Goal: Task Accomplishment & Management: Complete application form

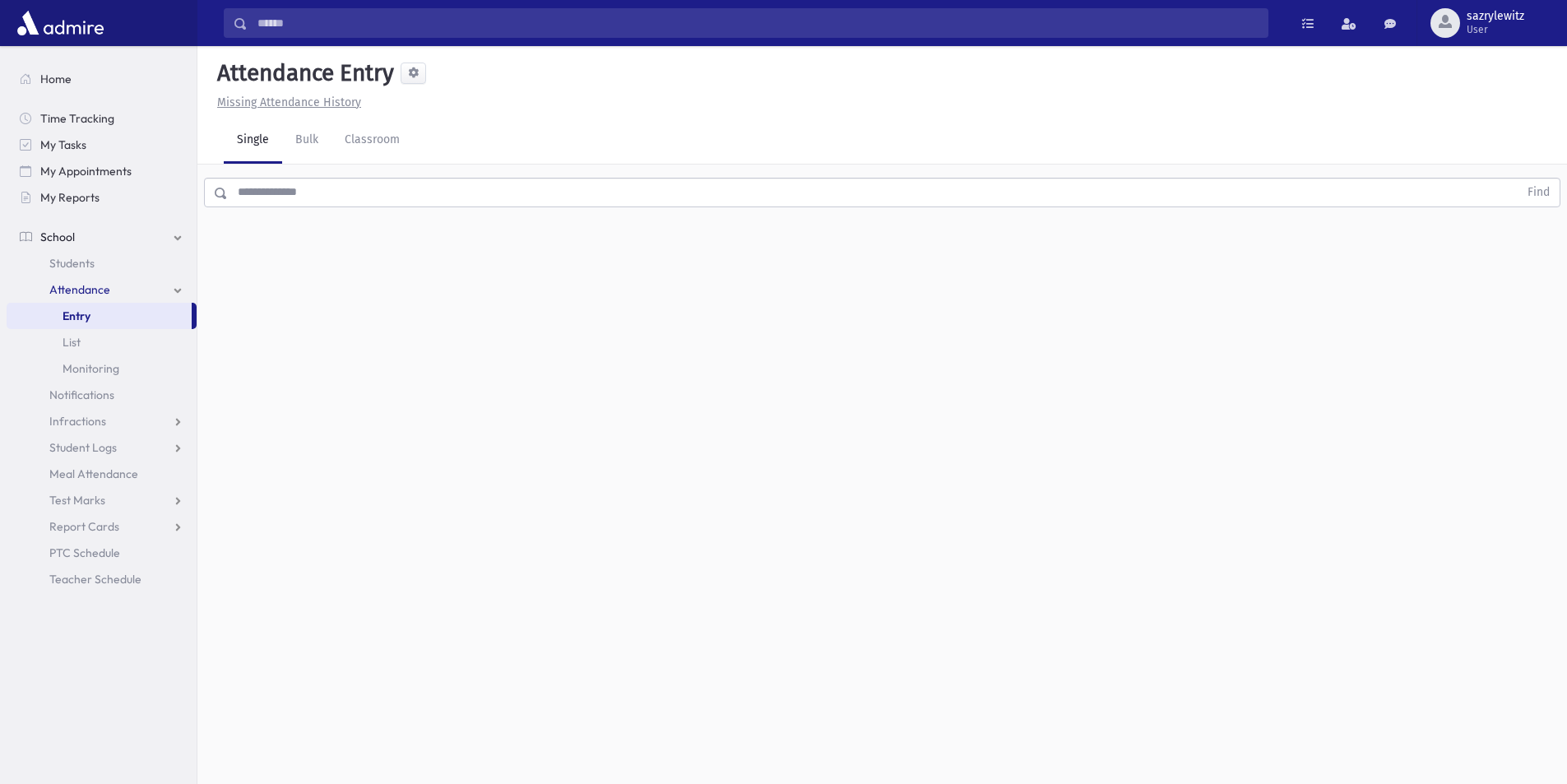
click at [177, 291] on link "Attendance" at bounding box center [102, 289] width 190 height 26
click at [183, 295] on link "Attendance" at bounding box center [102, 289] width 190 height 26
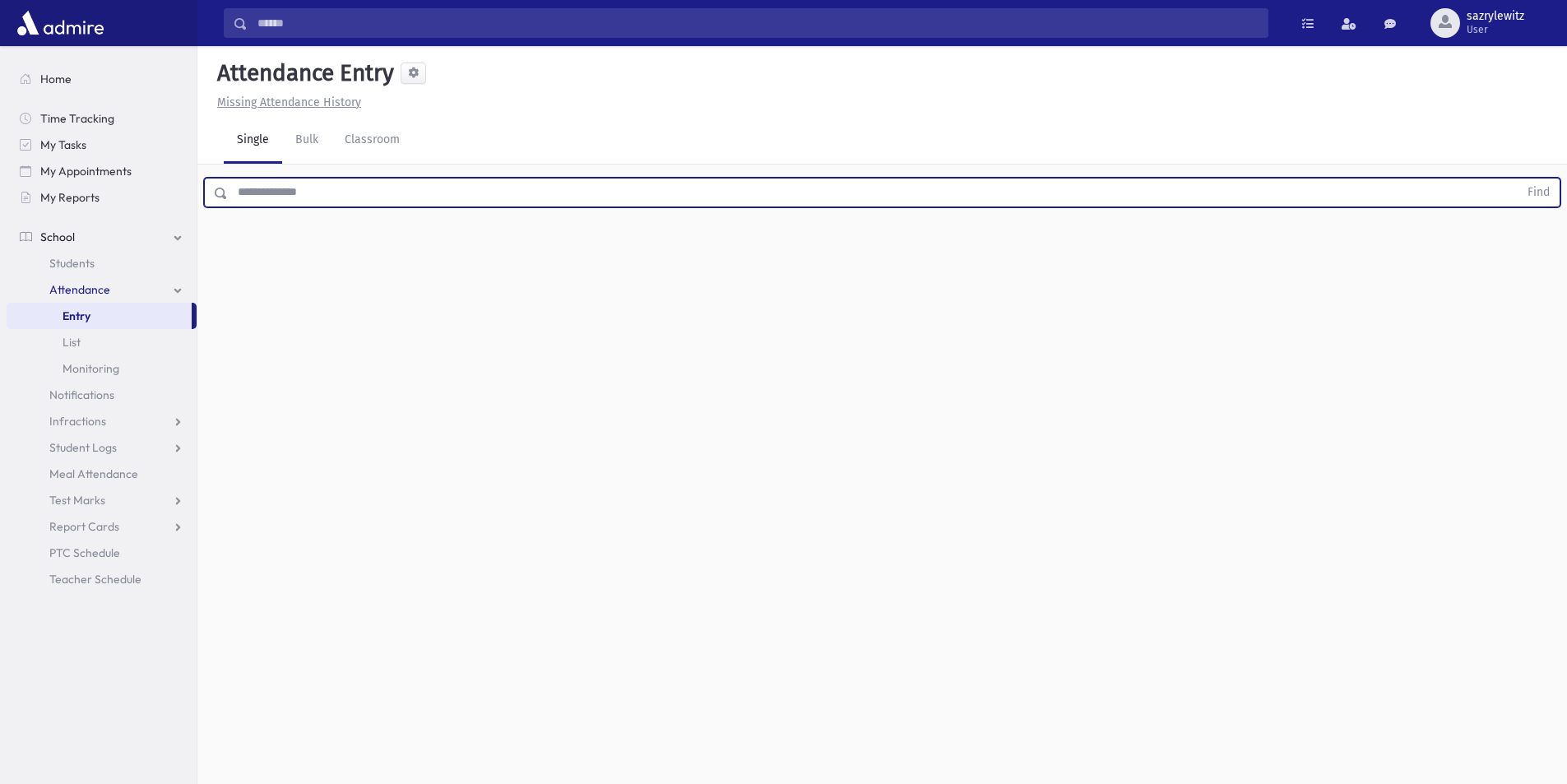
click at [259, 188] on input "text" at bounding box center [873, 192] width 1291 height 30
type input "****"
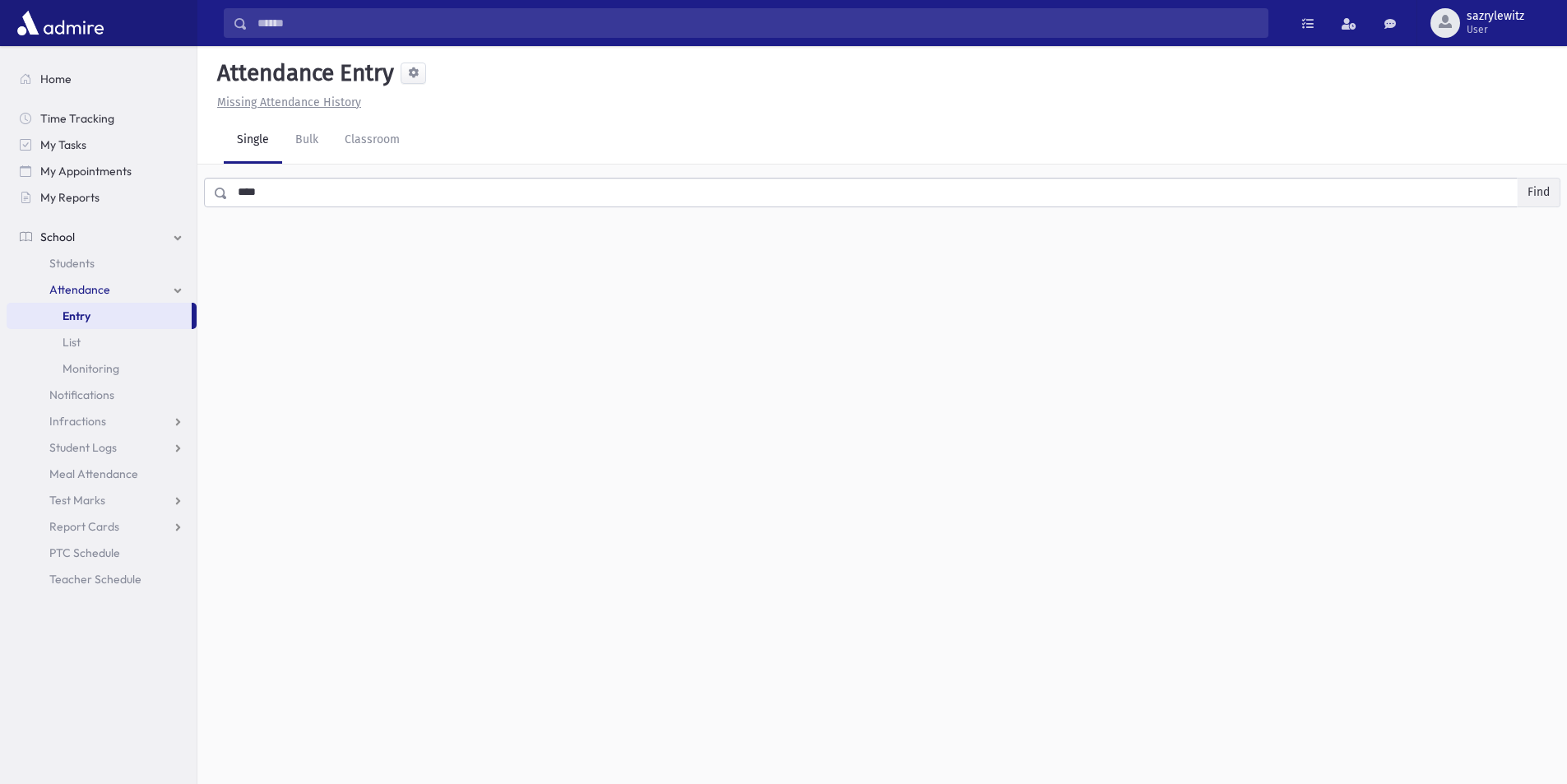
click at [1545, 195] on button "Find" at bounding box center [1539, 192] width 42 height 28
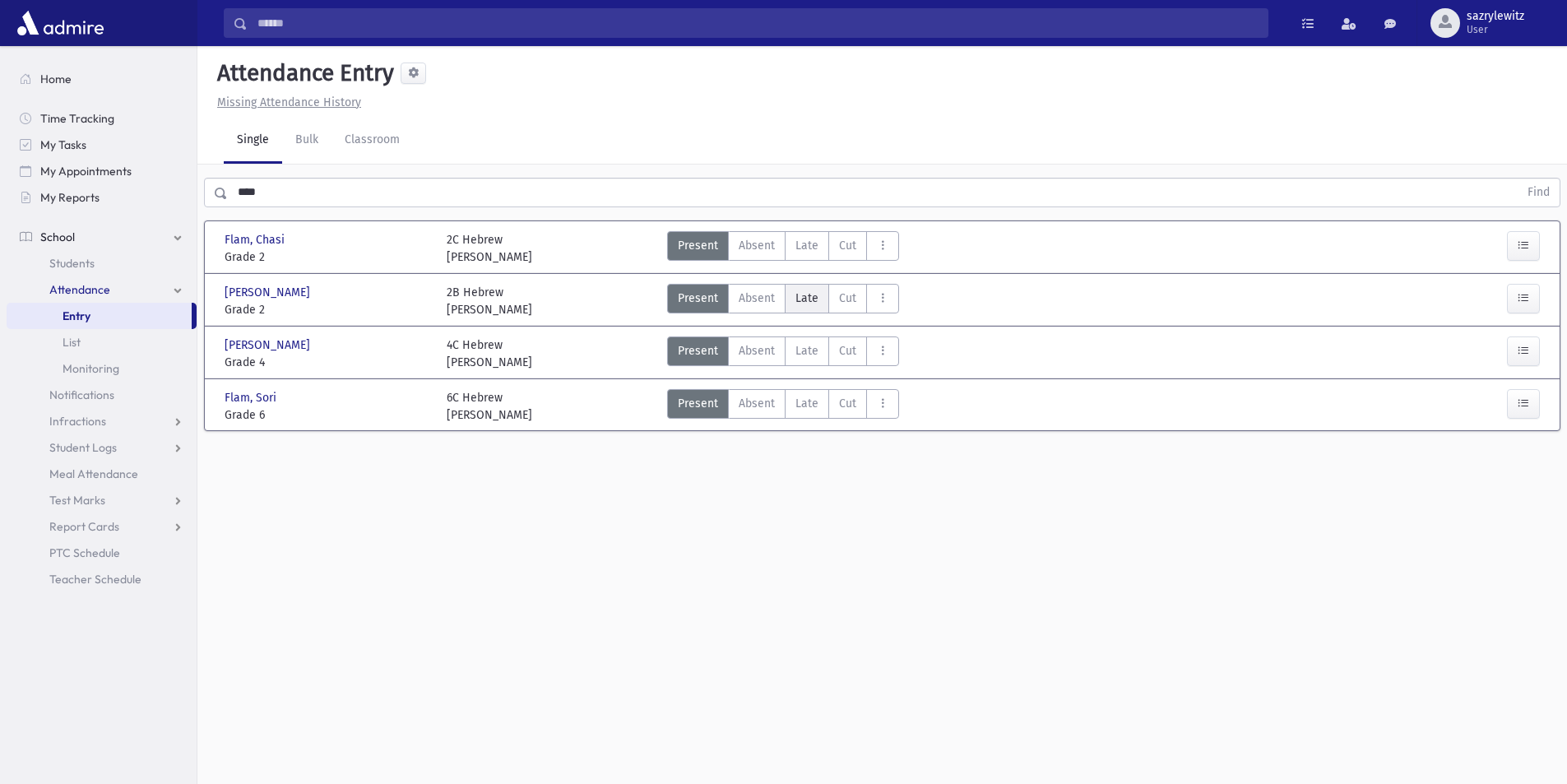
click at [803, 294] on span "Late" at bounding box center [806, 297] width 23 height 17
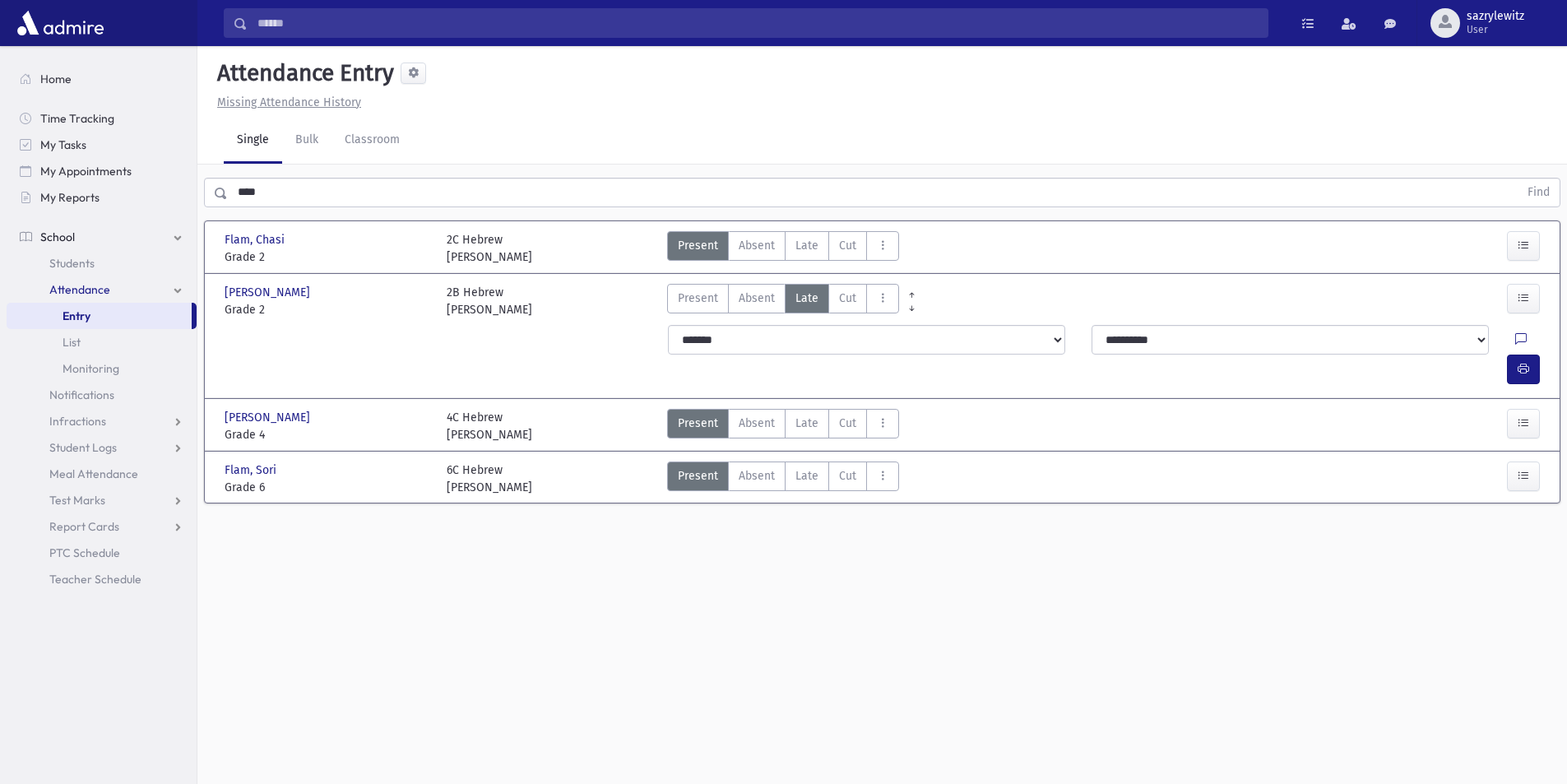
click at [1473, 338] on div "**********" at bounding box center [1303, 339] width 423 height 30
click at [1515, 338] on icon at bounding box center [1521, 339] width 12 height 14
click at [1409, 421] on textarea "Note" at bounding box center [1450, 424] width 192 height 63
type textarea "**********"
click at [1513, 539] on button "Save" at bounding box center [1523, 543] width 47 height 30
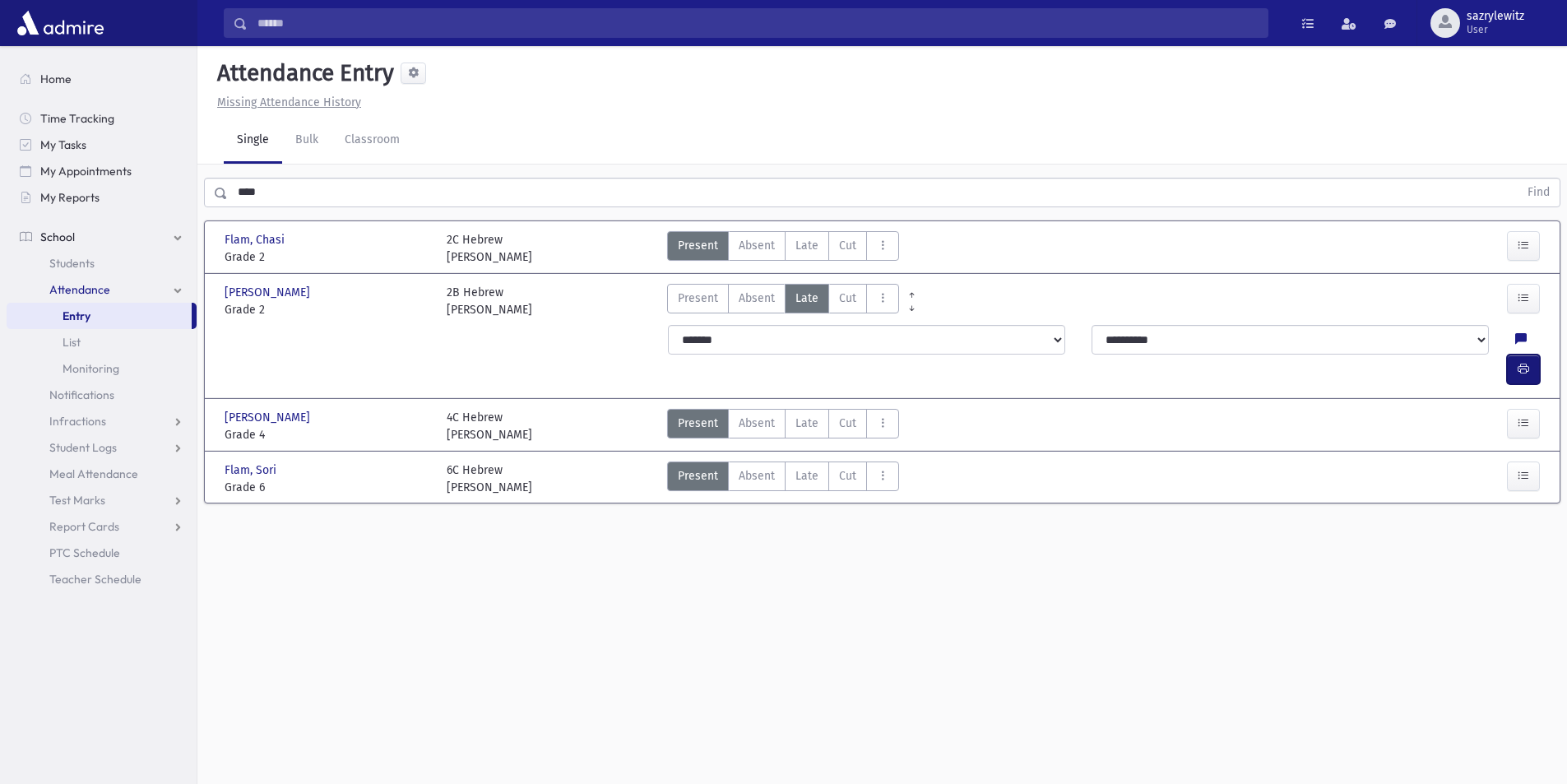
click at [1522, 362] on icon "button" at bounding box center [1523, 368] width 12 height 14
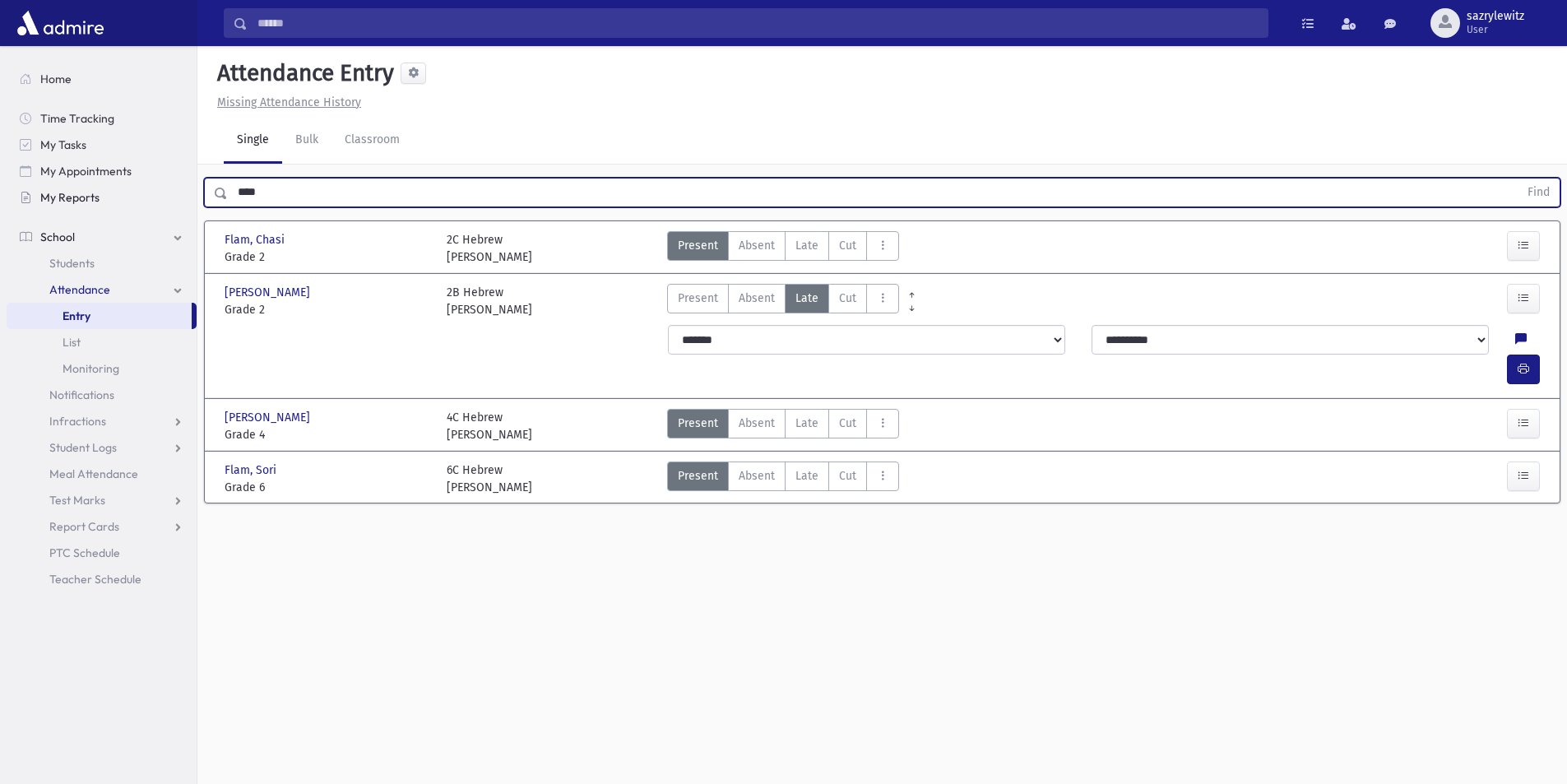
drag, startPoint x: 279, startPoint y: 192, endPoint x: 132, endPoint y: 189, distance: 147.0
click at [132, 189] on div "Search Results Students" at bounding box center [784, 410] width 1567 height 820
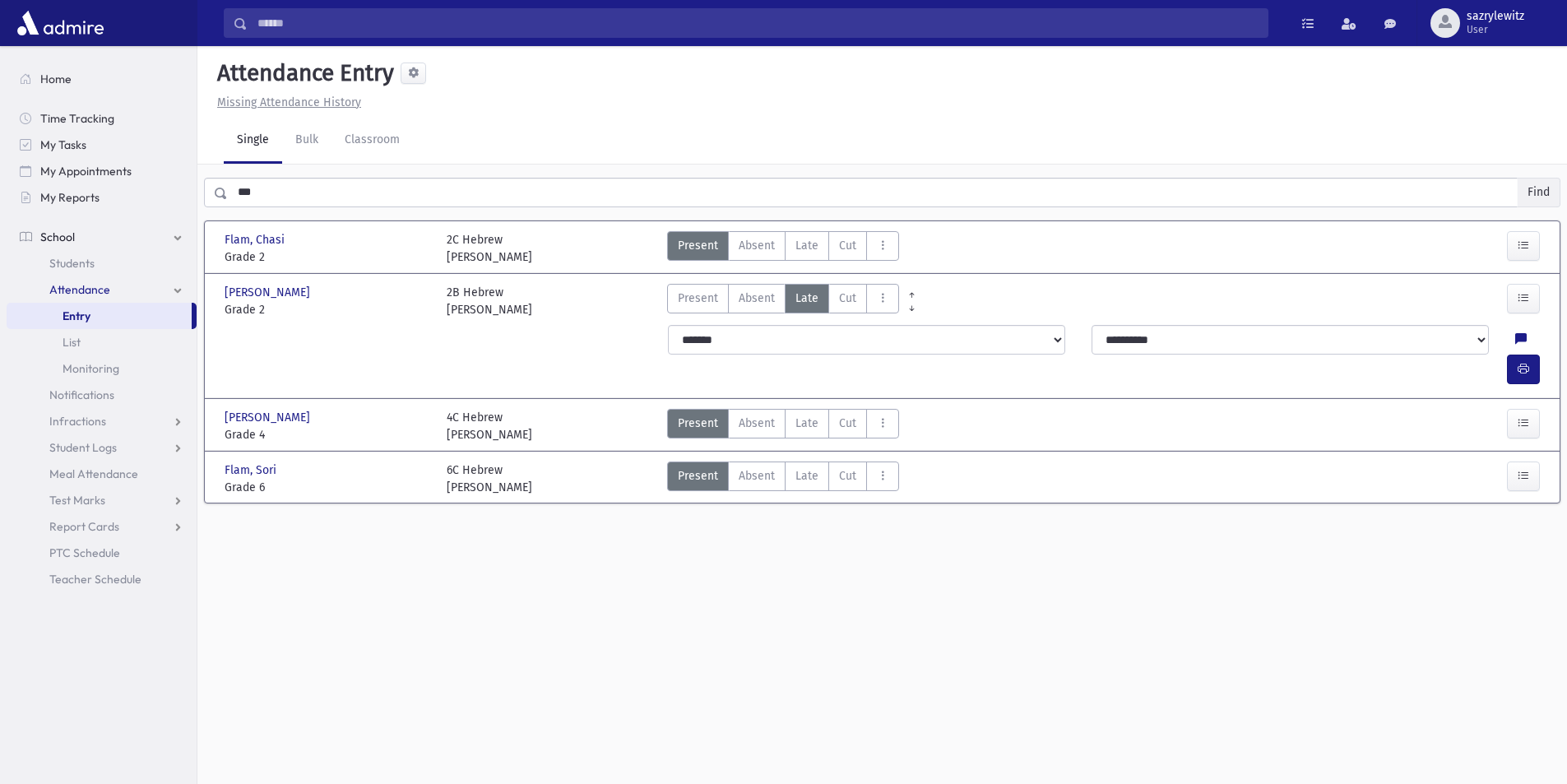
click at [1539, 198] on button "Find" at bounding box center [1539, 192] width 42 height 28
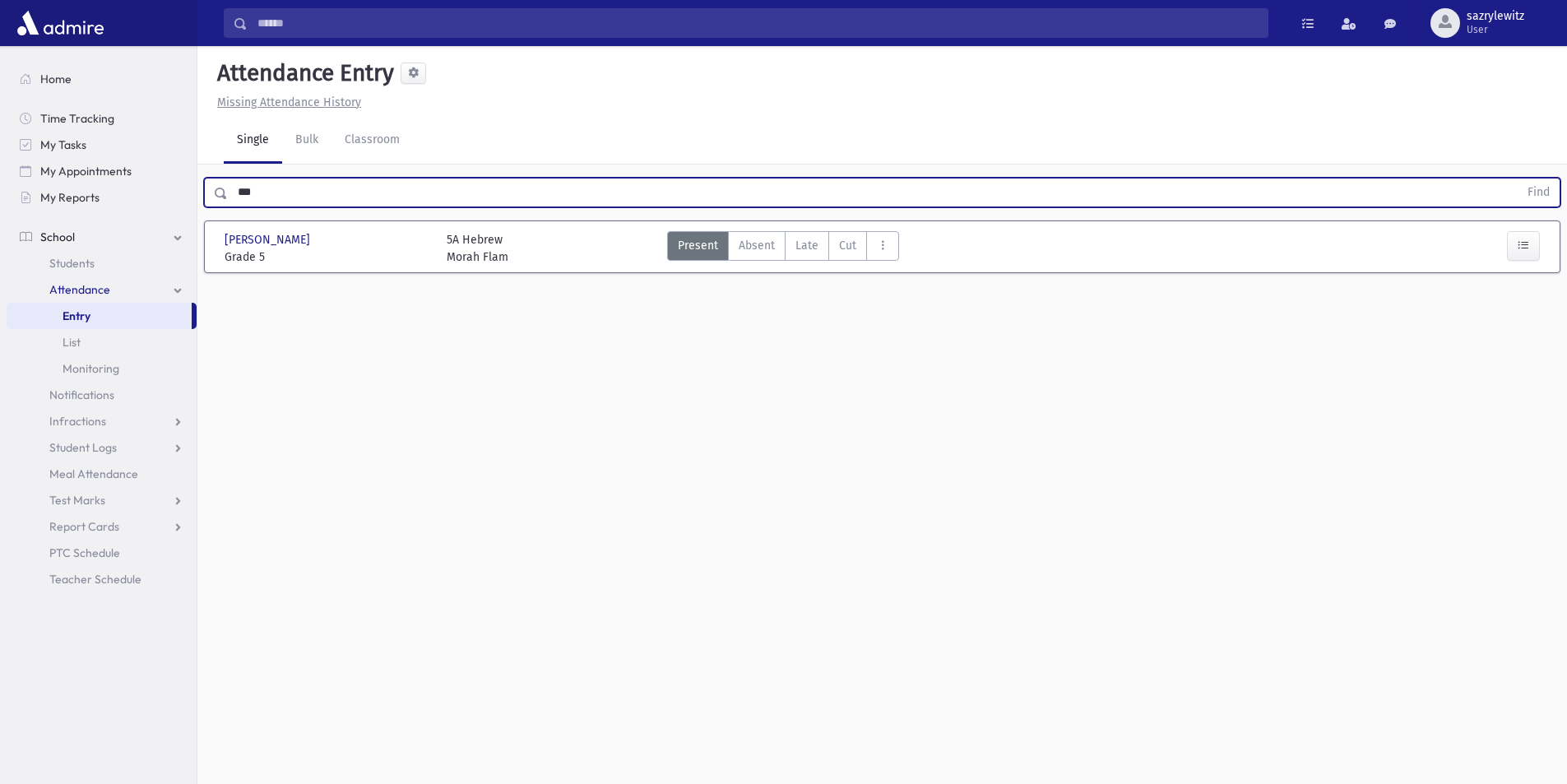
click at [262, 194] on input "***" at bounding box center [873, 192] width 1291 height 30
click at [1529, 193] on button "Find" at bounding box center [1539, 192] width 42 height 28
drag, startPoint x: 251, startPoint y: 189, endPoint x: 264, endPoint y: 189, distance: 13.0
click at [253, 189] on input "***" at bounding box center [873, 192] width 1291 height 30
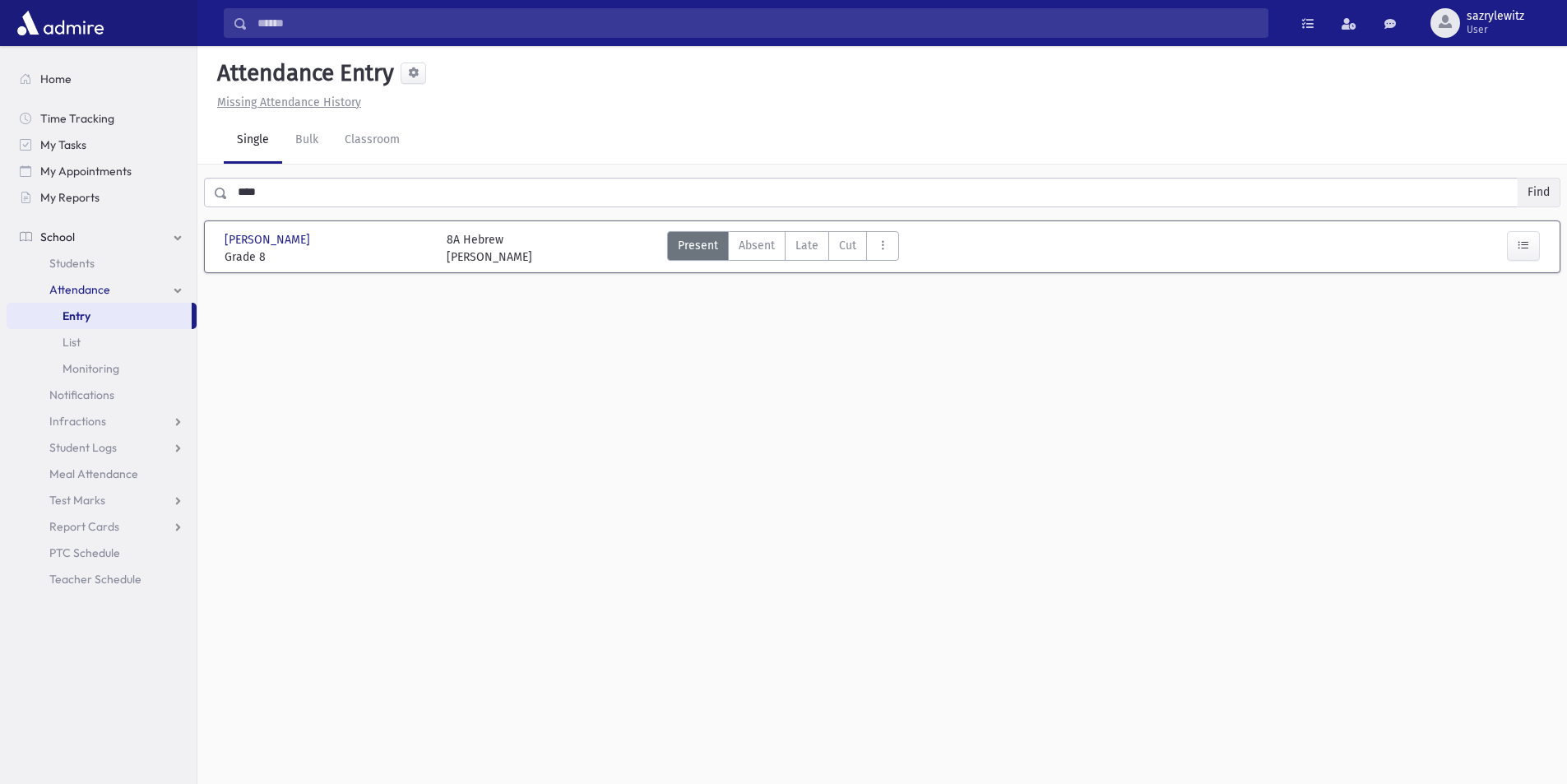
click at [1533, 193] on button "Find" at bounding box center [1539, 192] width 42 height 28
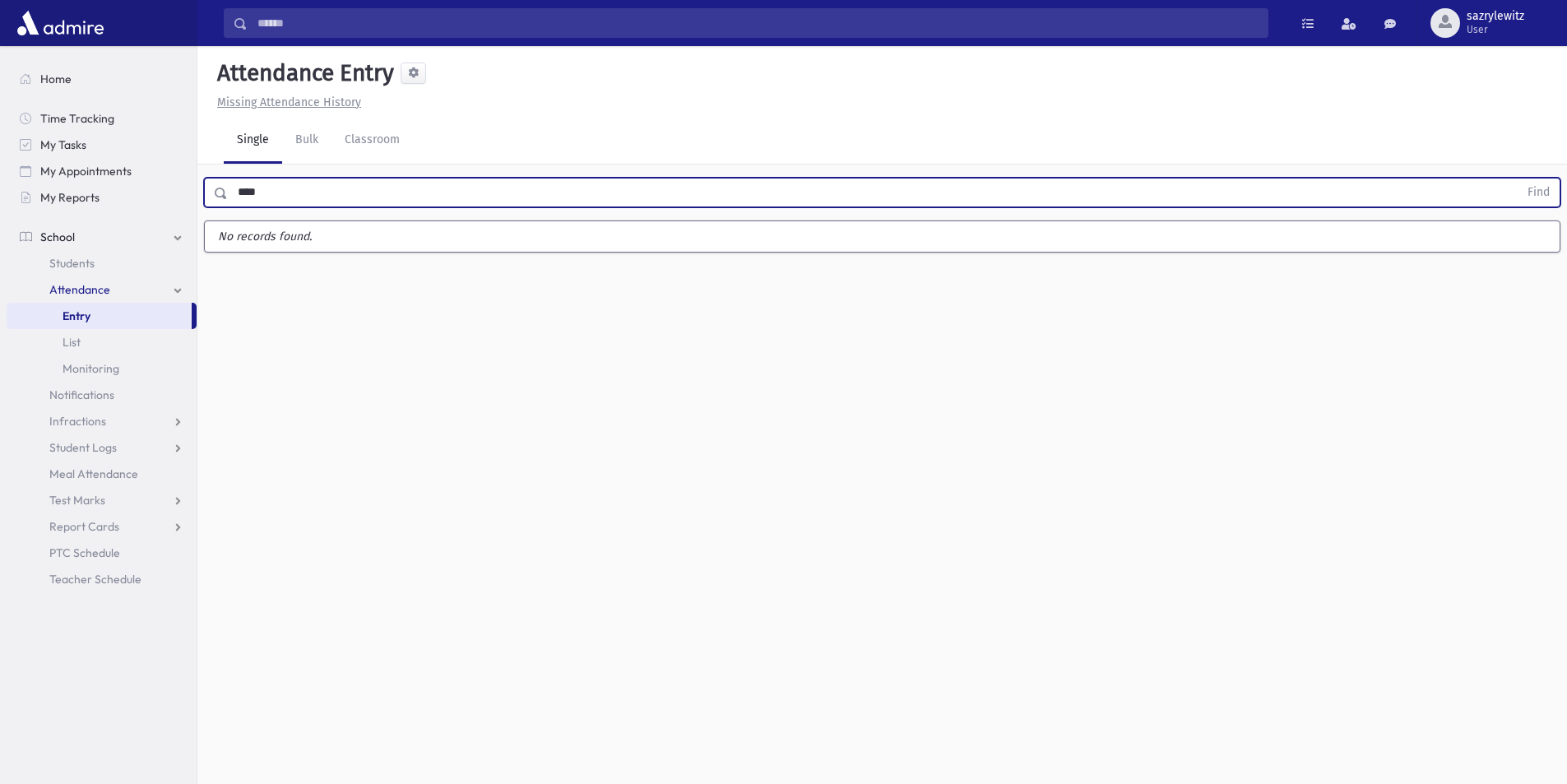
click at [273, 195] on input "****" at bounding box center [873, 192] width 1291 height 30
drag, startPoint x: 280, startPoint y: 192, endPoint x: 154, endPoint y: 171, distance: 127.7
click at [154, 172] on div "Search Results Students" at bounding box center [784, 410] width 1567 height 820
type input "*****"
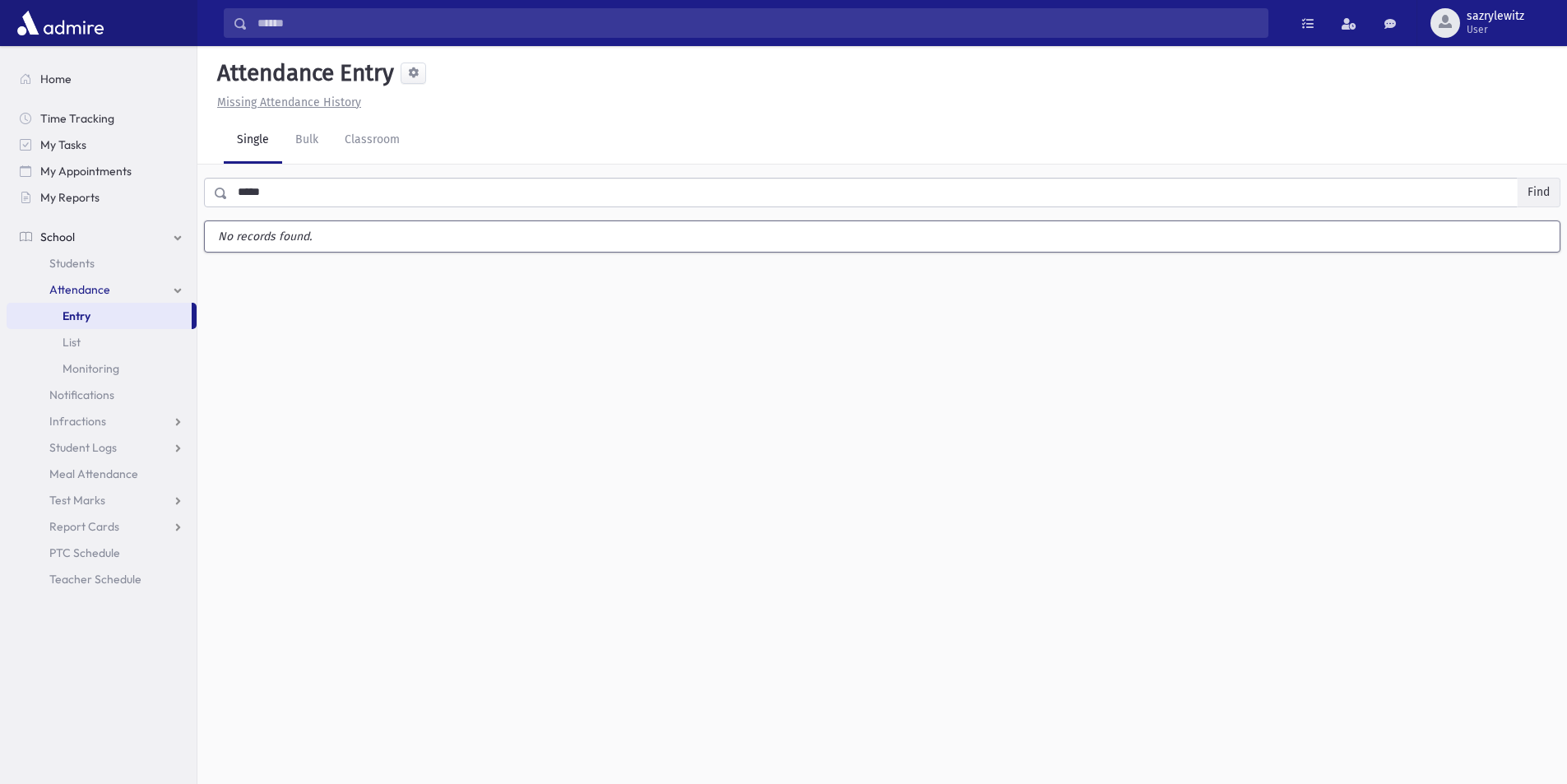
click at [1528, 190] on button "Find" at bounding box center [1539, 192] width 42 height 28
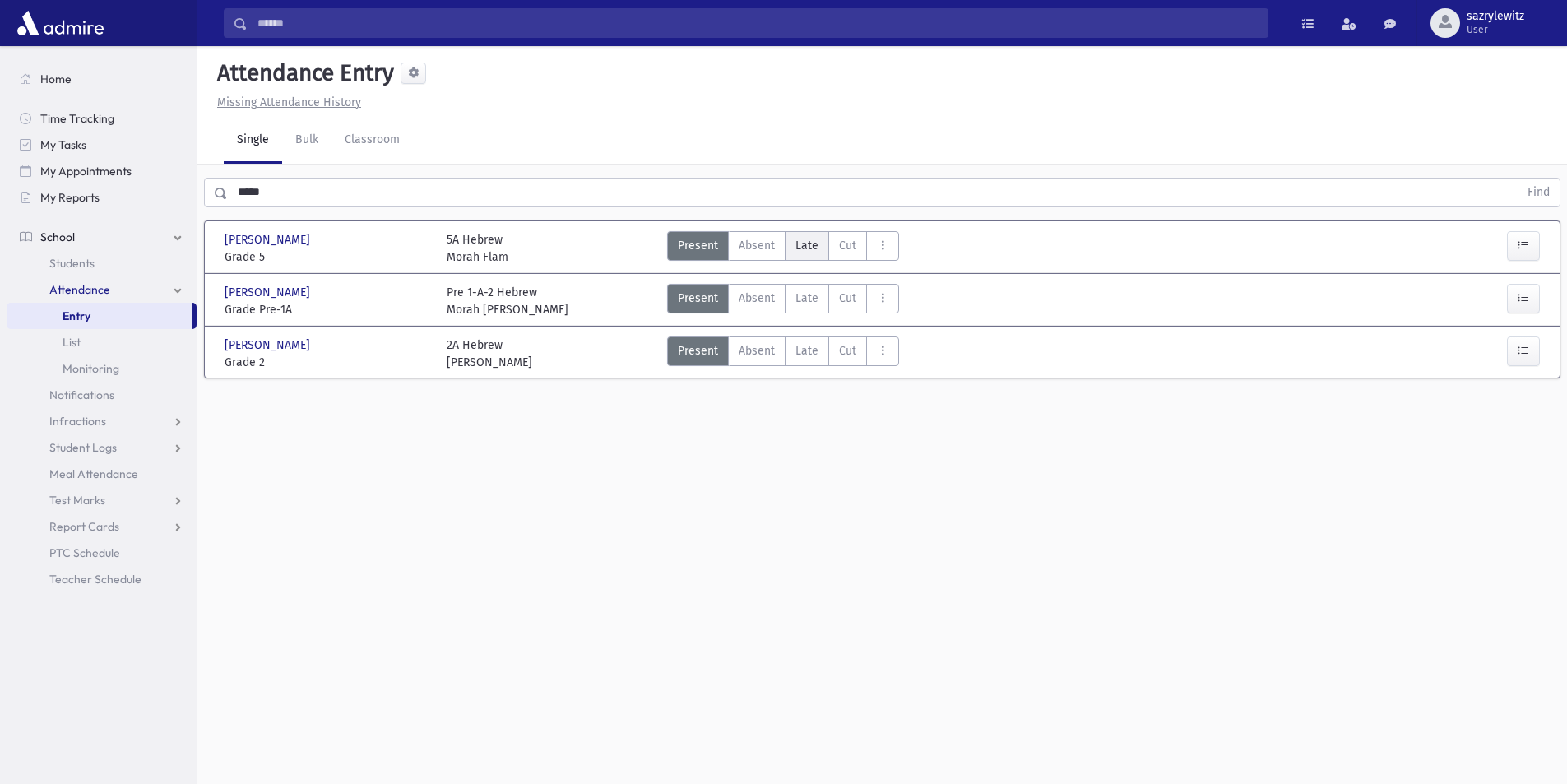
click at [809, 243] on span "Late" at bounding box center [806, 245] width 23 height 17
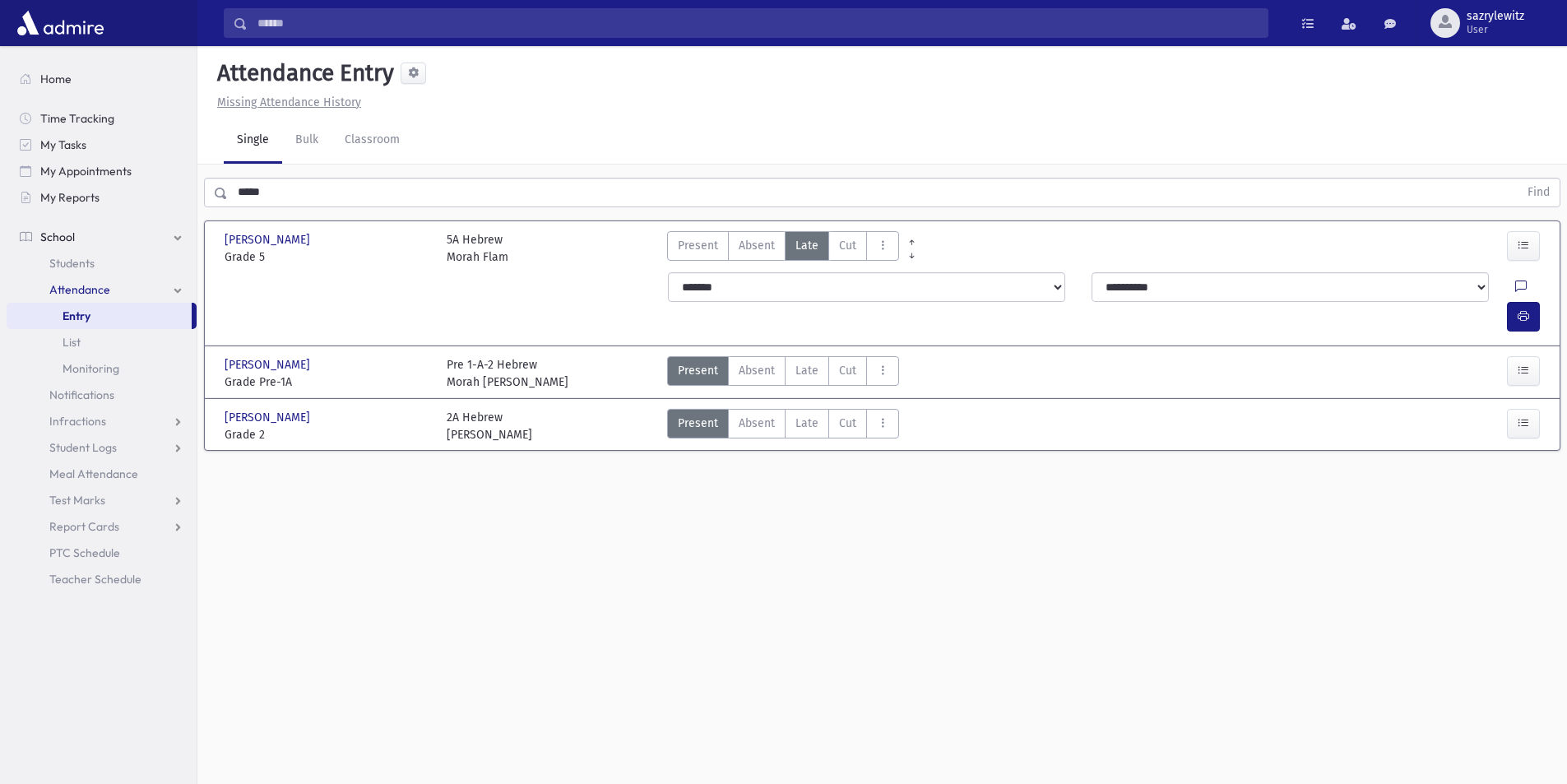
click at [1515, 283] on icon at bounding box center [1521, 286] width 12 height 14
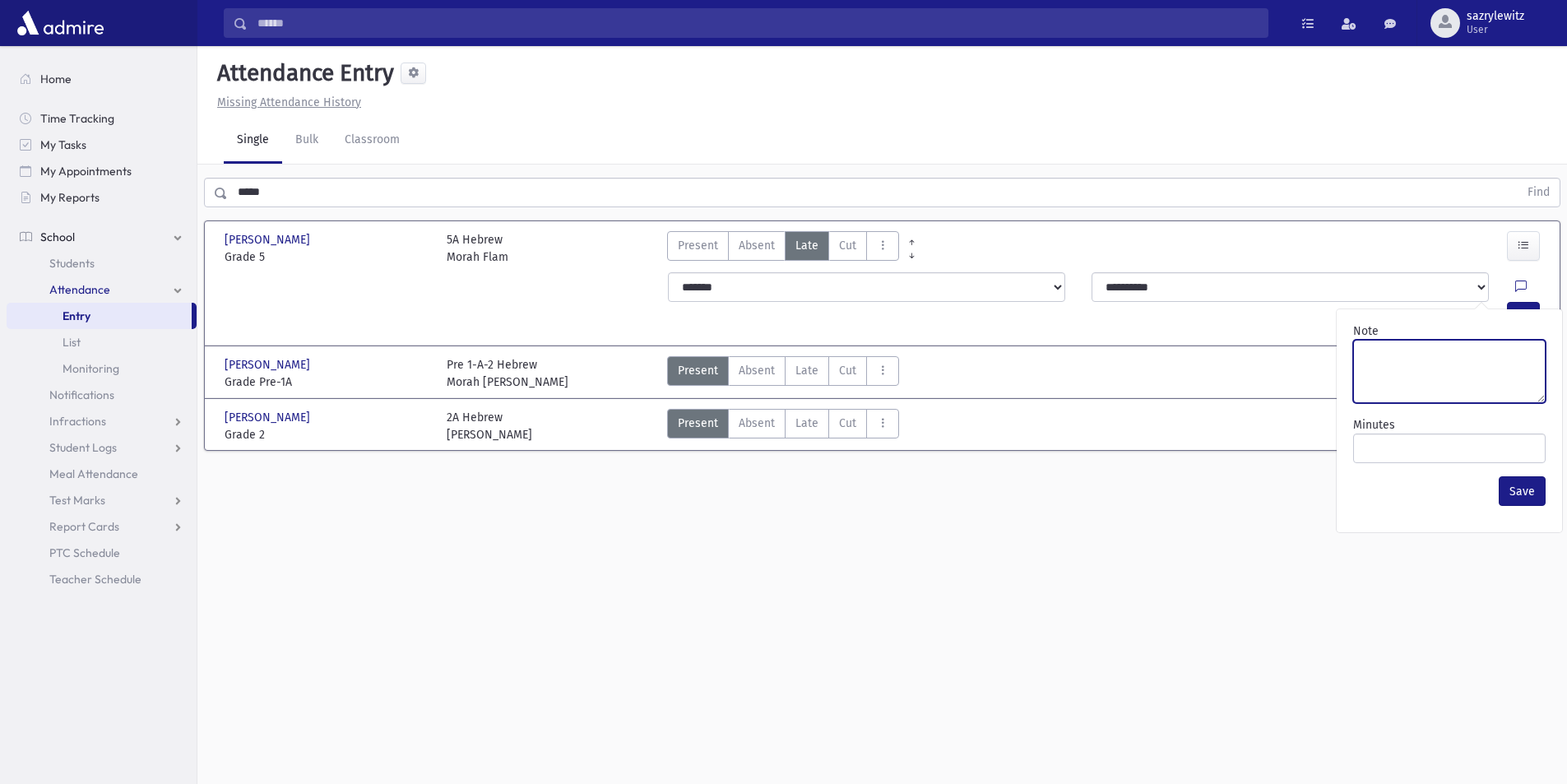
click at [1375, 353] on textarea "Note" at bounding box center [1450, 372] width 192 height 63
type textarea "**********"
click at [1512, 492] on button "Save" at bounding box center [1523, 490] width 47 height 30
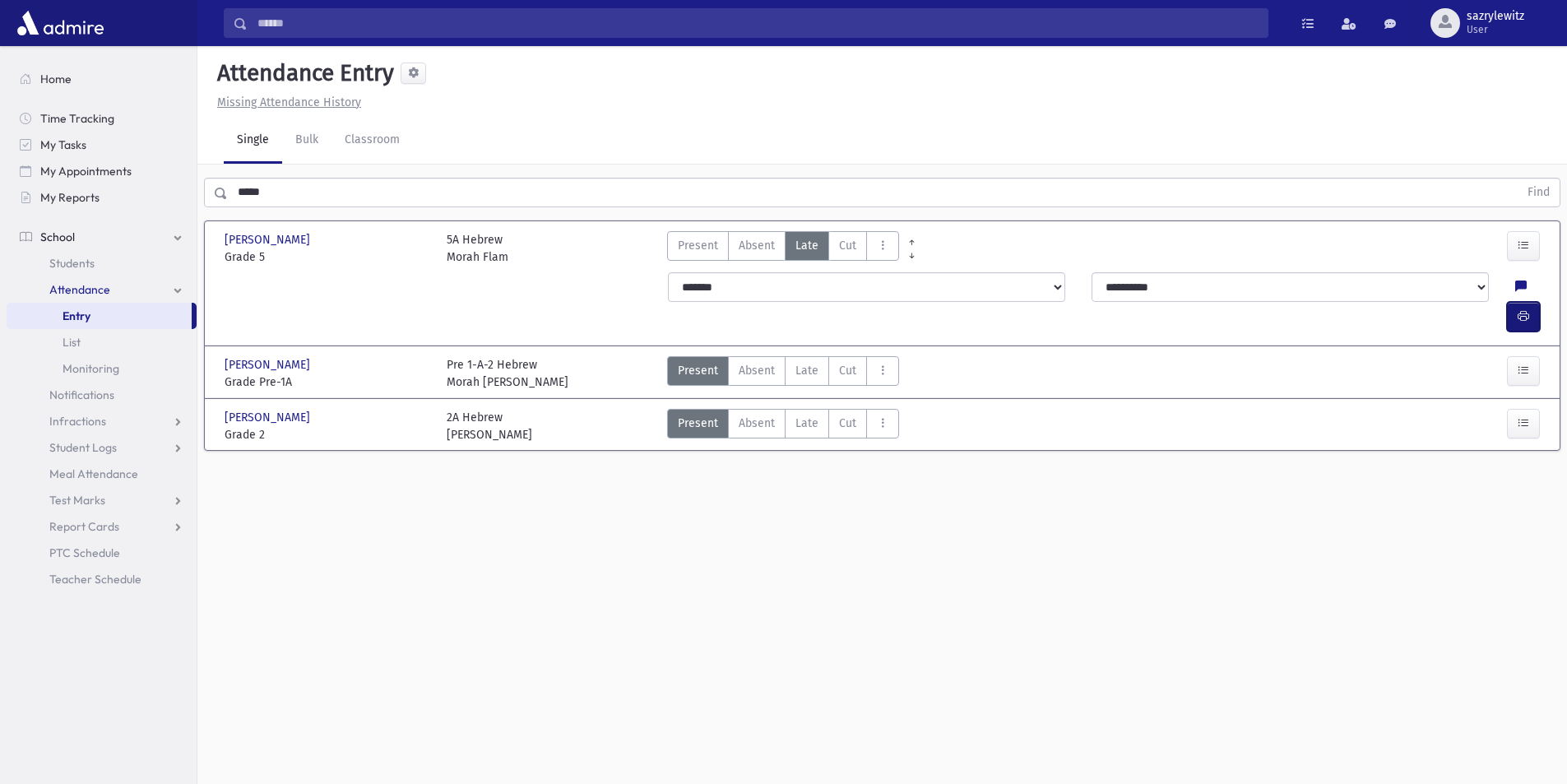
click at [1514, 302] on button "button" at bounding box center [1523, 316] width 33 height 30
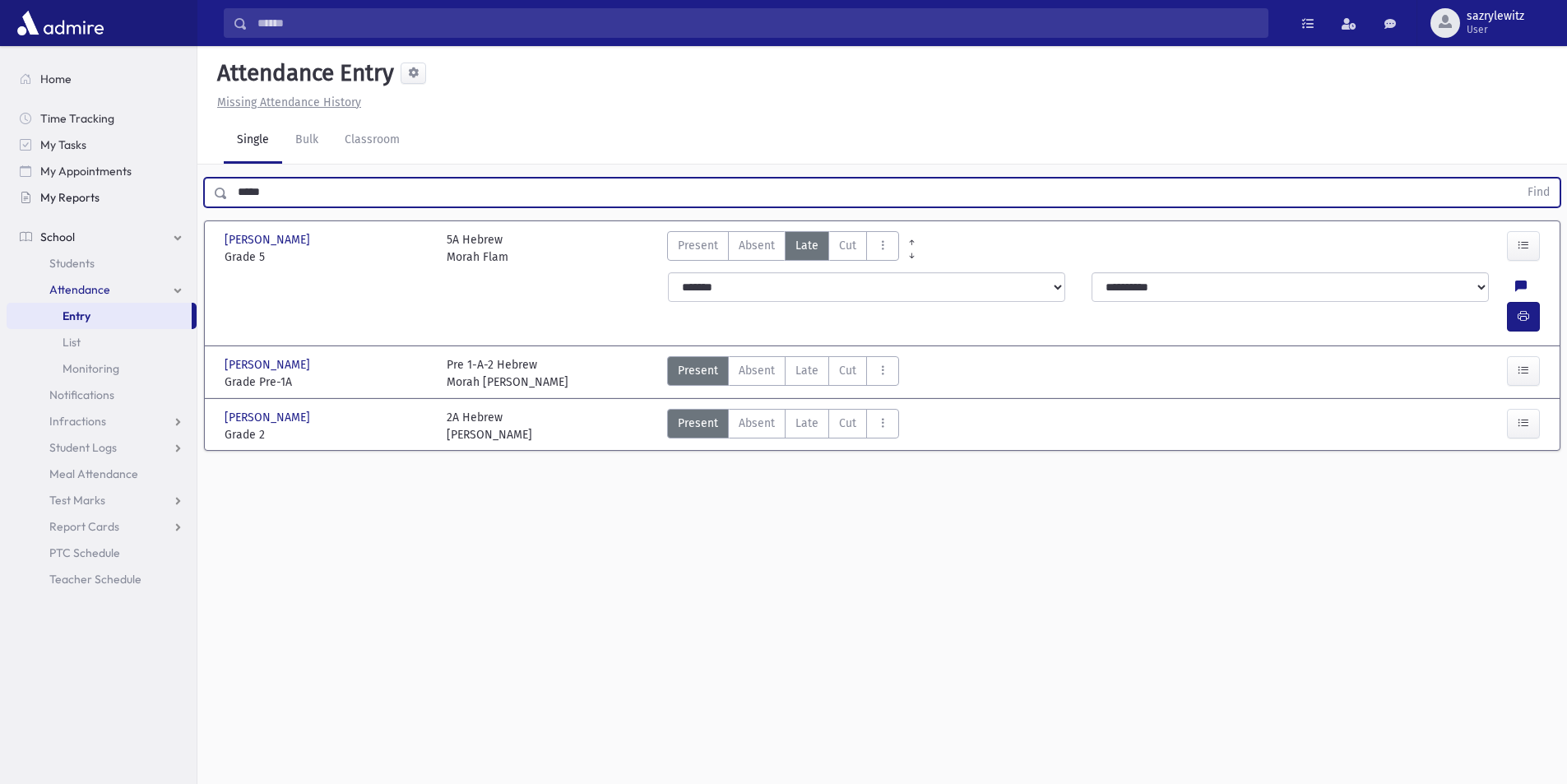
drag, startPoint x: 294, startPoint y: 199, endPoint x: 162, endPoint y: 190, distance: 132.3
click at [162, 190] on div "Search Results Students" at bounding box center [784, 410] width 1567 height 820
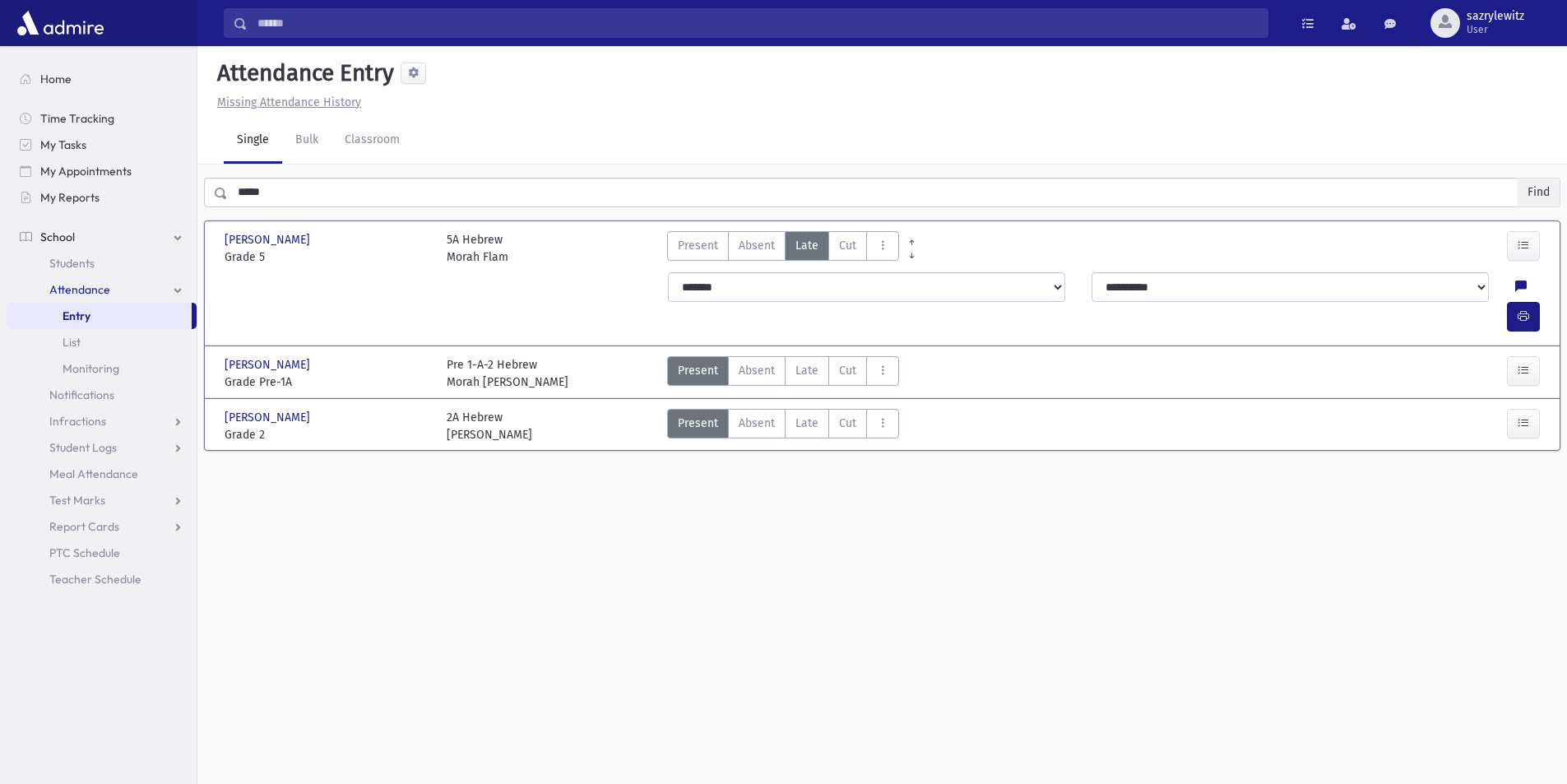
click at [1543, 196] on button "Find" at bounding box center [1539, 192] width 42 height 28
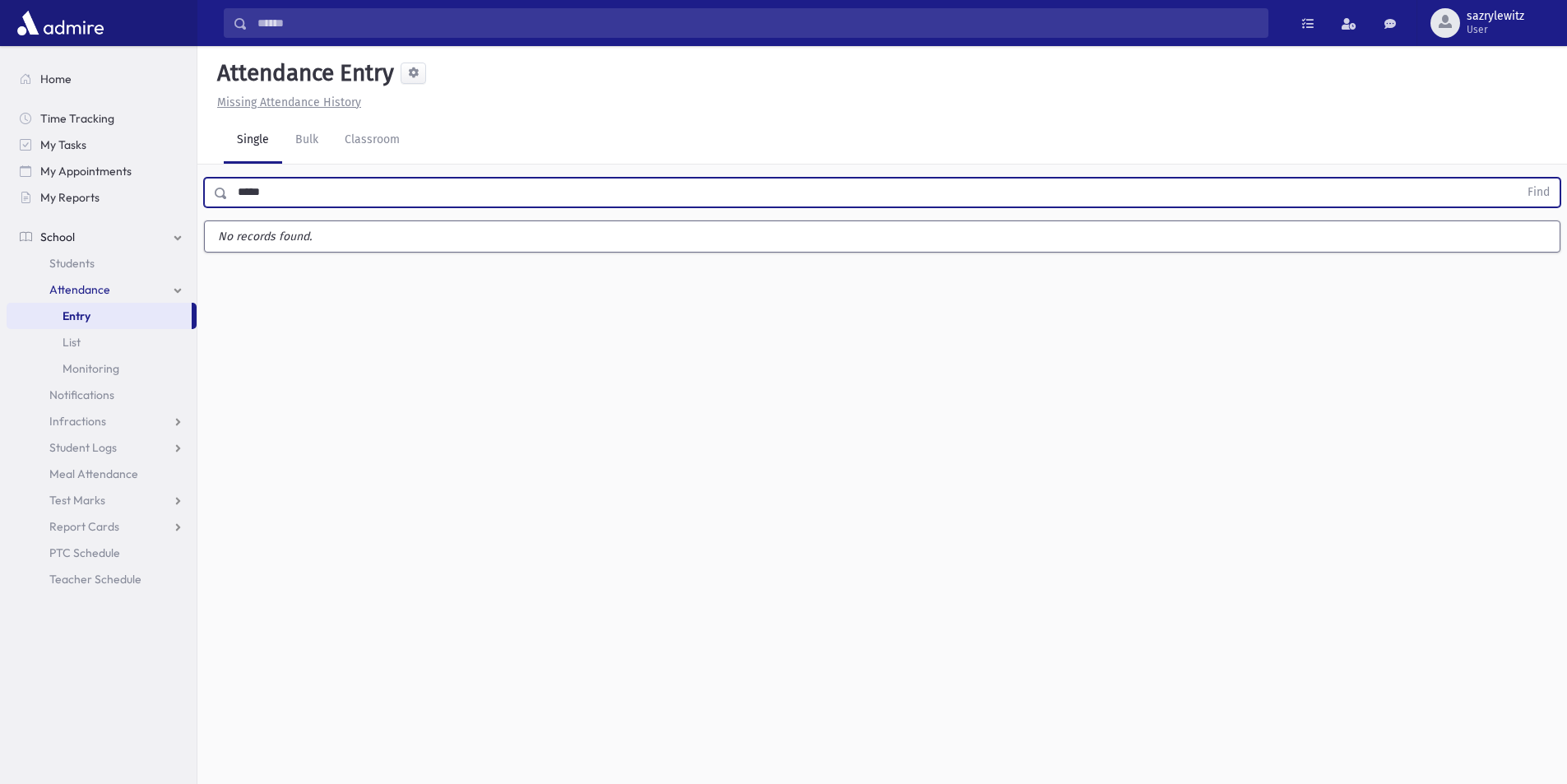
click at [262, 191] on input "*****" at bounding box center [873, 192] width 1291 height 30
type input "****"
click at [1541, 190] on button "Find" at bounding box center [1539, 192] width 42 height 28
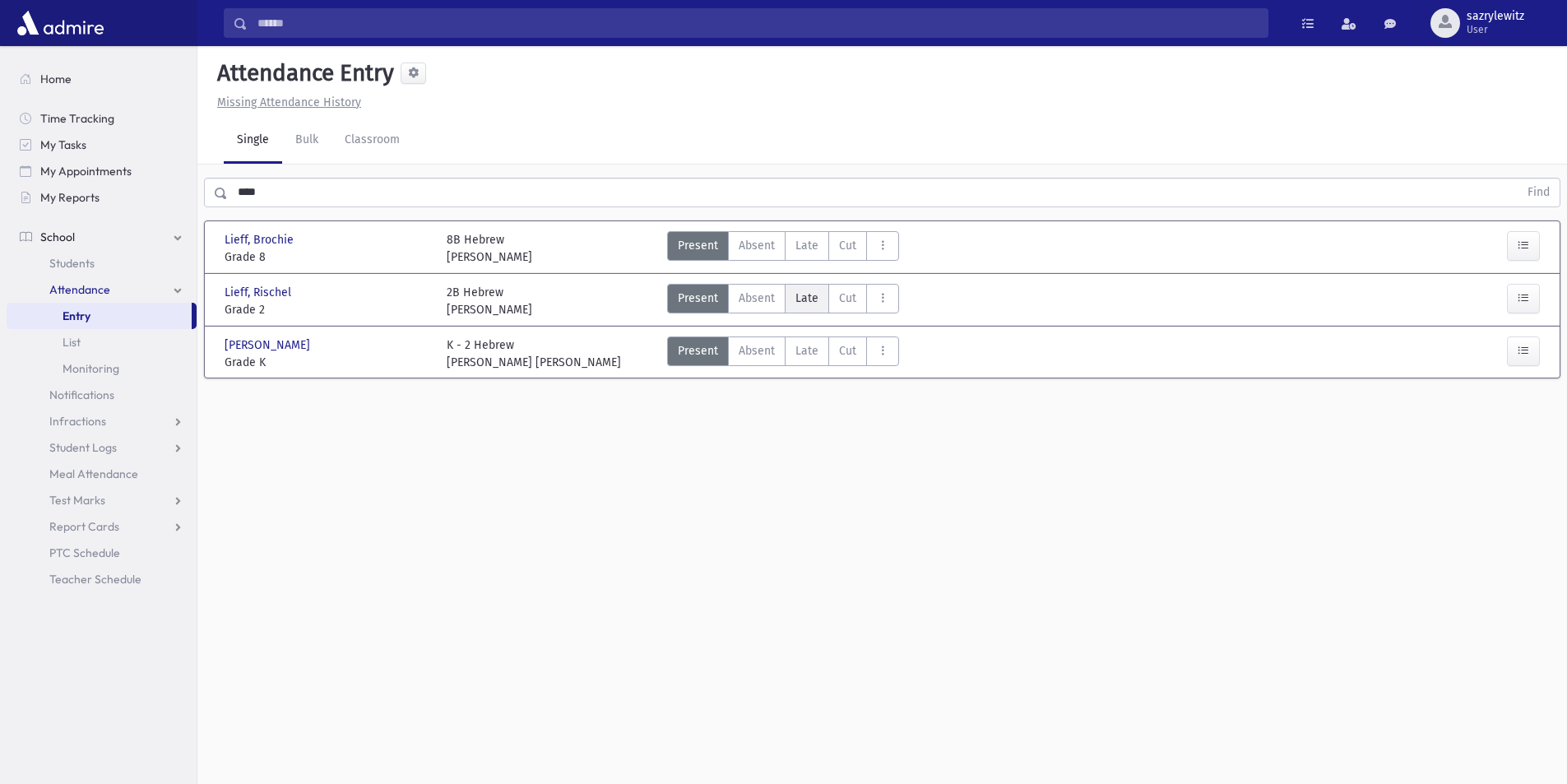
click at [809, 303] on span "Late" at bounding box center [806, 297] width 23 height 17
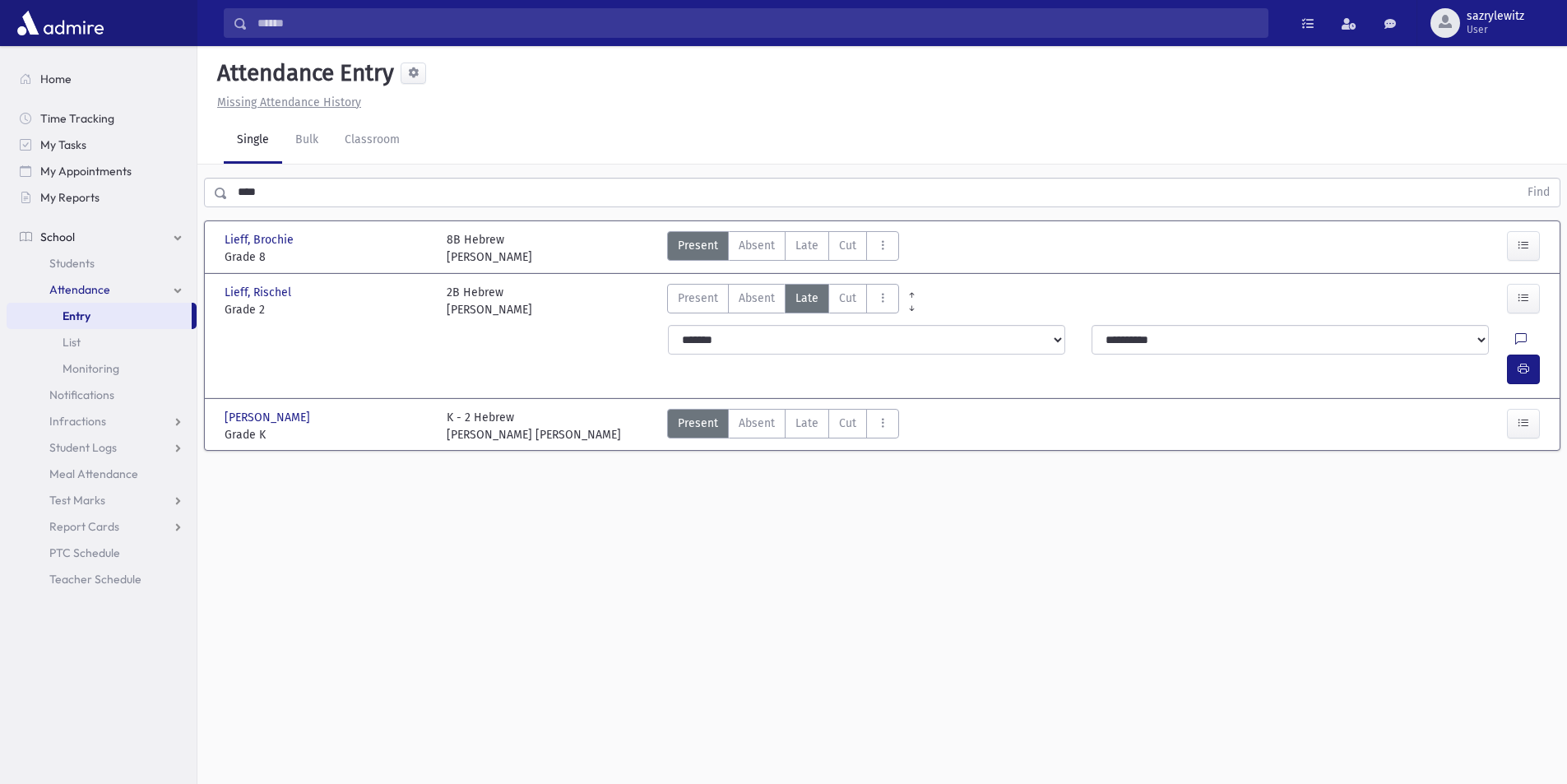
click at [1515, 341] on icon at bounding box center [1521, 339] width 12 height 14
click at [1445, 415] on textarea "Note" at bounding box center [1450, 424] width 192 height 63
type textarea "***"
click at [1518, 548] on button "Save" at bounding box center [1523, 543] width 47 height 30
click at [1521, 362] on icon "button" at bounding box center [1523, 368] width 12 height 14
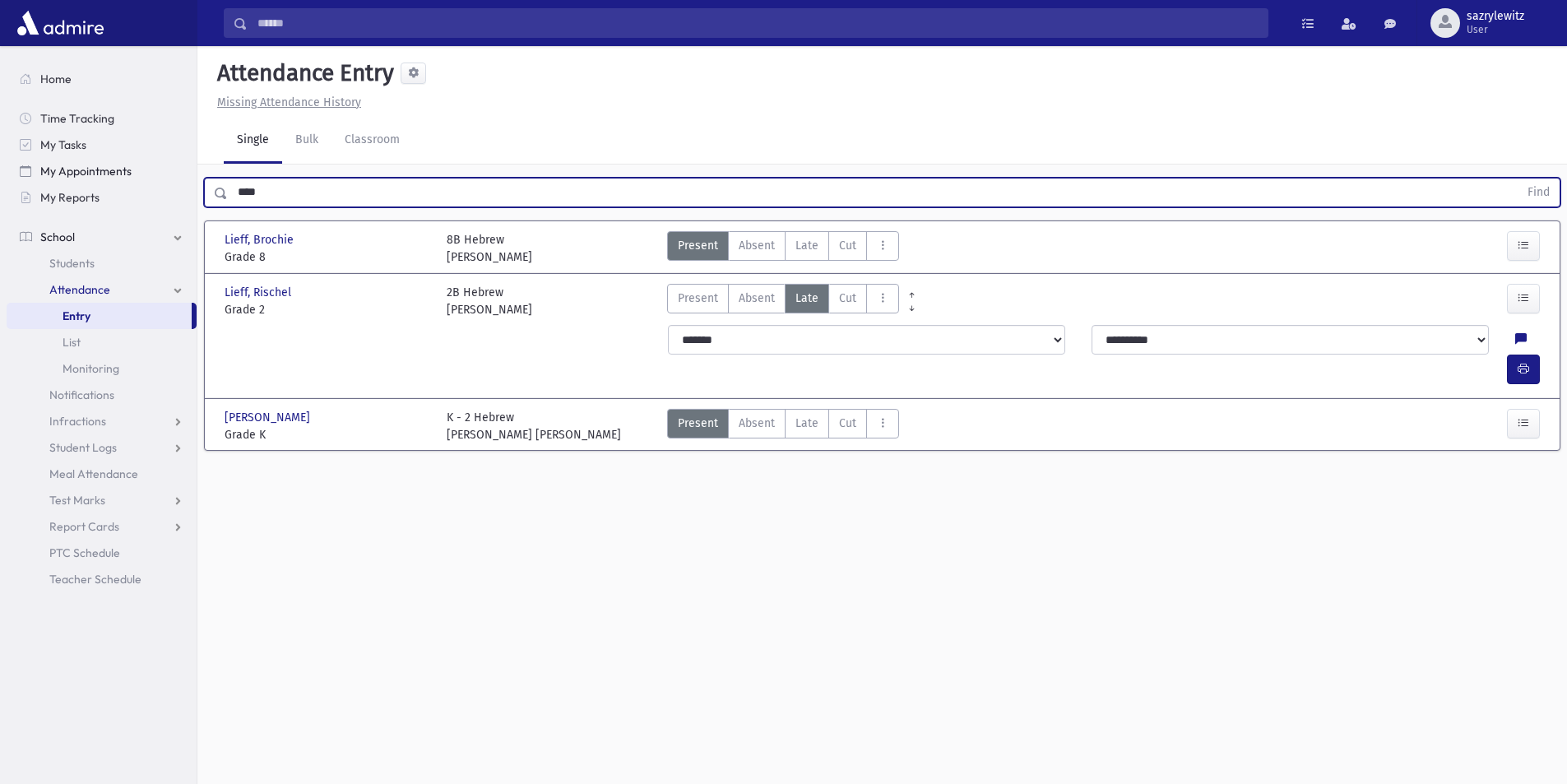
drag, startPoint x: 267, startPoint y: 195, endPoint x: 93, endPoint y: 173, distance: 175.4
click at [99, 173] on div "Search Results Students" at bounding box center [784, 410] width 1567 height 820
click at [1540, 189] on button "Find" at bounding box center [1539, 192] width 42 height 28
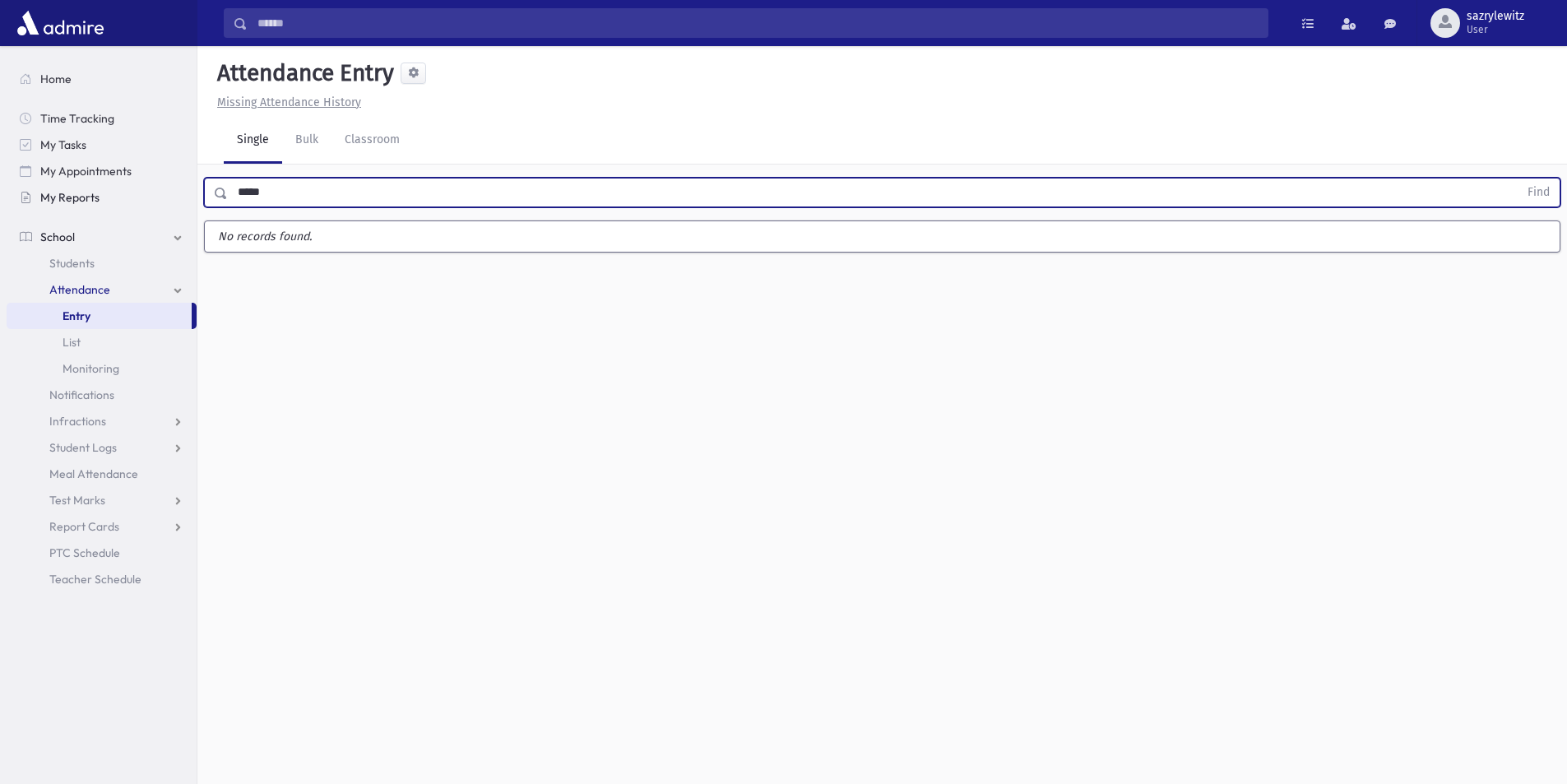
drag, startPoint x: 287, startPoint y: 194, endPoint x: 152, endPoint y: 190, distance: 135.1
click at [152, 190] on div "Search Results Students" at bounding box center [784, 410] width 1567 height 820
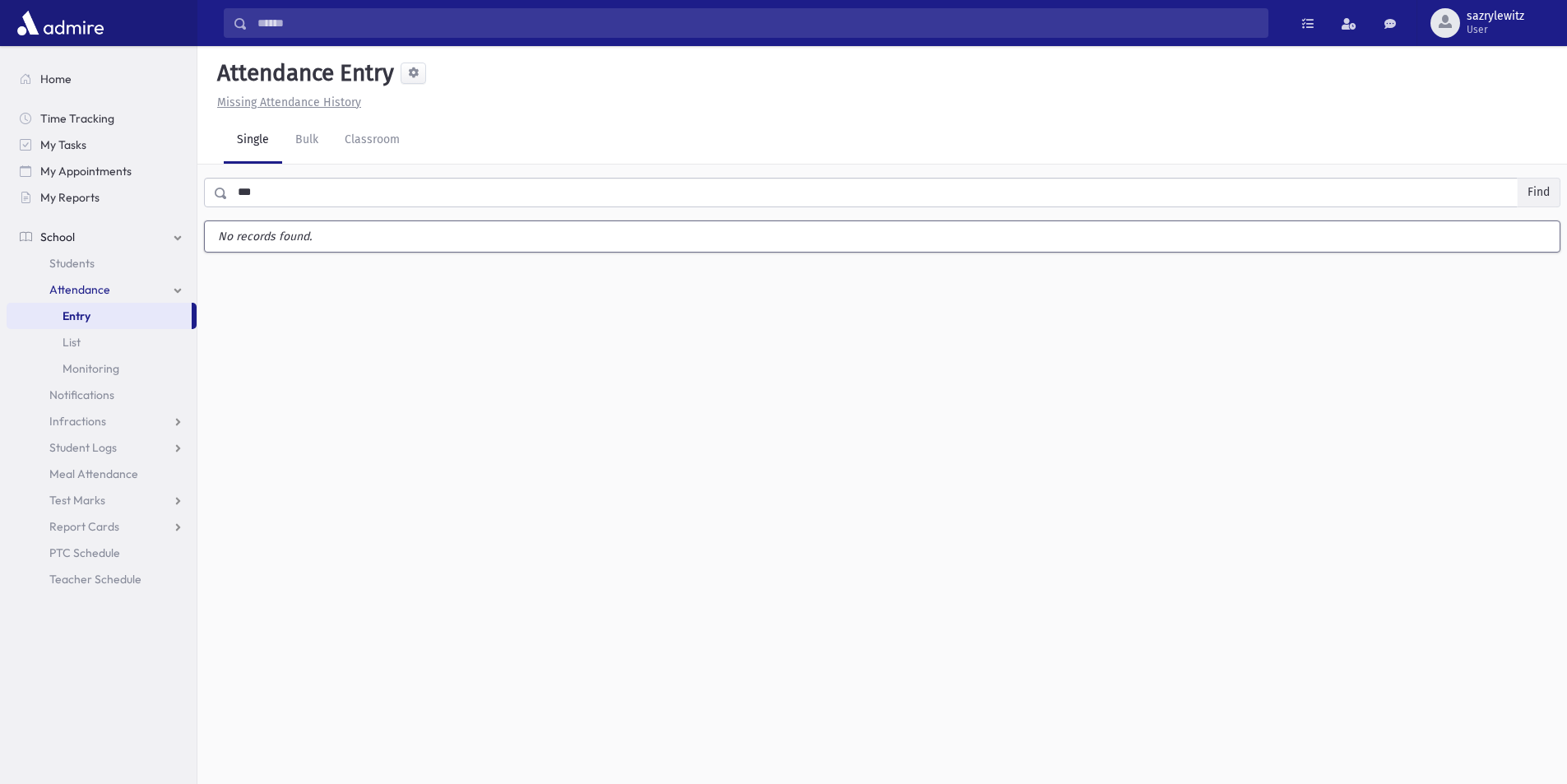
click at [1531, 196] on button "Find" at bounding box center [1539, 192] width 42 height 28
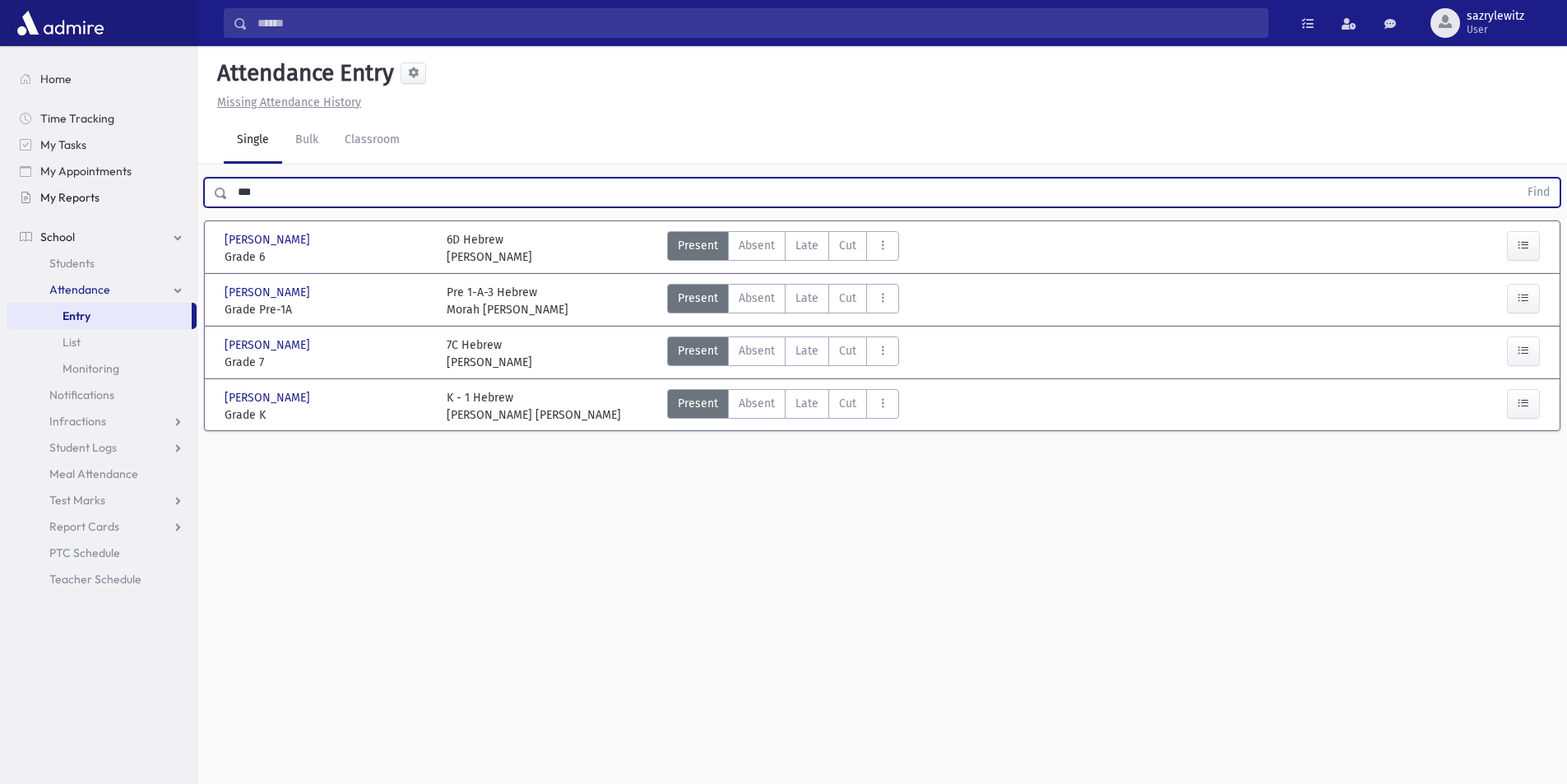
drag, startPoint x: 260, startPoint y: 195, endPoint x: 156, endPoint y: 196, distance: 104.0
click at [156, 196] on div "Search Results Students" at bounding box center [784, 410] width 1567 height 820
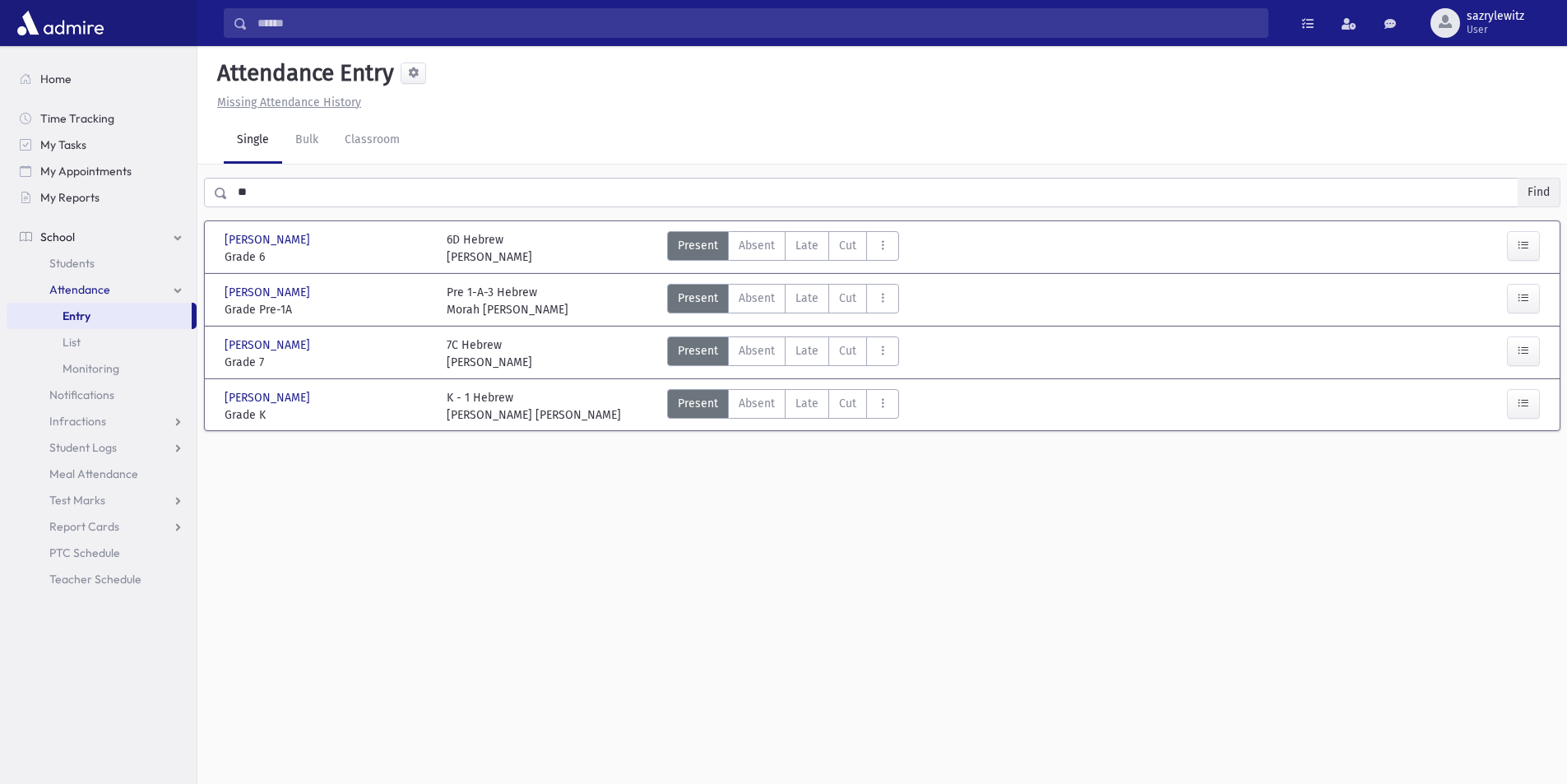
click at [1535, 194] on button "Find" at bounding box center [1539, 192] width 42 height 28
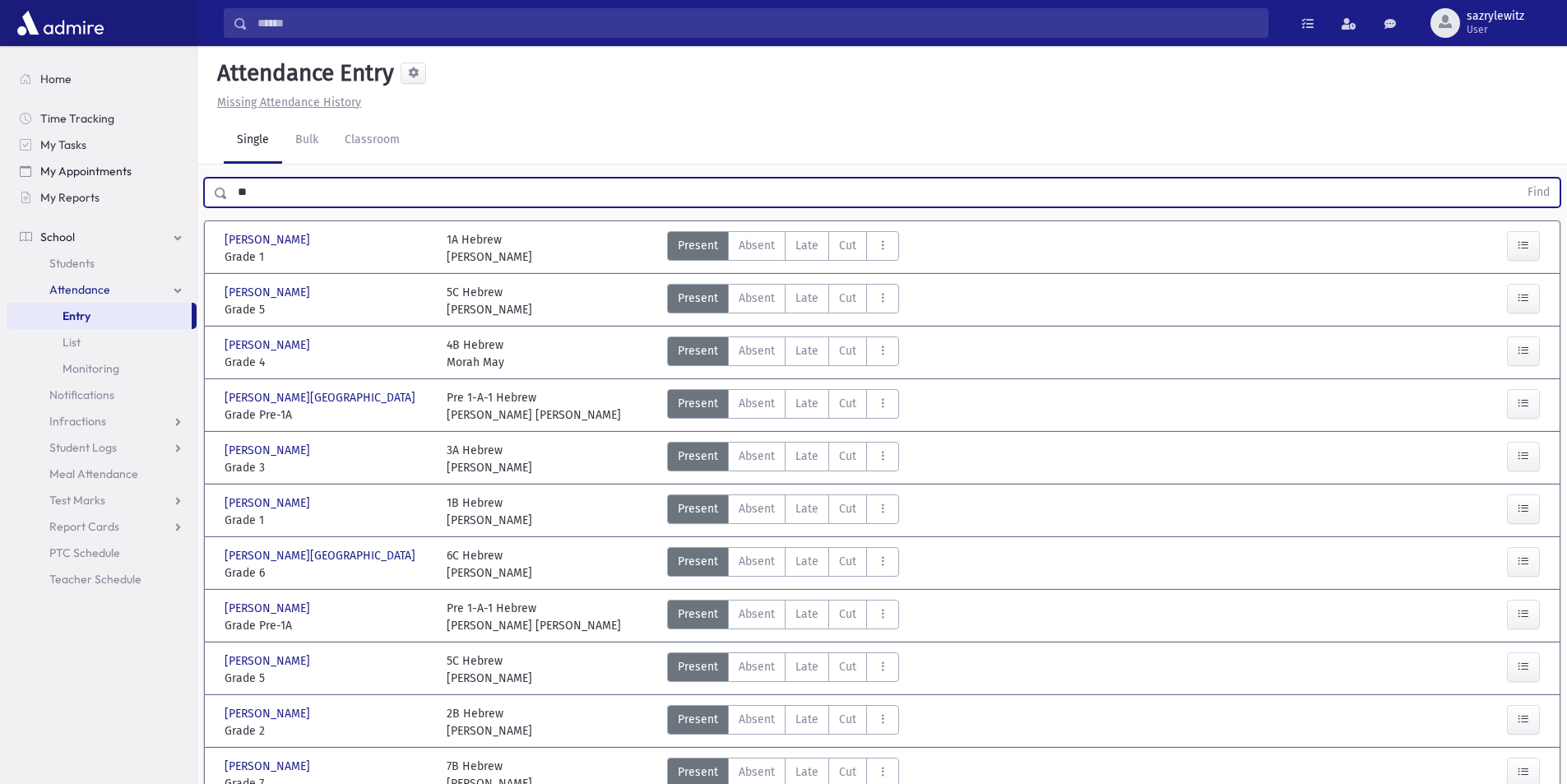
drag, startPoint x: 267, startPoint y: 187, endPoint x: 79, endPoint y: 199, distance: 188.4
click at [138, 186] on div "Search Results Students" at bounding box center [784, 482] width 1567 height 964
type input "****"
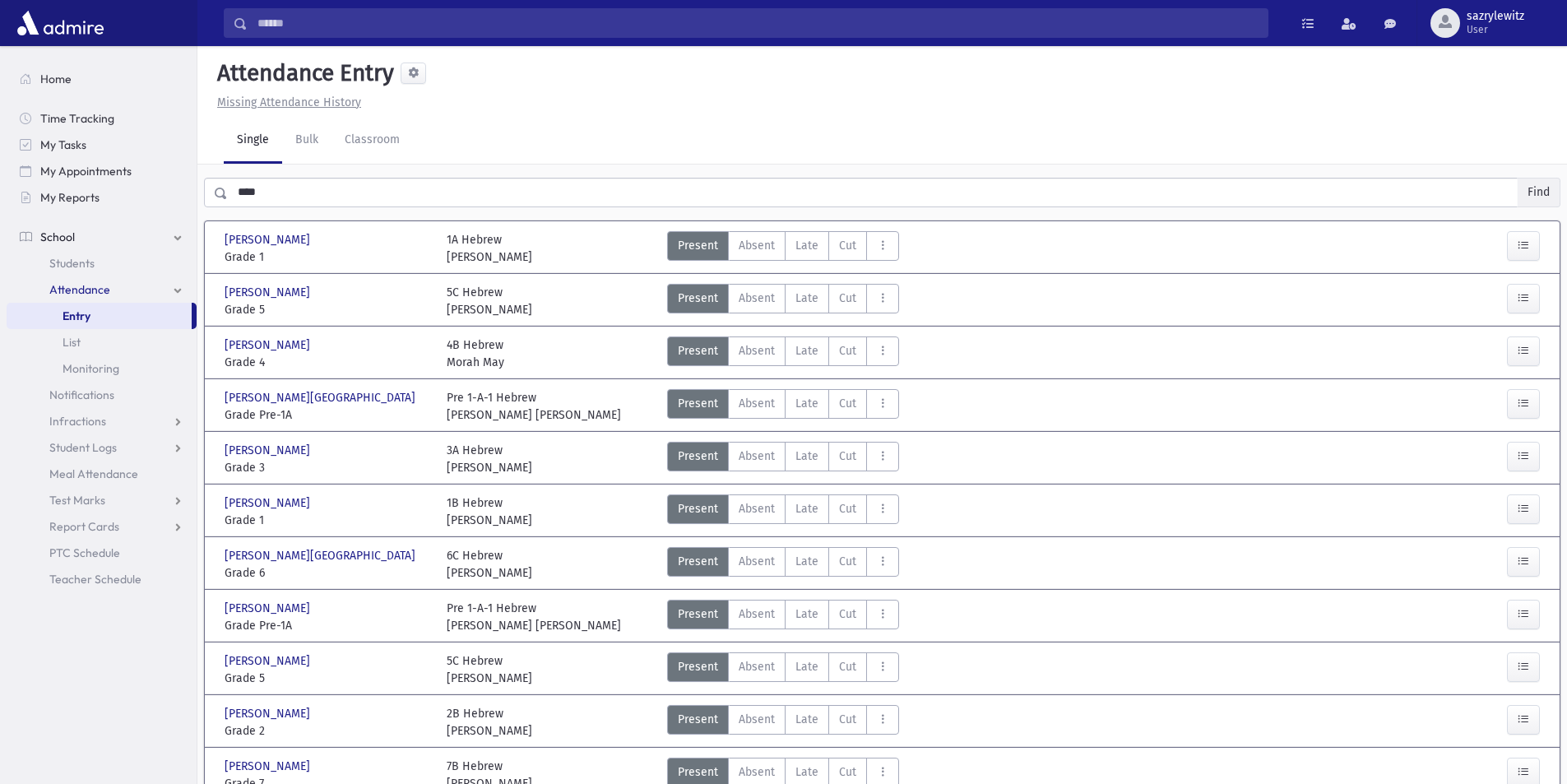
click at [1531, 187] on button "Find" at bounding box center [1539, 192] width 42 height 28
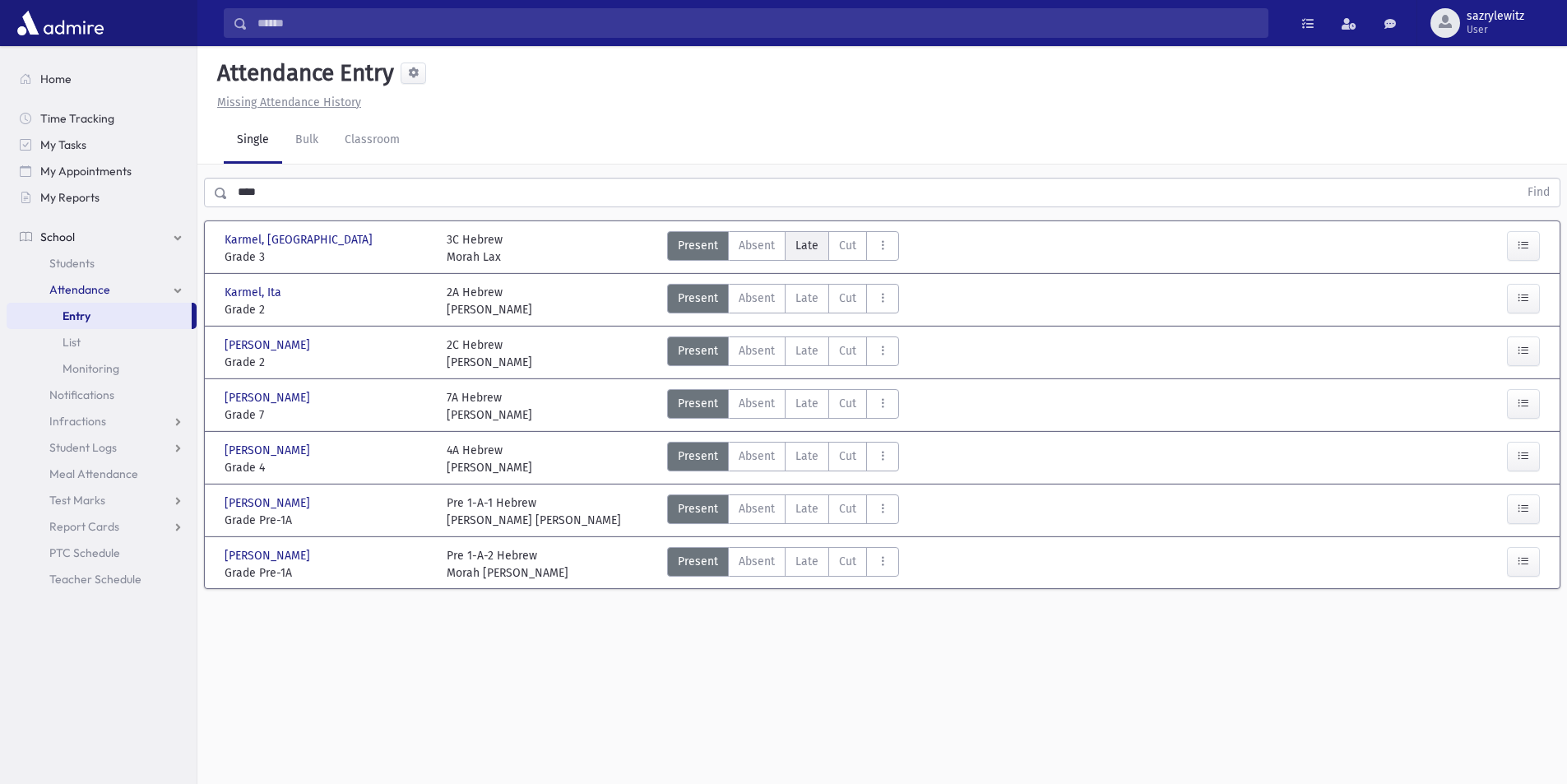
click at [809, 251] on span "Late" at bounding box center [806, 245] width 23 height 17
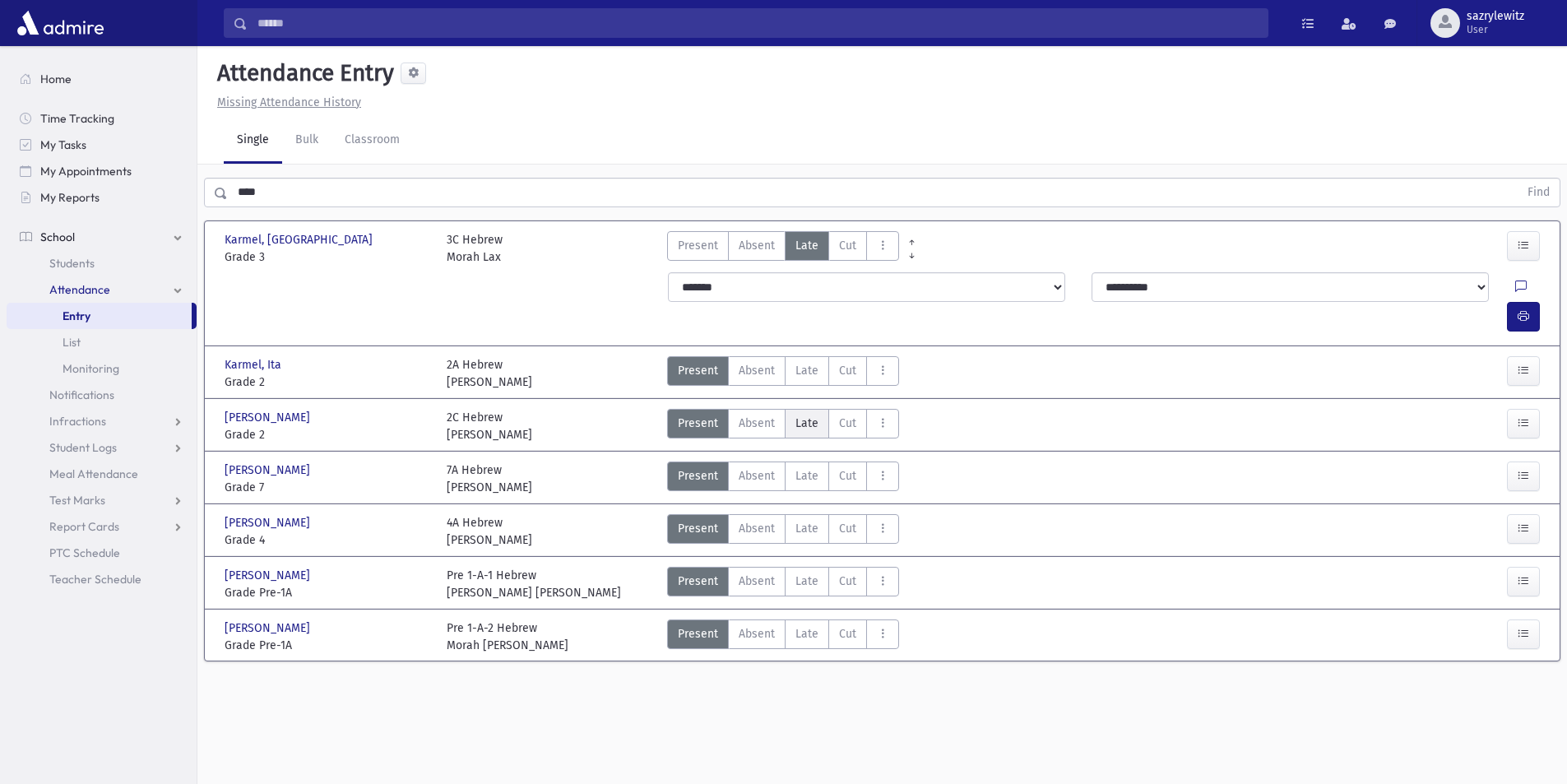
click at [810, 414] on span "Late" at bounding box center [806, 422] width 23 height 17
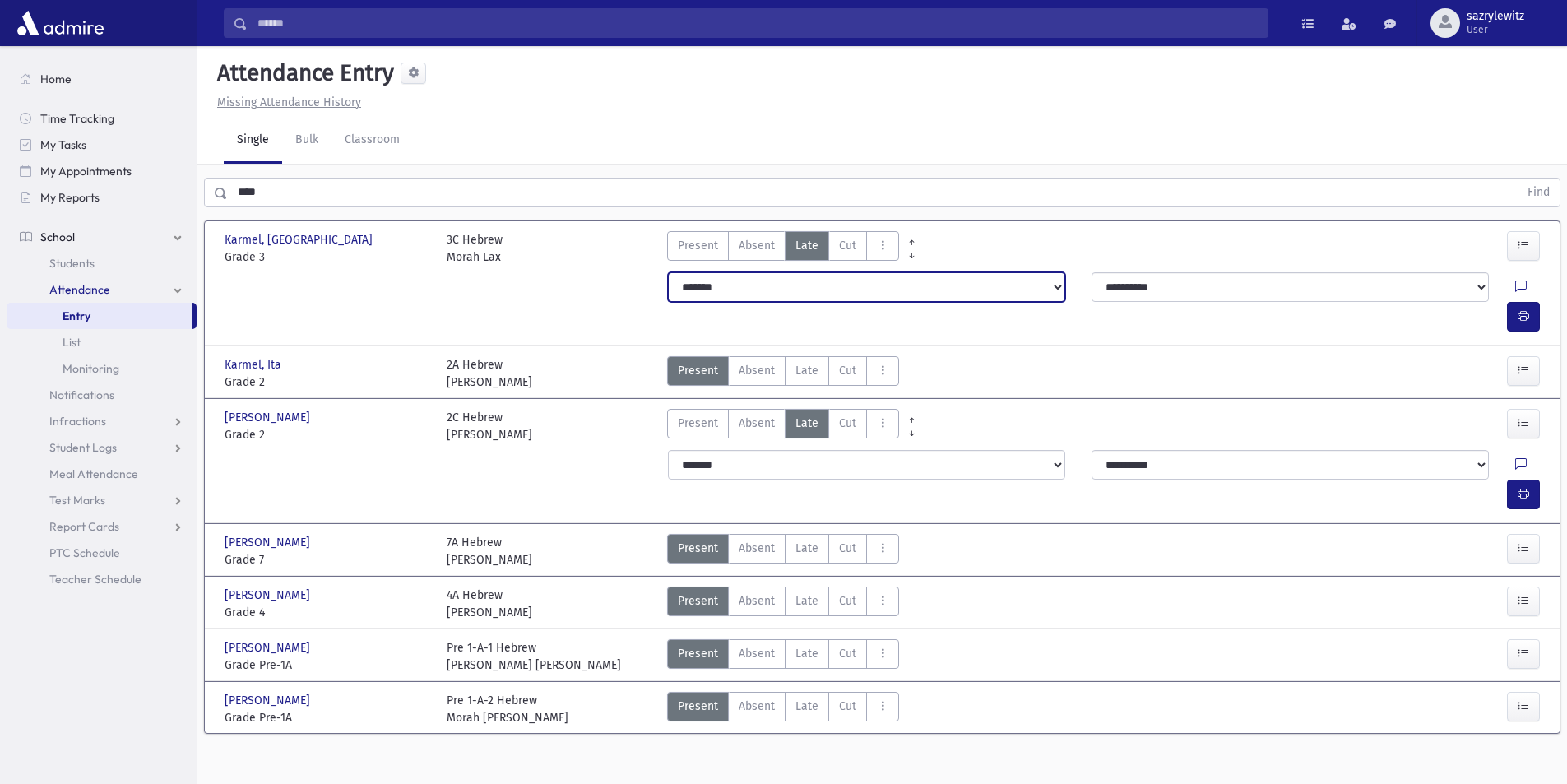
click at [1060, 288] on select "**********" at bounding box center [867, 286] width 397 height 30
select select "*********"
click at [668, 272] on select "**********" at bounding box center [867, 286] width 397 height 30
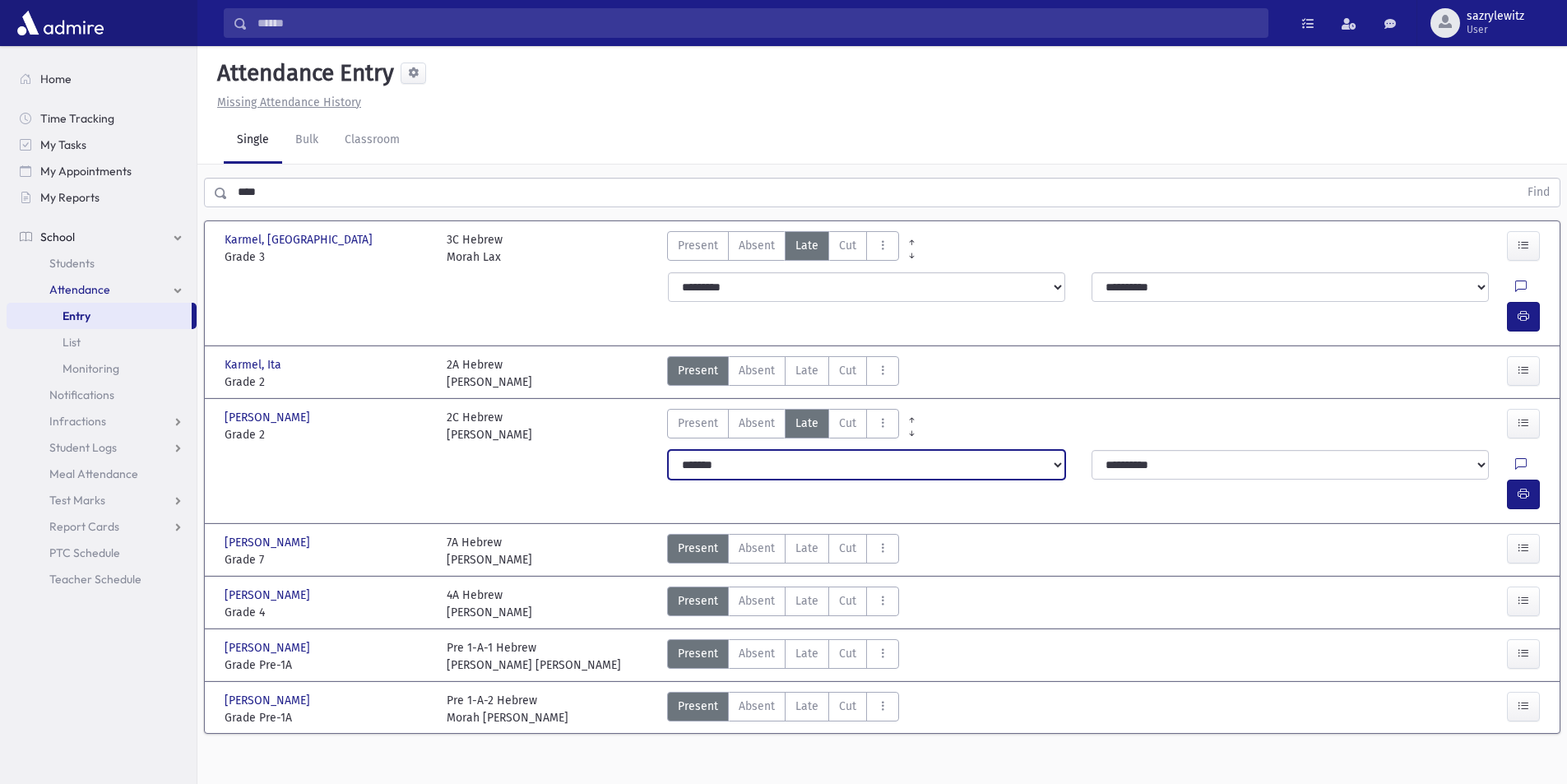
click at [1056, 450] on select "**********" at bounding box center [867, 464] width 397 height 30
select select "*********"
click at [668, 450] on select "**********" at bounding box center [867, 464] width 397 height 30
click at [1515, 458] on icon at bounding box center [1521, 464] width 12 height 14
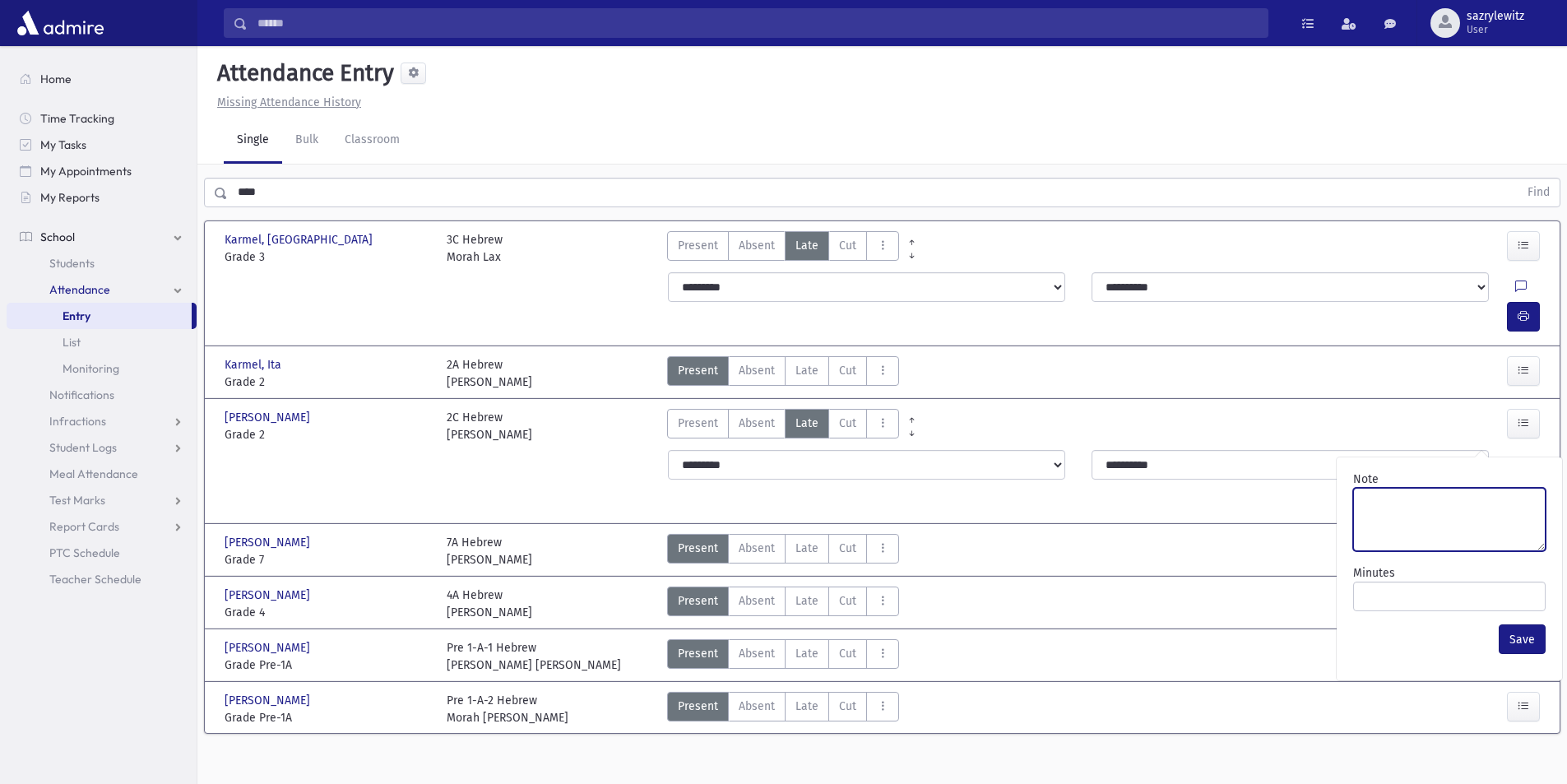
click at [1415, 521] on textarea "Note" at bounding box center [1450, 519] width 192 height 63
type textarea "**********"
click at [1524, 640] on button "Save" at bounding box center [1523, 639] width 47 height 30
click at [1523, 487] on icon "button" at bounding box center [1523, 493] width 12 height 14
click at [1515, 286] on icon at bounding box center [1521, 286] width 12 height 14
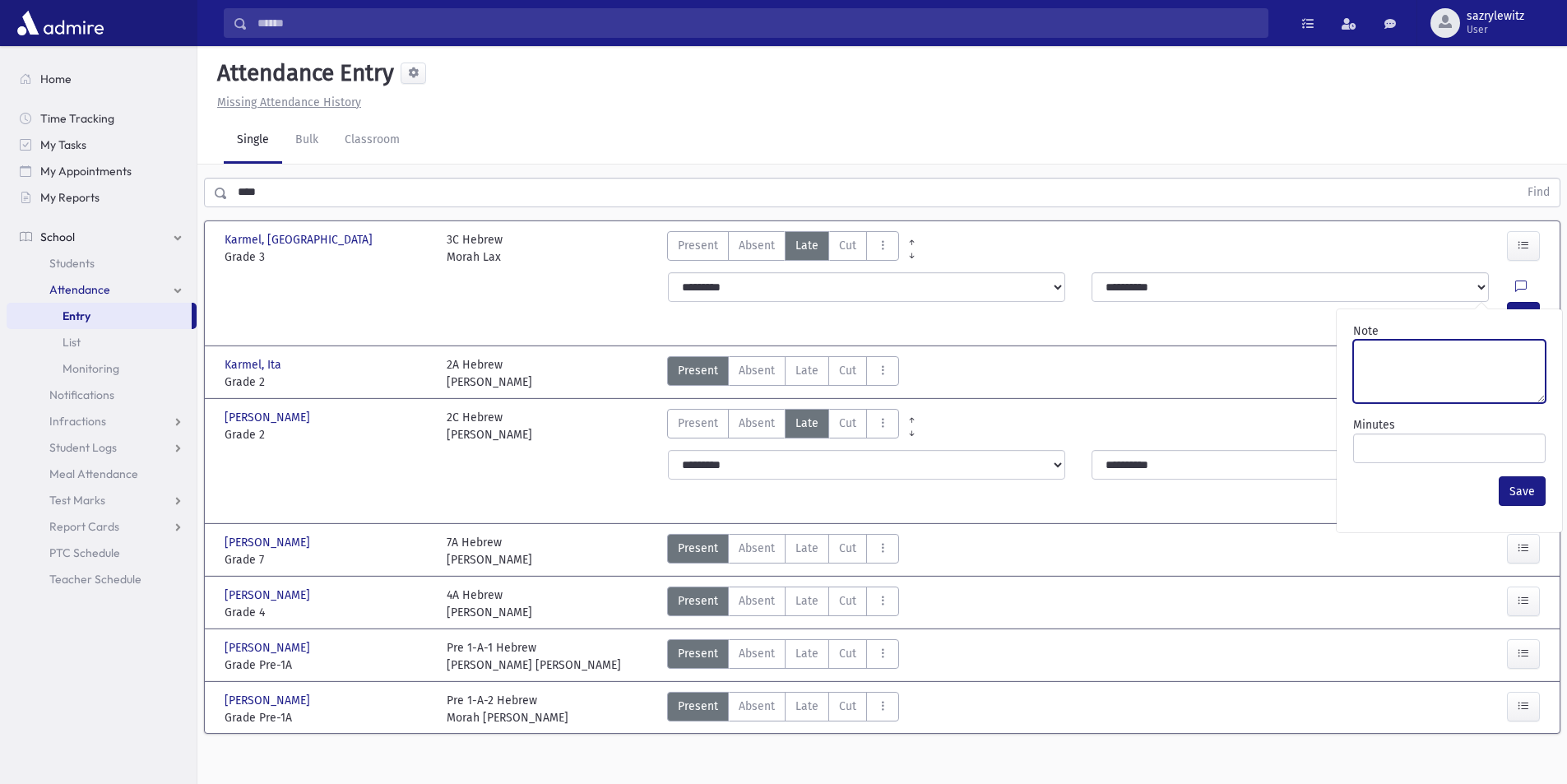
drag, startPoint x: 1415, startPoint y: 374, endPoint x: 1402, endPoint y: 370, distance: 13.6
click at [1415, 374] on textarea "Note" at bounding box center [1450, 372] width 192 height 63
type textarea "**********"
click at [1521, 492] on button "Save" at bounding box center [1523, 490] width 47 height 30
click at [1514, 302] on button "button" at bounding box center [1523, 316] width 33 height 30
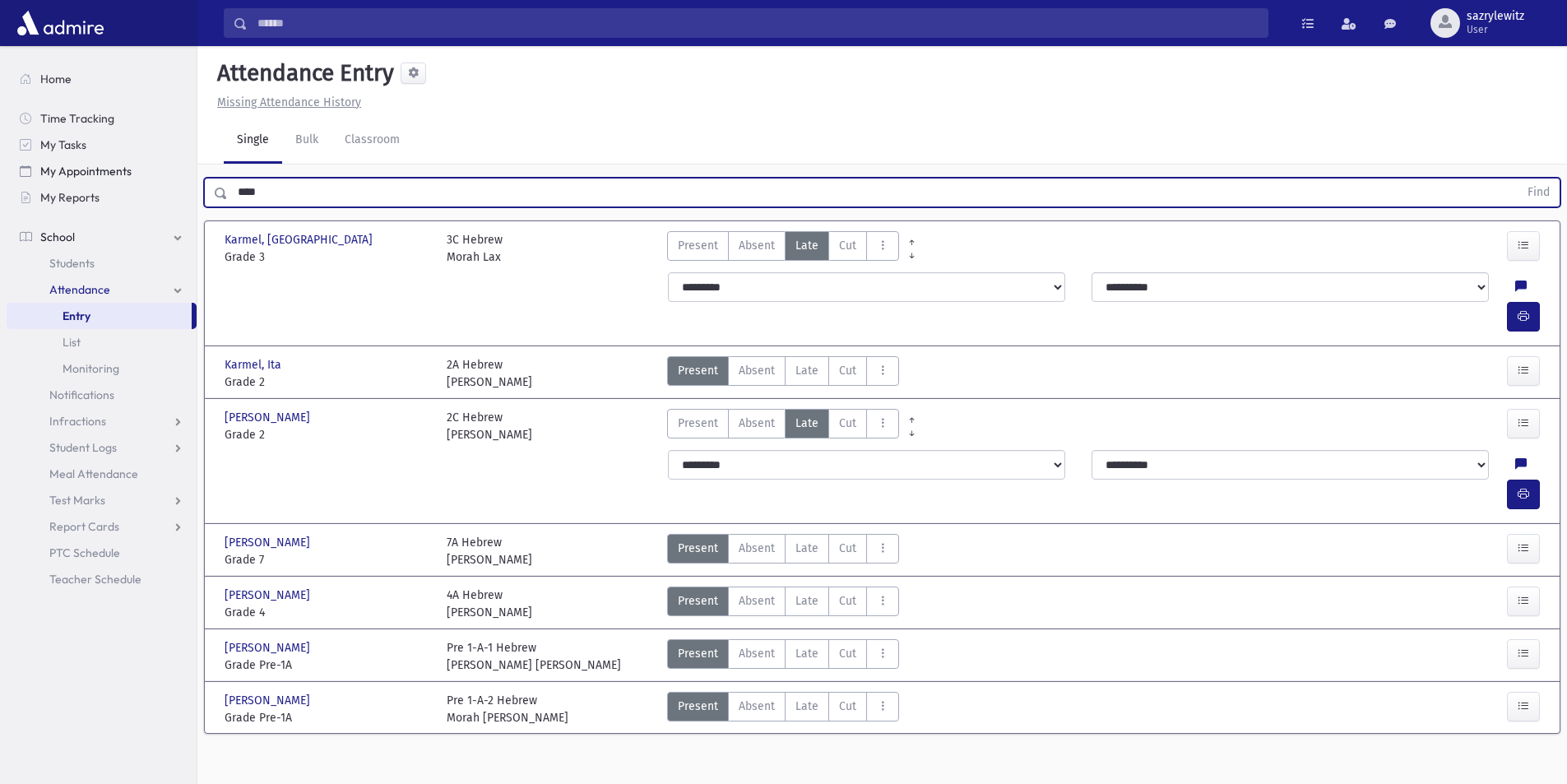
drag, startPoint x: 277, startPoint y: 187, endPoint x: 151, endPoint y: 179, distance: 126.3
click at [151, 179] on div "Search Results Students" at bounding box center [784, 410] width 1567 height 820
type input "*****"
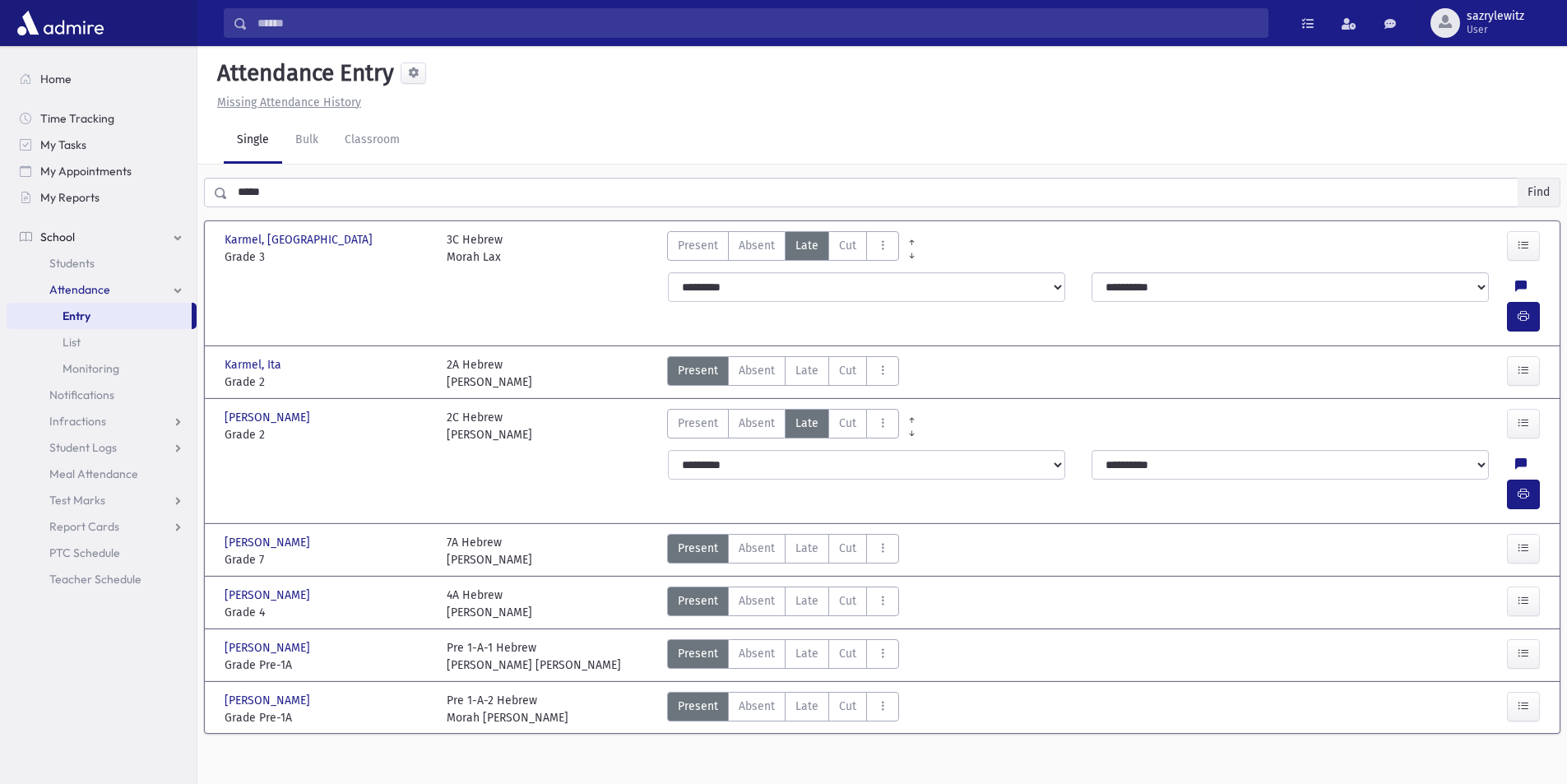
click at [1537, 186] on button "Find" at bounding box center [1539, 192] width 42 height 28
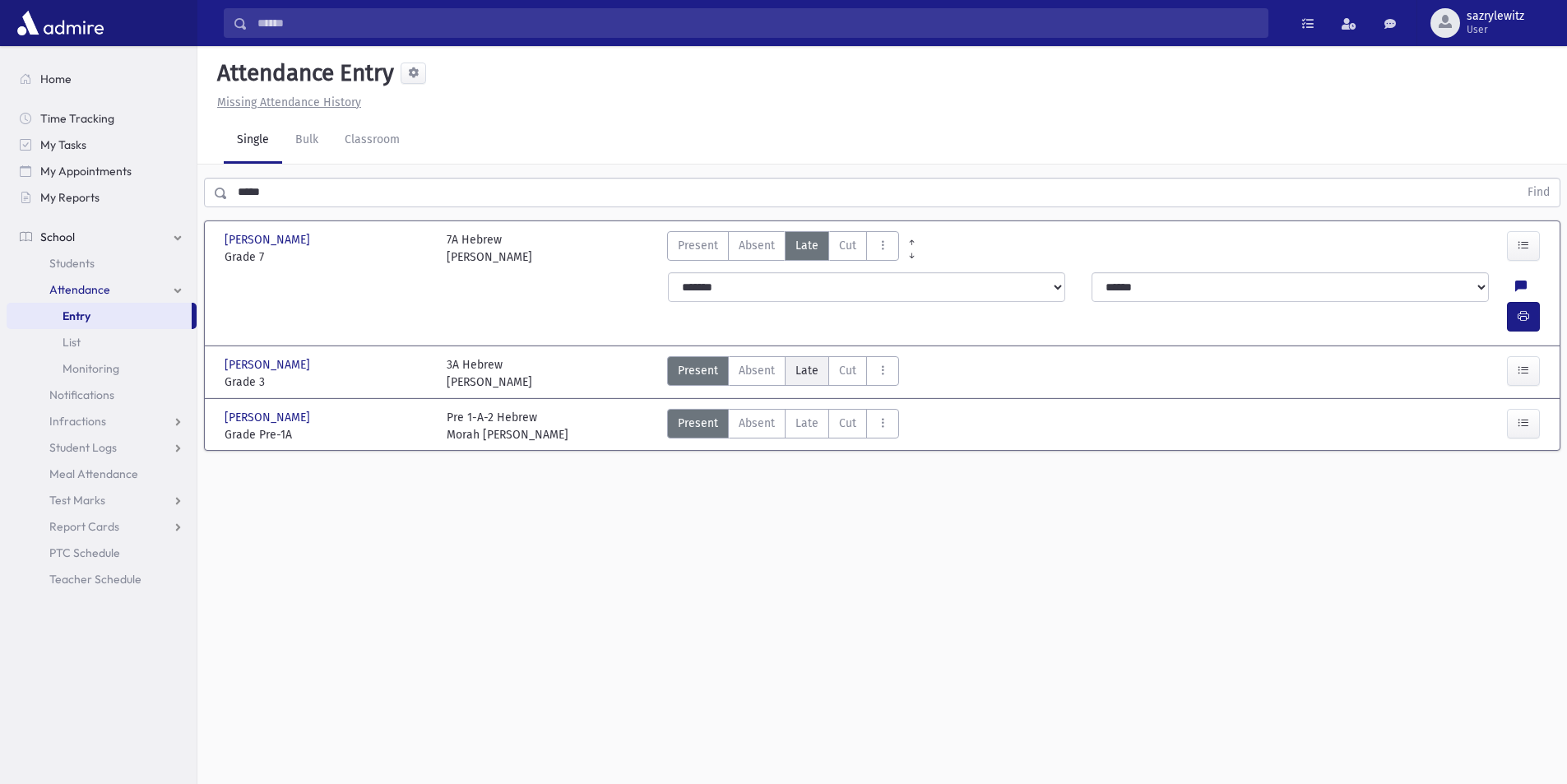
click at [795, 362] on span "Late" at bounding box center [806, 370] width 23 height 17
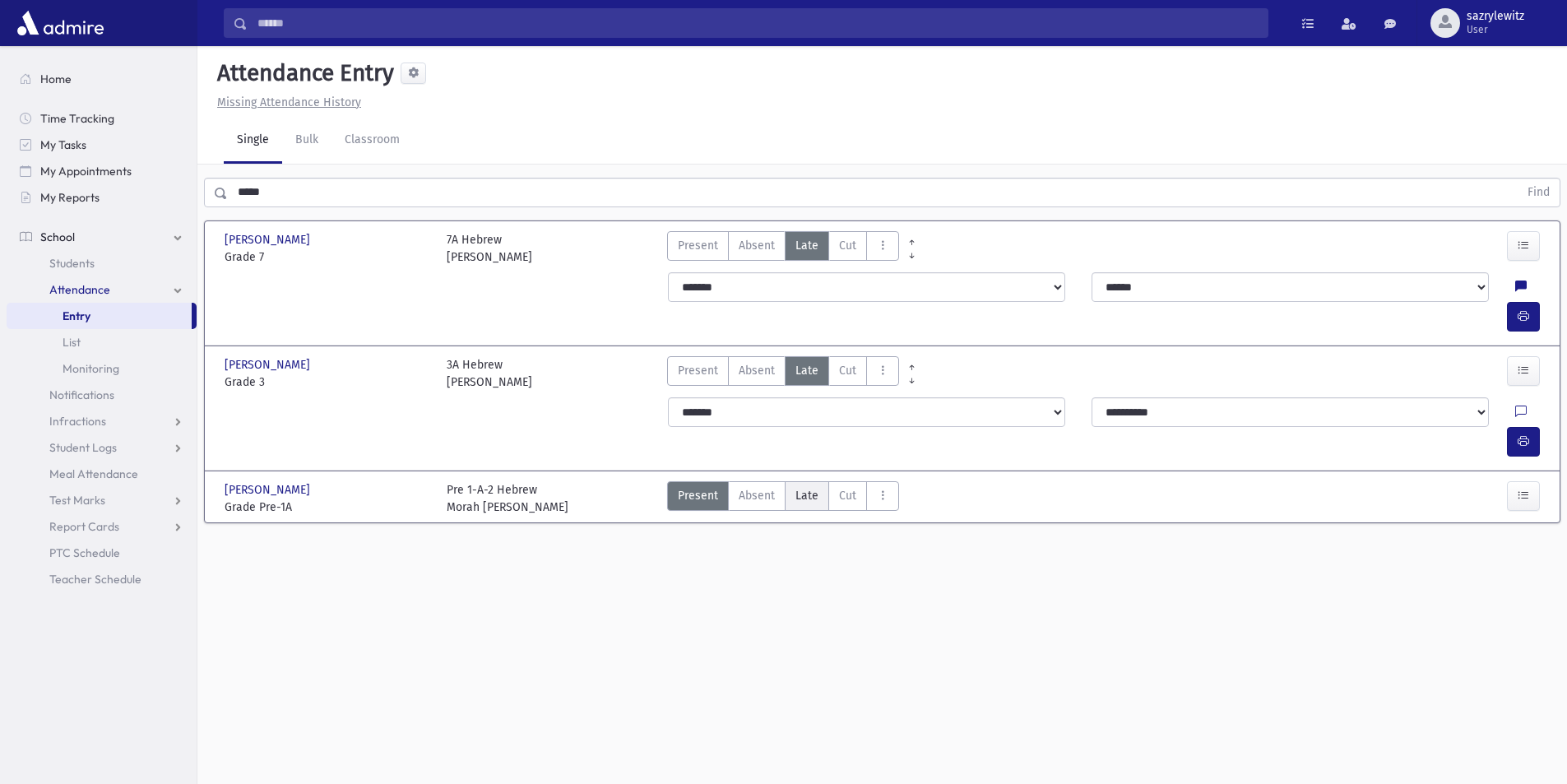
click at [798, 487] on span "Late" at bounding box center [806, 495] width 23 height 17
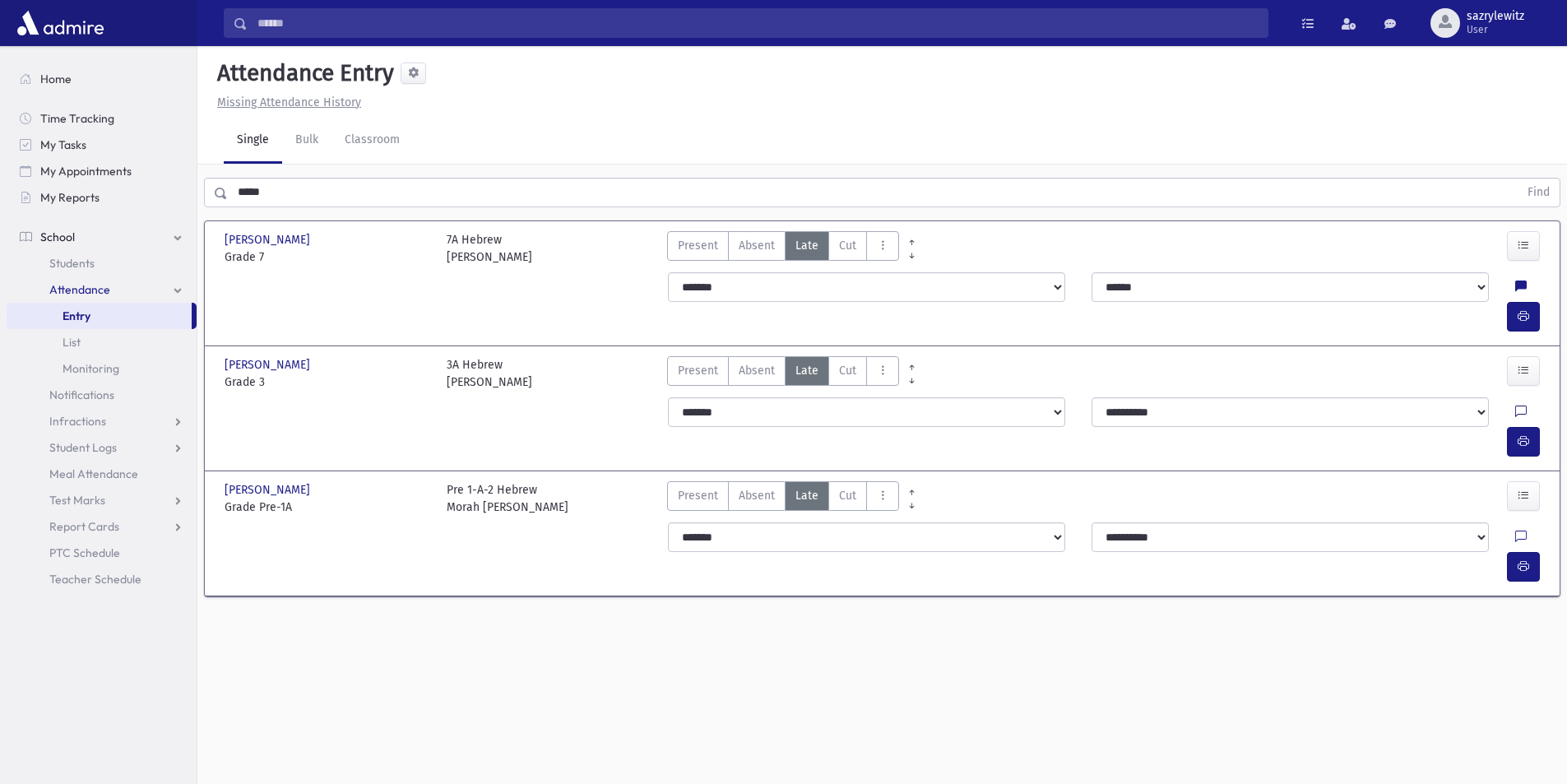
click at [1515, 405] on icon at bounding box center [1521, 411] width 12 height 14
click at [1448, 471] on textarea "Note" at bounding box center [1450, 467] width 192 height 63
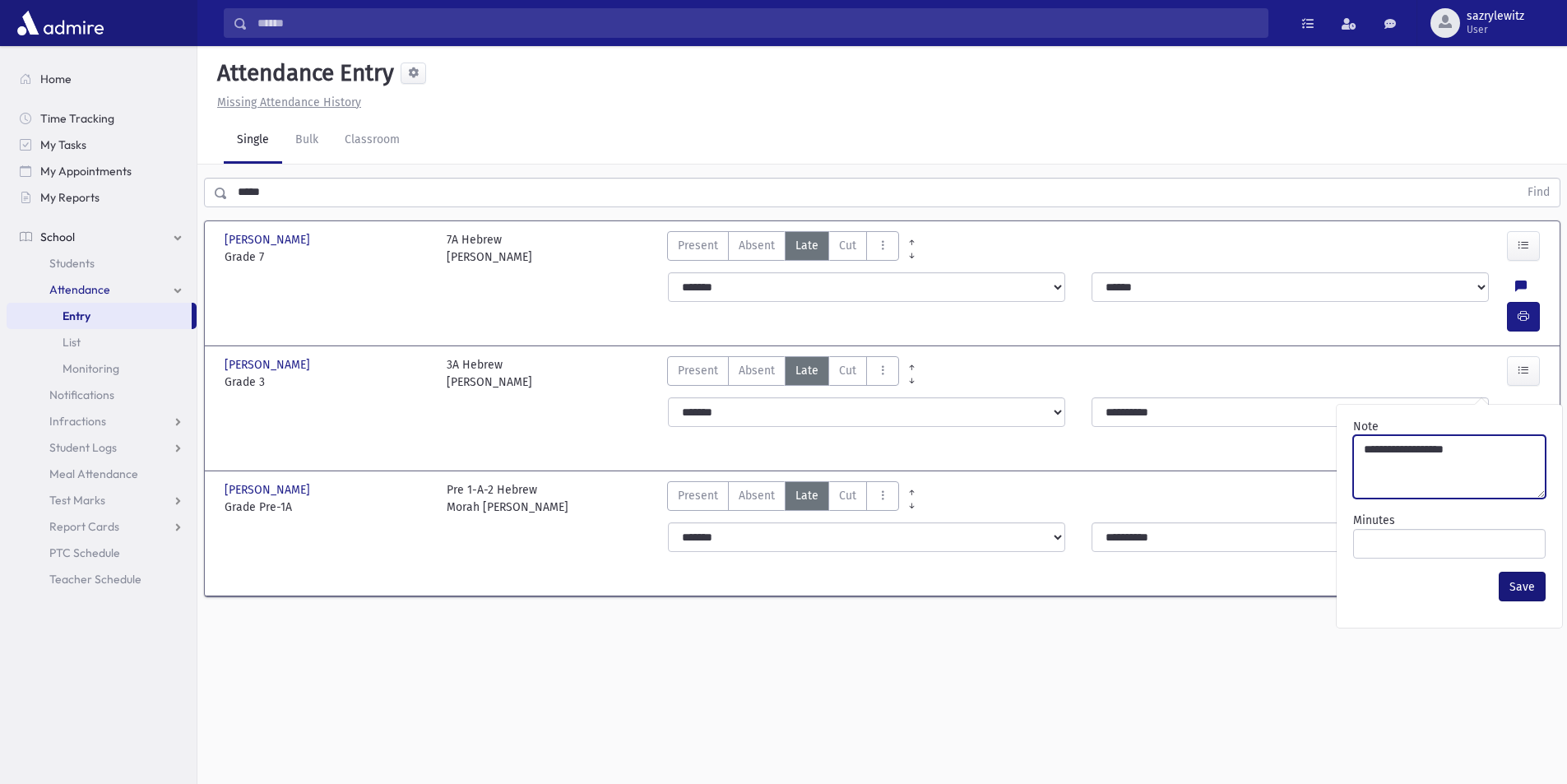
type textarea "**********"
click at [1526, 587] on button "Save" at bounding box center [1523, 586] width 47 height 30
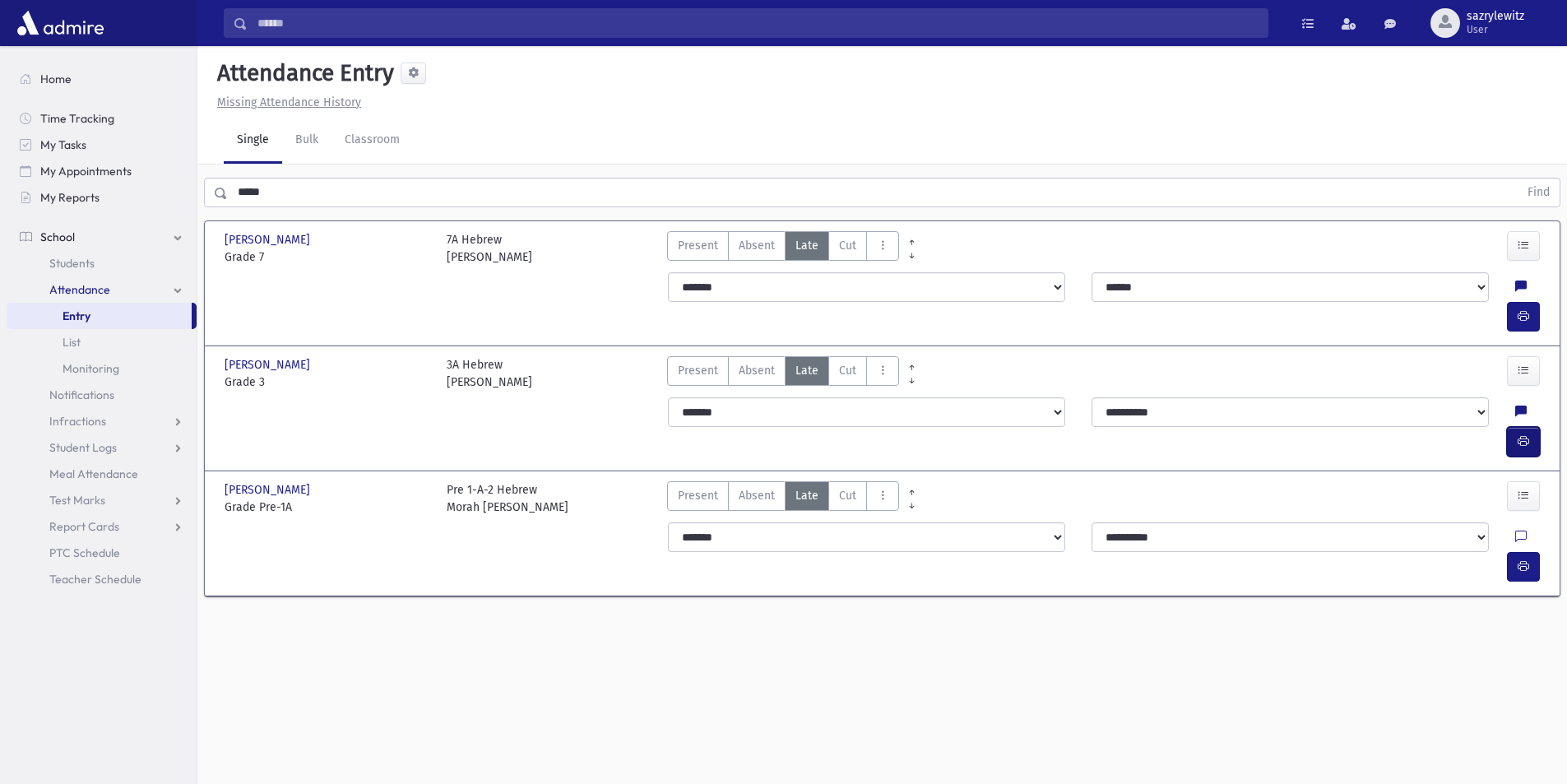
click at [1513, 427] on button "button" at bounding box center [1523, 441] width 33 height 30
click at [1515, 530] on icon at bounding box center [1521, 537] width 12 height 14
click at [1457, 537] on textarea "Note" at bounding box center [1450, 562] width 192 height 63
type textarea "**********"
click at [1515, 687] on button "Save" at bounding box center [1523, 682] width 47 height 30
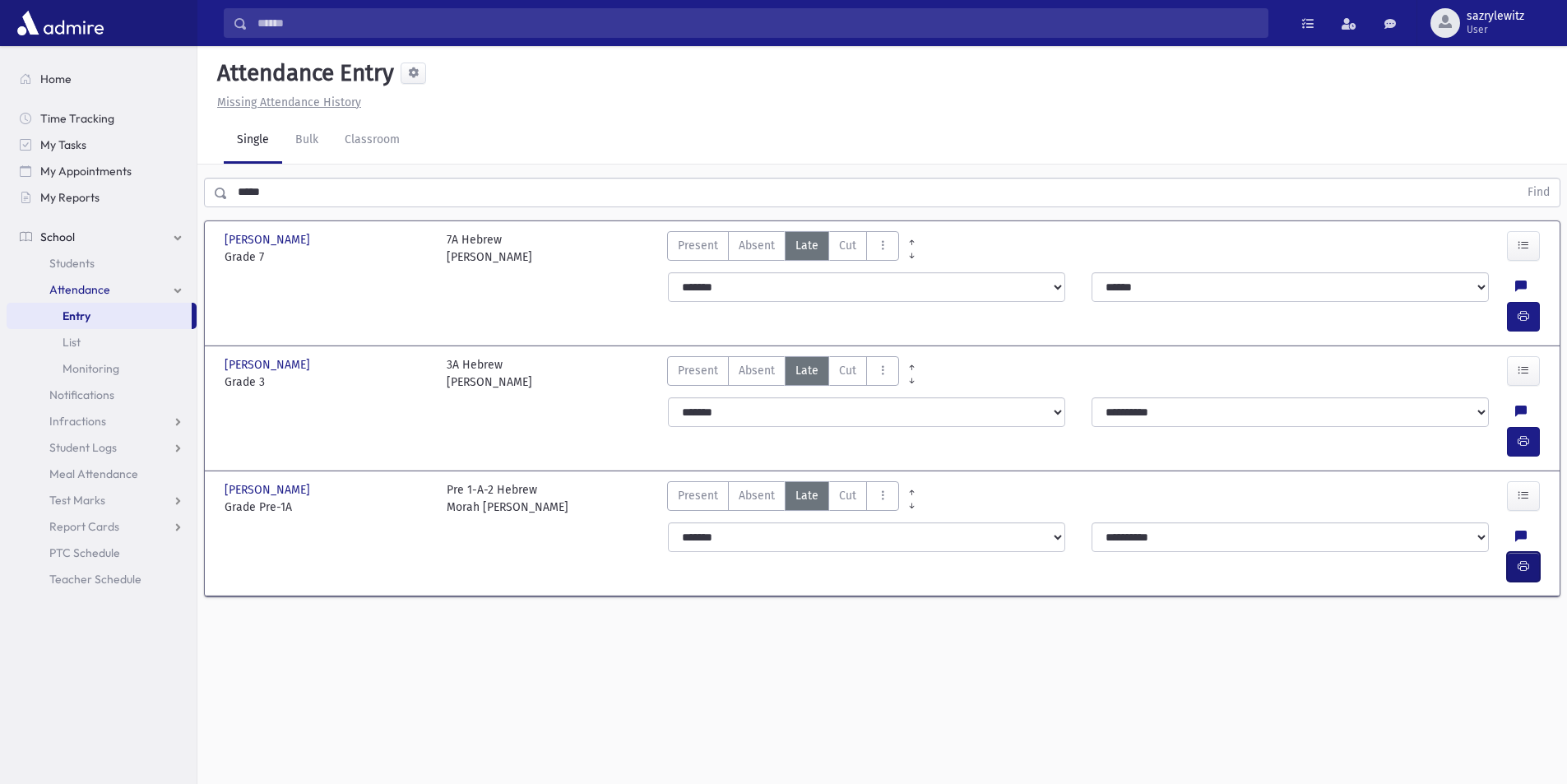
click at [1513, 552] on button "button" at bounding box center [1523, 566] width 33 height 30
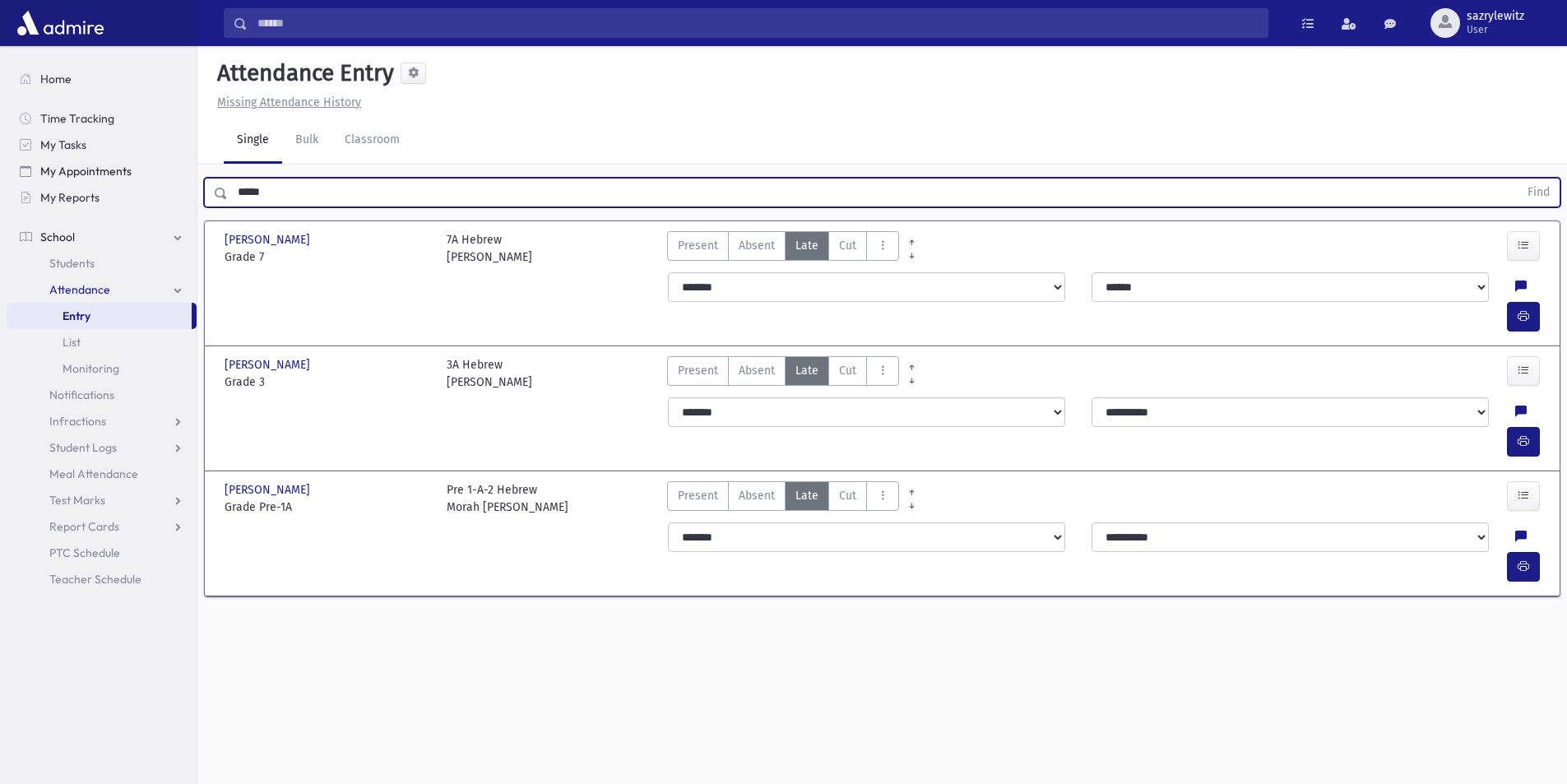
drag, startPoint x: 278, startPoint y: 197, endPoint x: 108, endPoint y: 177, distance: 171.2
click at [108, 177] on div "Search Results Students" at bounding box center [784, 410] width 1567 height 820
type input "*********"
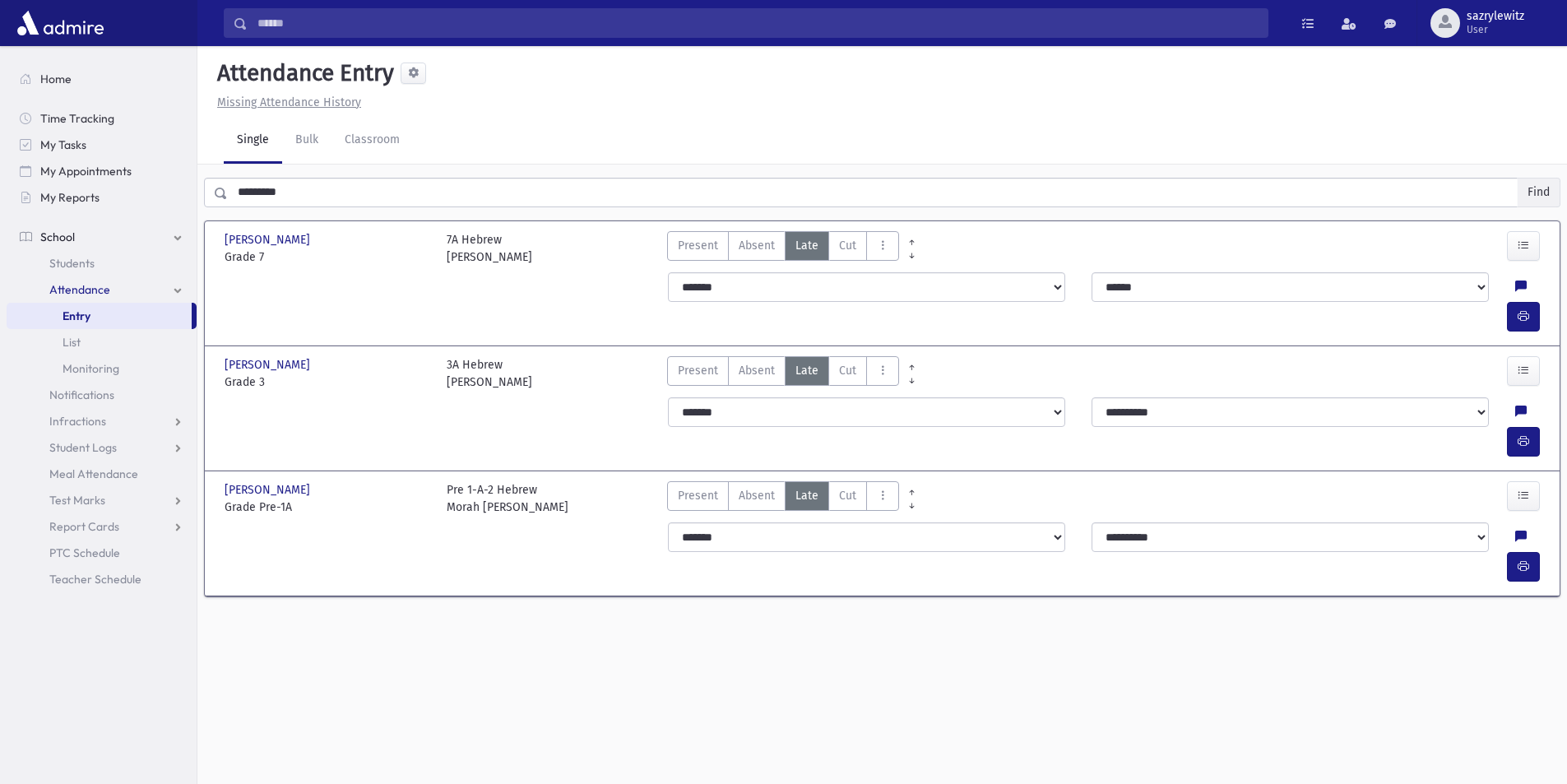
click at [1539, 194] on button "Find" at bounding box center [1539, 192] width 42 height 28
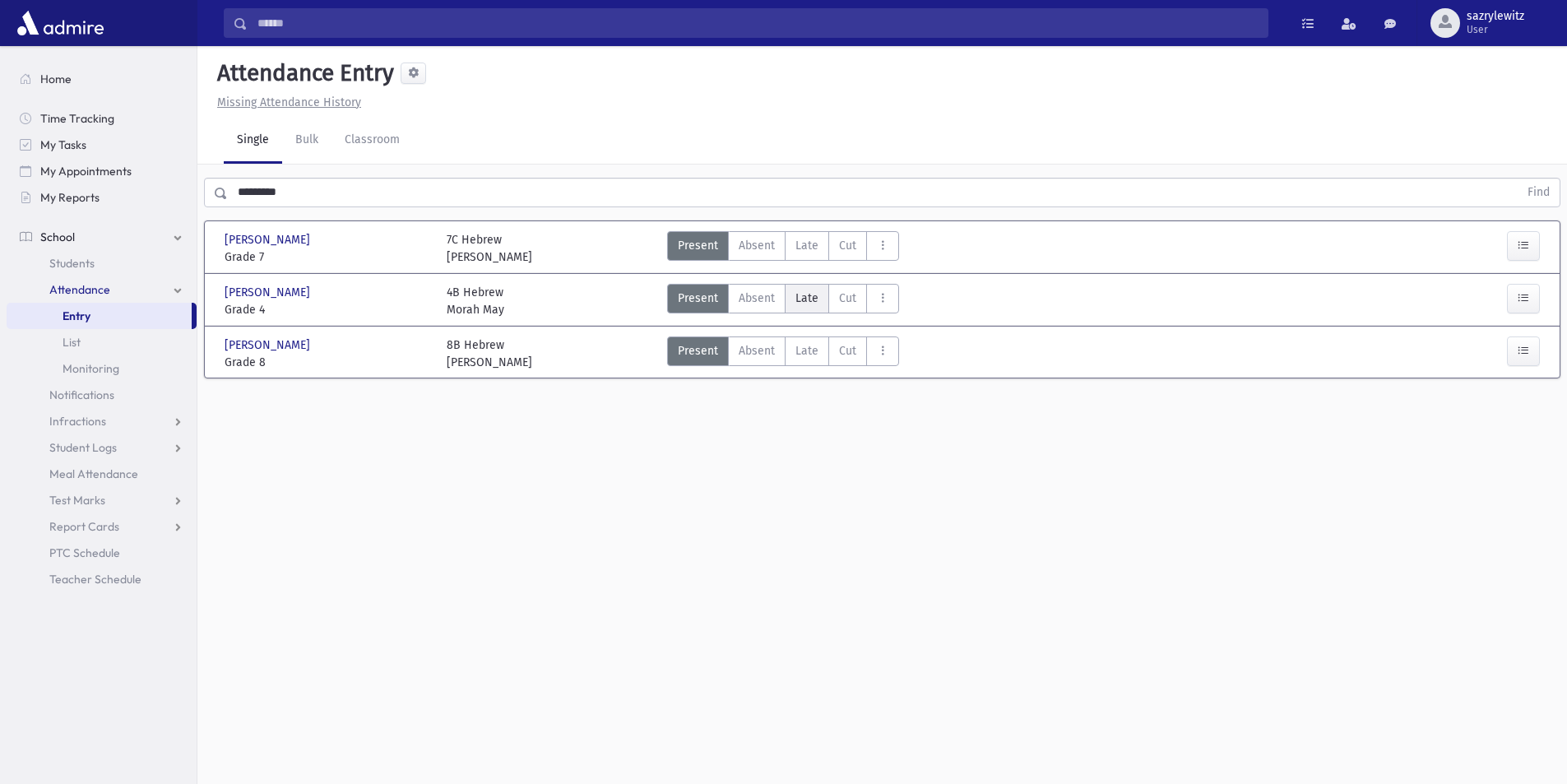
click at [806, 299] on span "Late" at bounding box center [806, 297] width 23 height 17
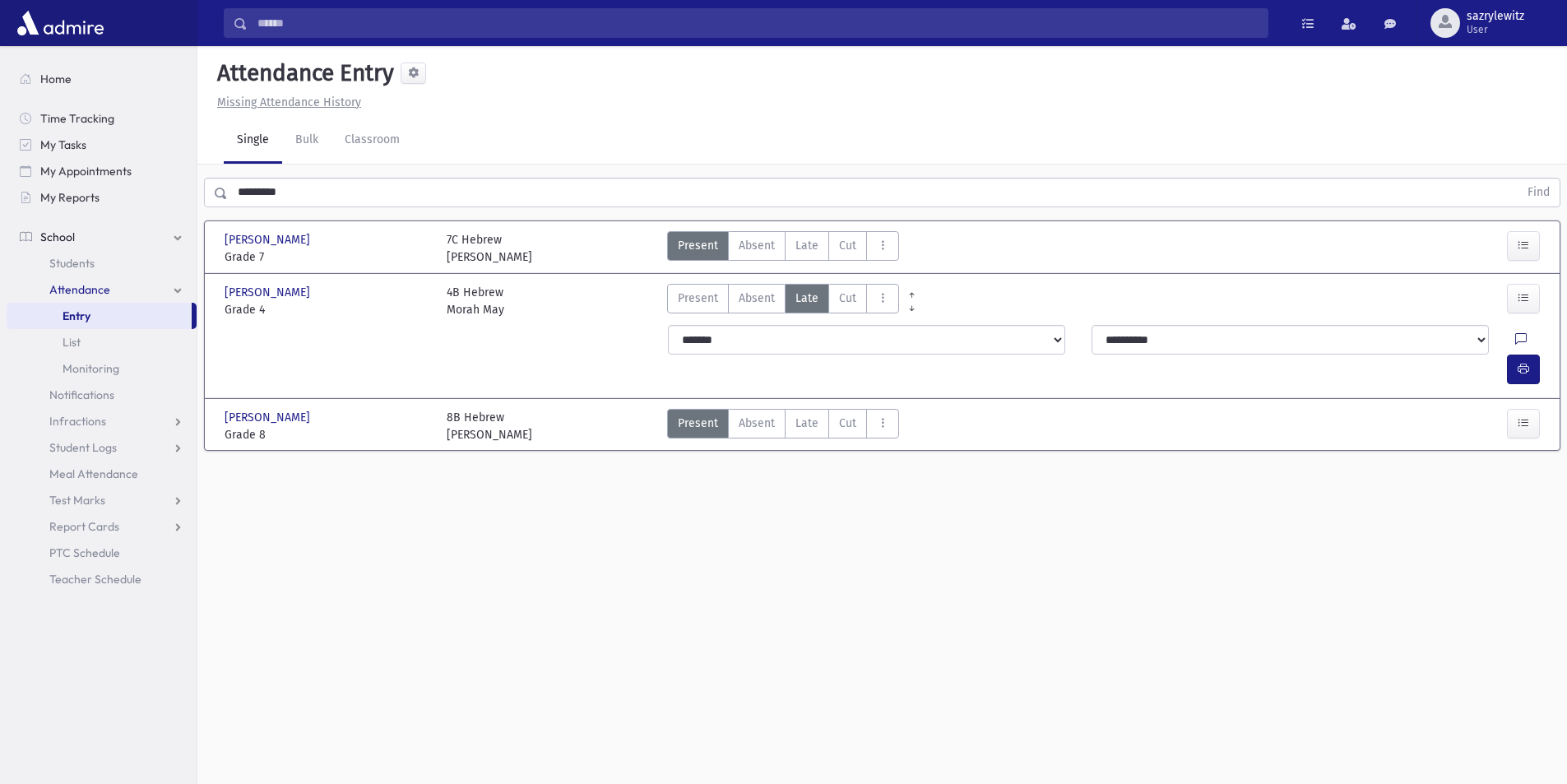
click at [1515, 339] on icon at bounding box center [1521, 339] width 12 height 14
click at [1417, 417] on textarea "Note" at bounding box center [1450, 424] width 192 height 63
type textarea "**********"
click at [1529, 547] on button "Save" at bounding box center [1523, 543] width 47 height 30
click at [1524, 362] on icon "button" at bounding box center [1523, 368] width 12 height 14
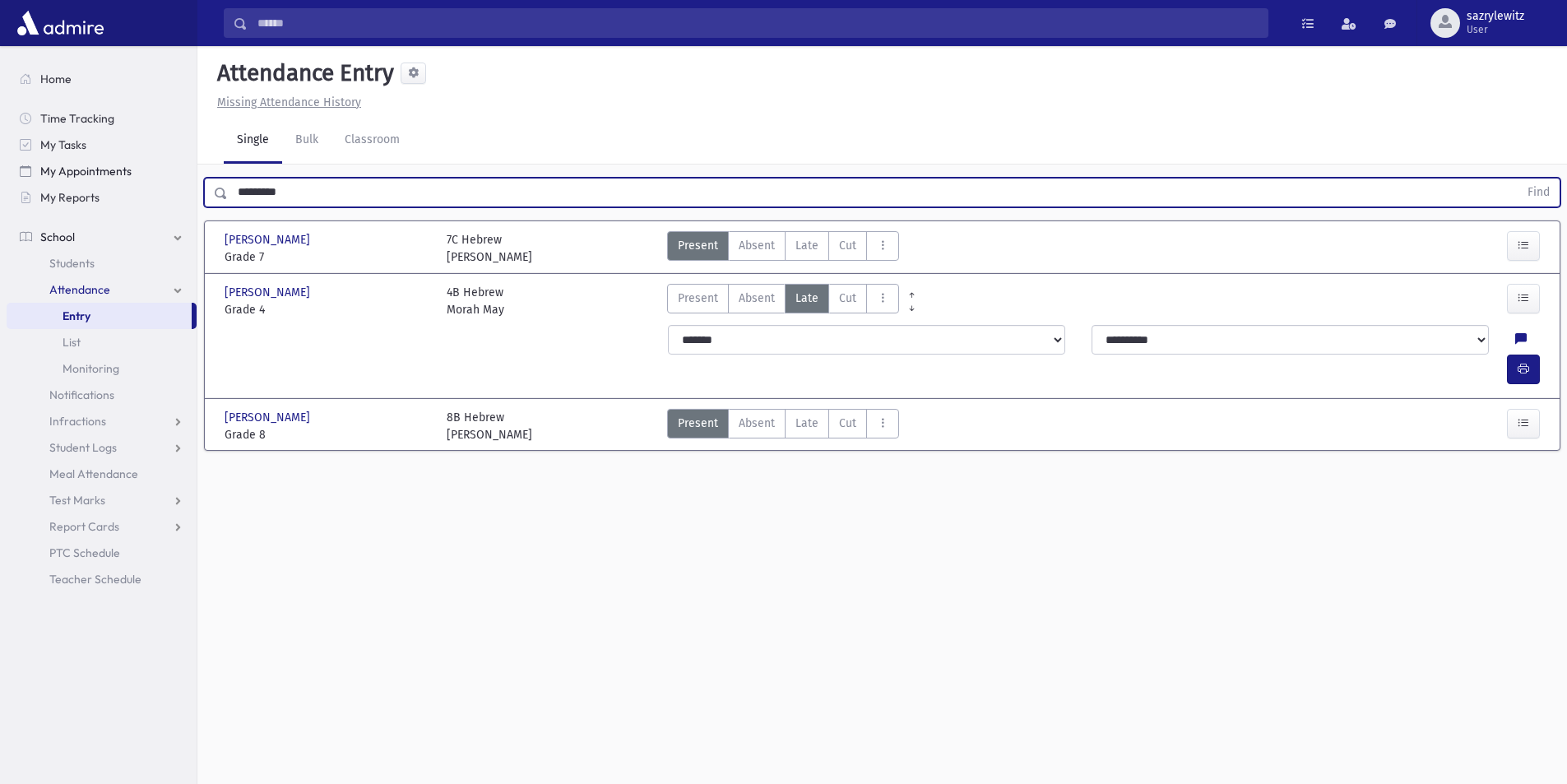
drag, startPoint x: 316, startPoint y: 189, endPoint x: 123, endPoint y: 181, distance: 193.2
click at [123, 181] on div "Search Results Students" at bounding box center [784, 410] width 1567 height 820
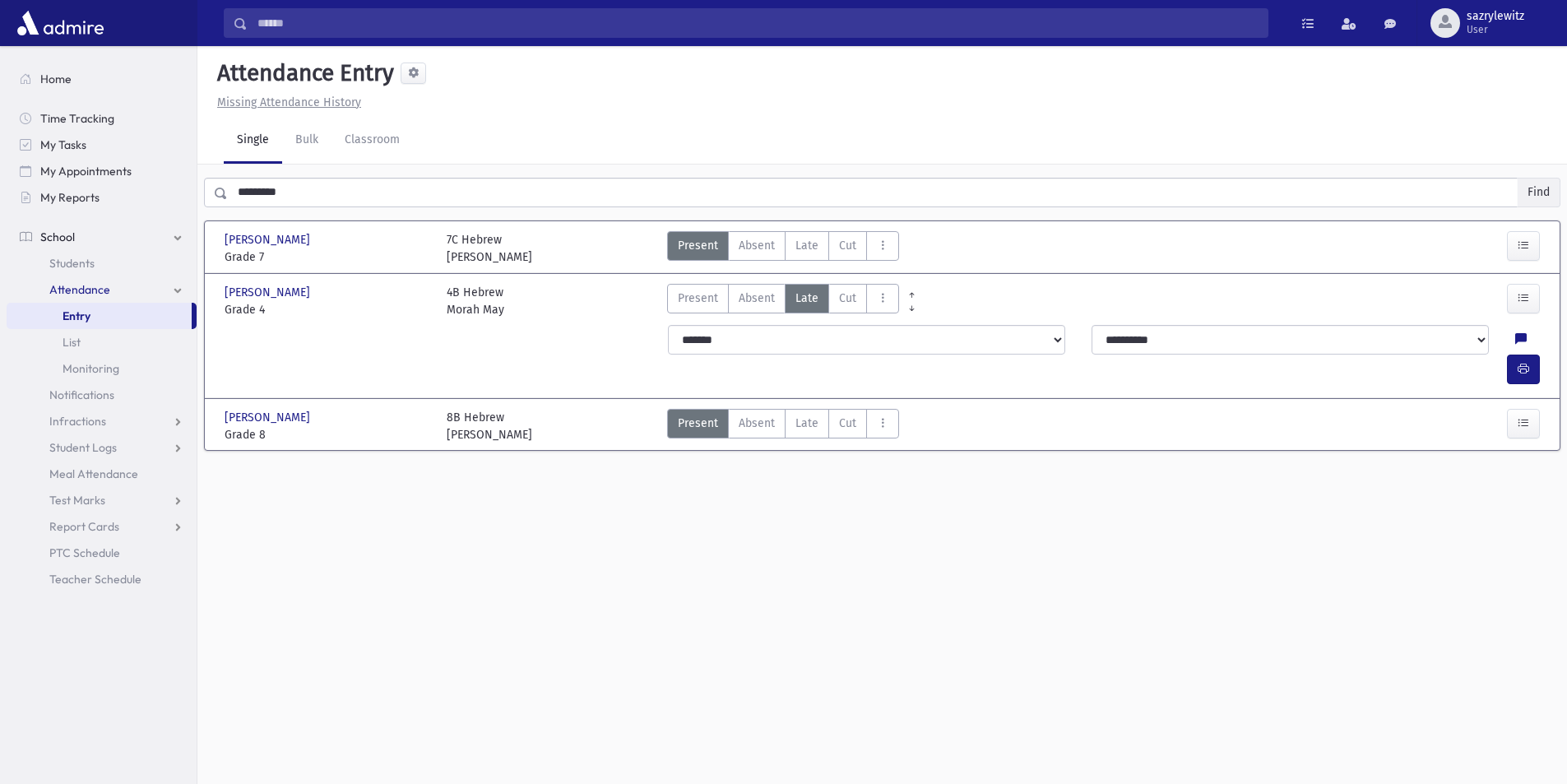
click at [1543, 199] on button "Find" at bounding box center [1539, 192] width 42 height 28
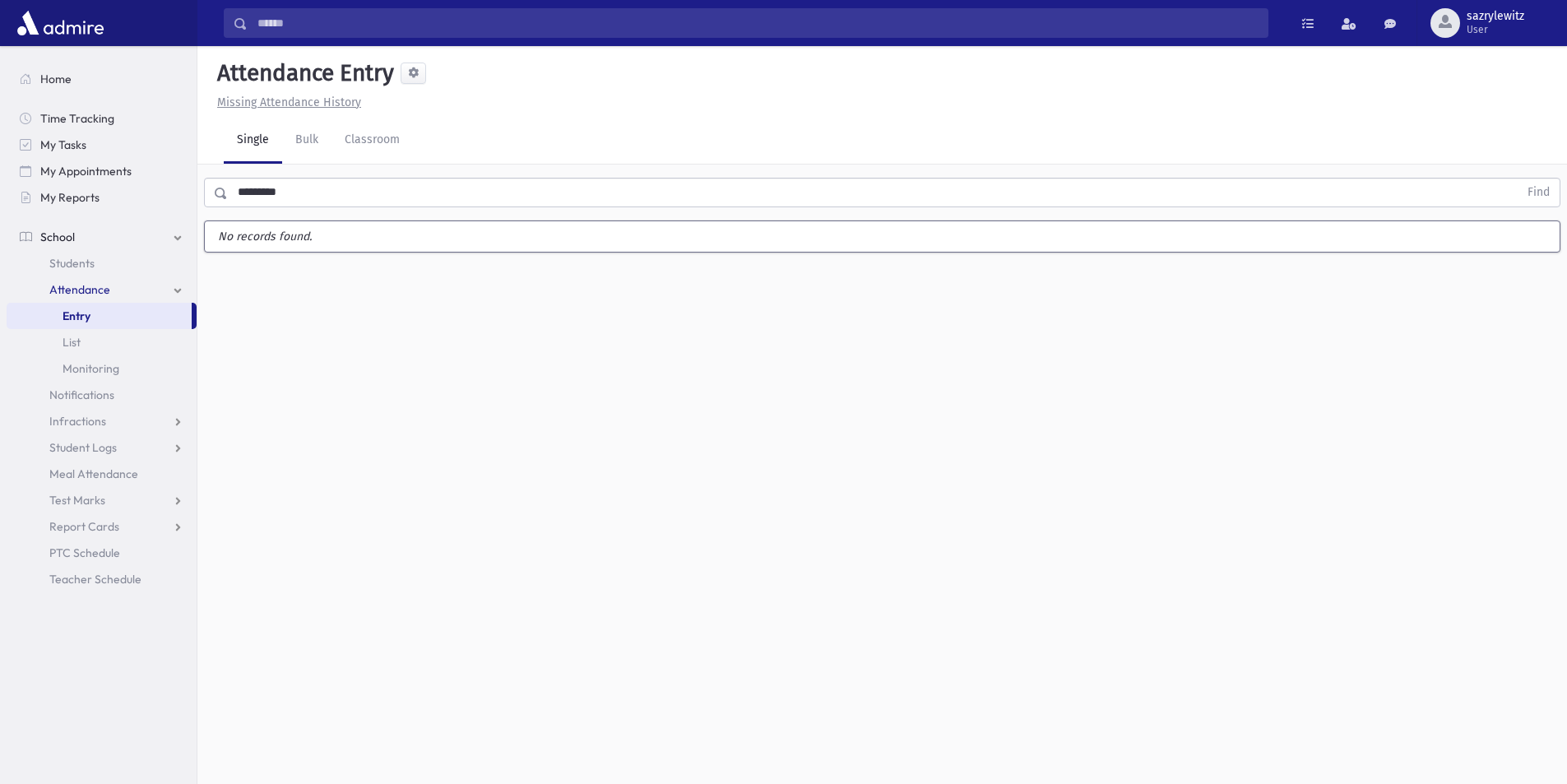
click at [295, 197] on input "*********" at bounding box center [873, 192] width 1291 height 30
click at [1536, 191] on button "Find" at bounding box center [1539, 192] width 42 height 28
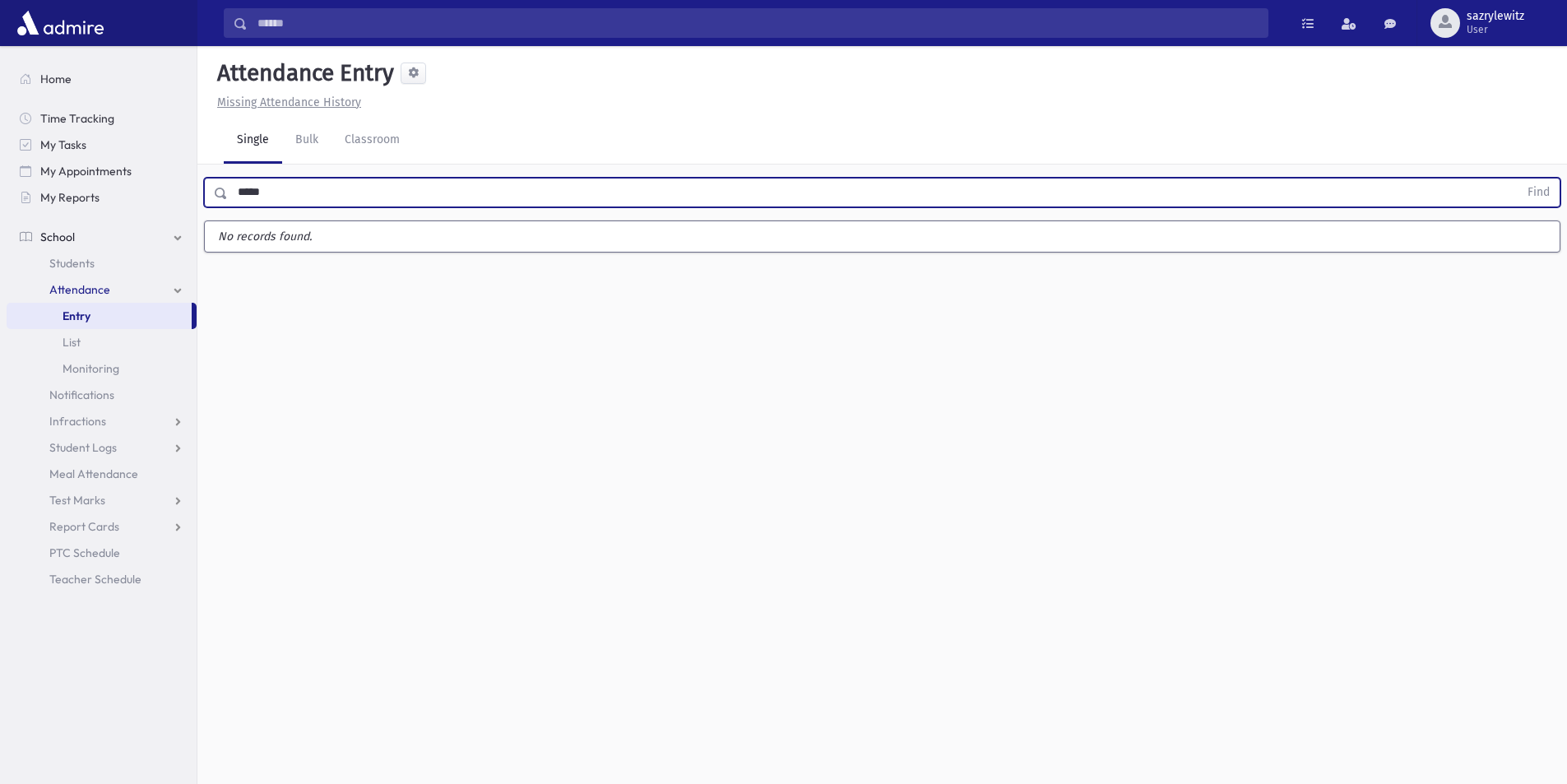
drag, startPoint x: 293, startPoint y: 193, endPoint x: 208, endPoint y: 183, distance: 85.6
click at [208, 183] on div "***** Find" at bounding box center [882, 192] width 1357 height 30
click at [1539, 190] on button "Find" at bounding box center [1539, 192] width 42 height 28
drag, startPoint x: 257, startPoint y: 195, endPoint x: 184, endPoint y: 179, distance: 74.7
click at [184, 179] on div "Search Results Students" at bounding box center [784, 410] width 1567 height 820
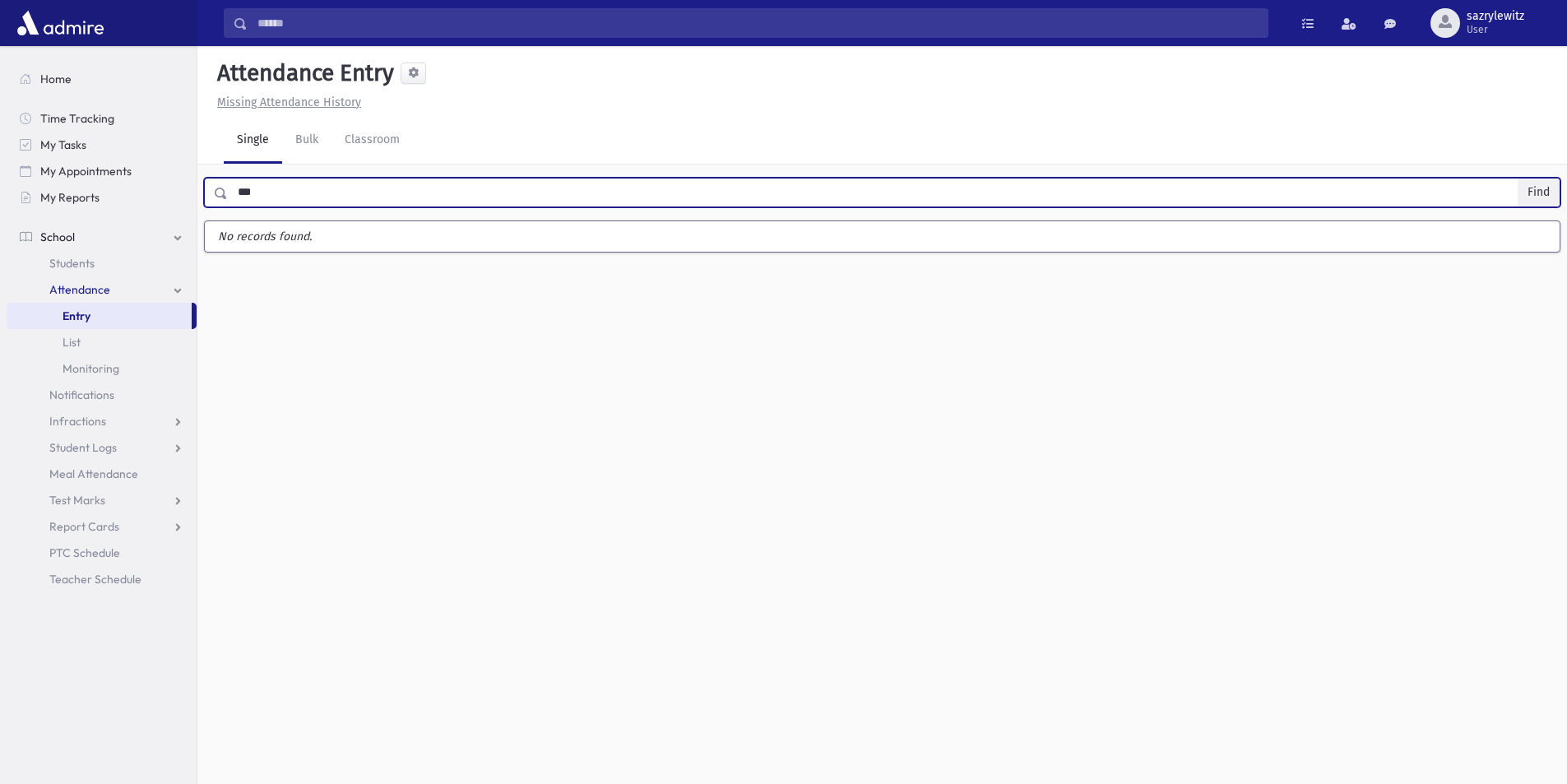
type input "***"
click at [1543, 192] on button "Find" at bounding box center [1539, 192] width 42 height 28
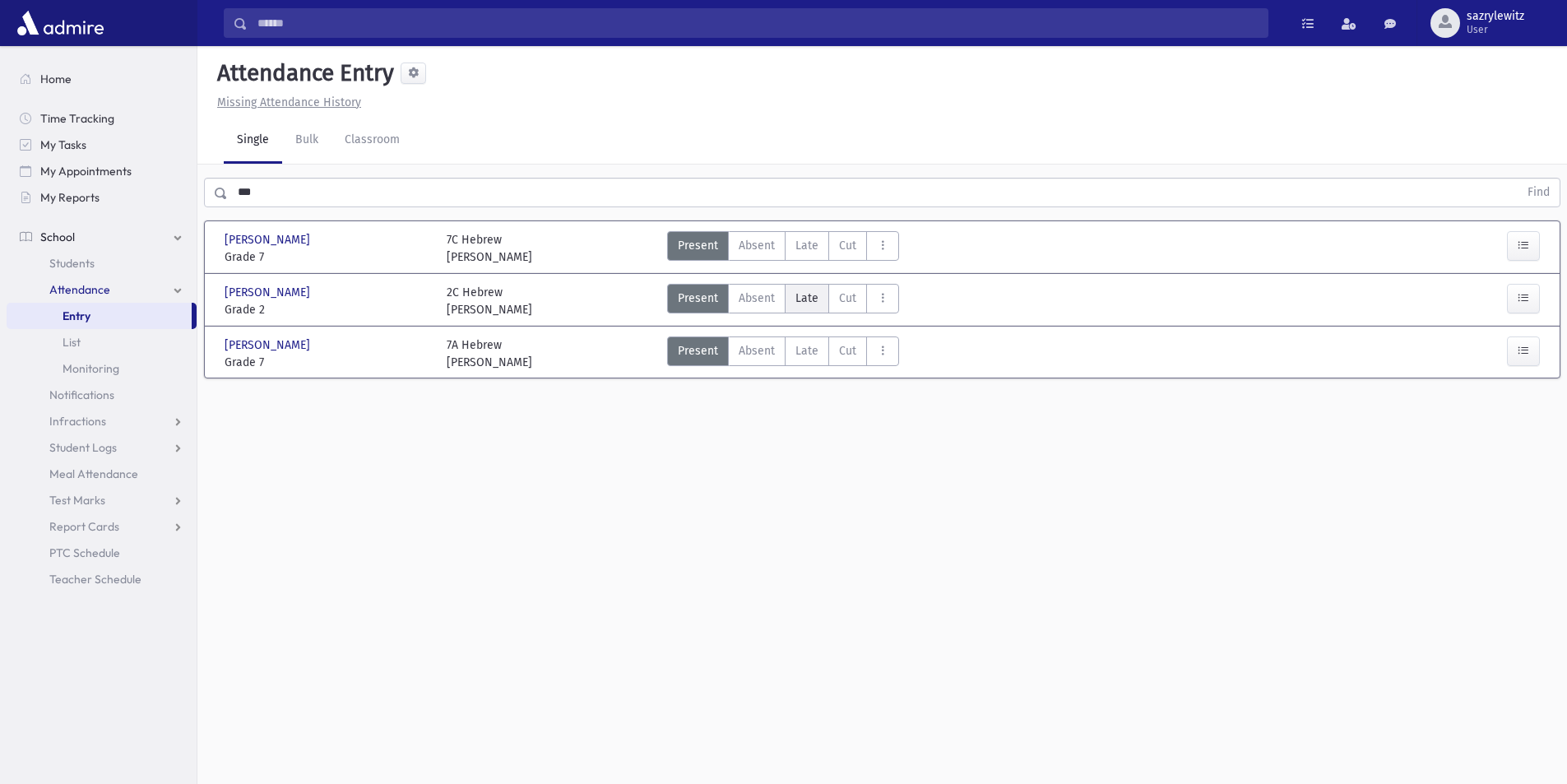
click at [811, 293] on span "Late" at bounding box center [806, 297] width 23 height 17
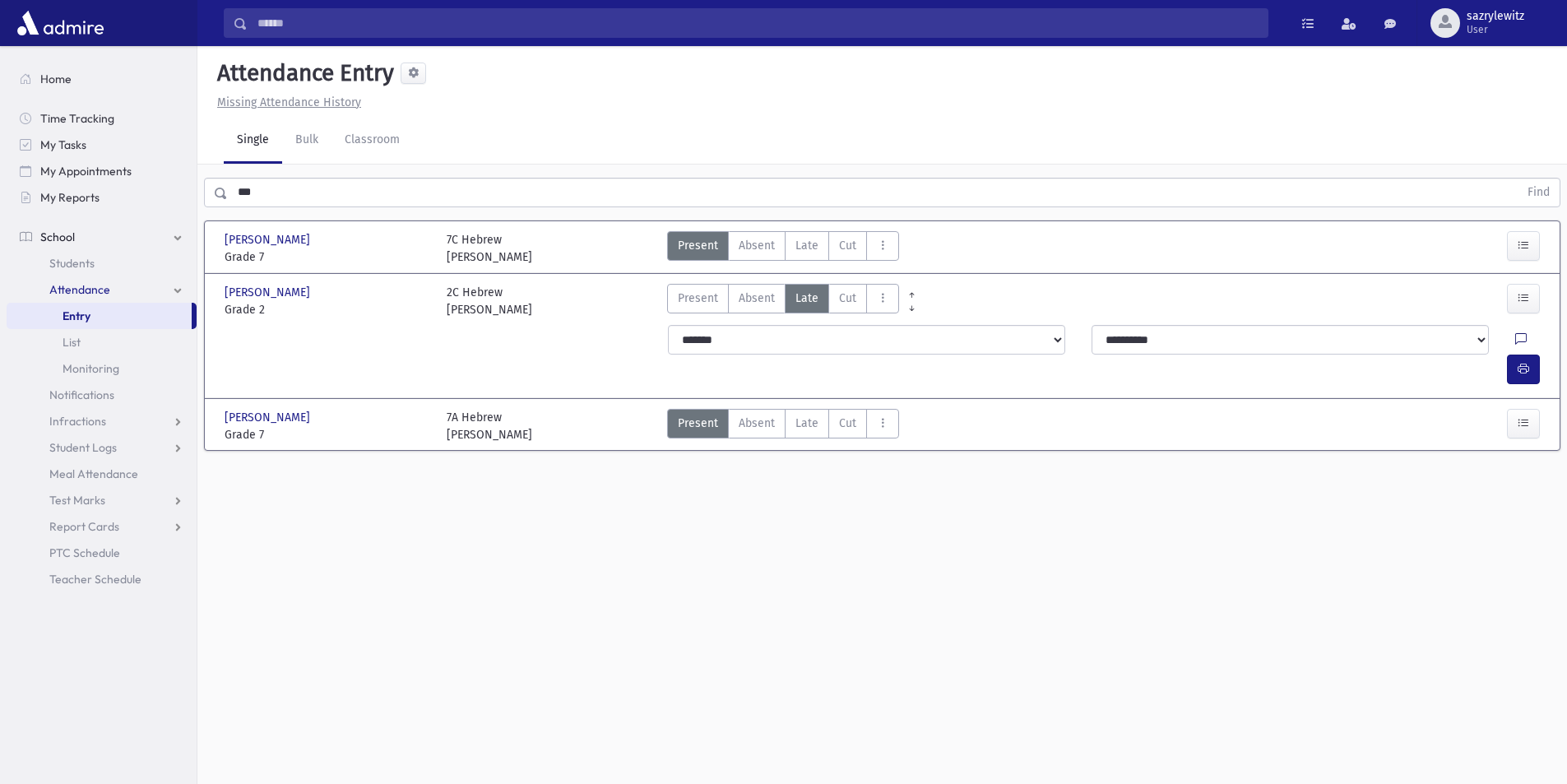
click at [1515, 336] on icon at bounding box center [1521, 339] width 12 height 14
click at [1433, 418] on textarea "Note" at bounding box center [1450, 424] width 192 height 63
type textarea "******"
click at [1520, 541] on button "Save" at bounding box center [1523, 543] width 47 height 30
click at [1525, 362] on icon "button" at bounding box center [1523, 368] width 12 height 14
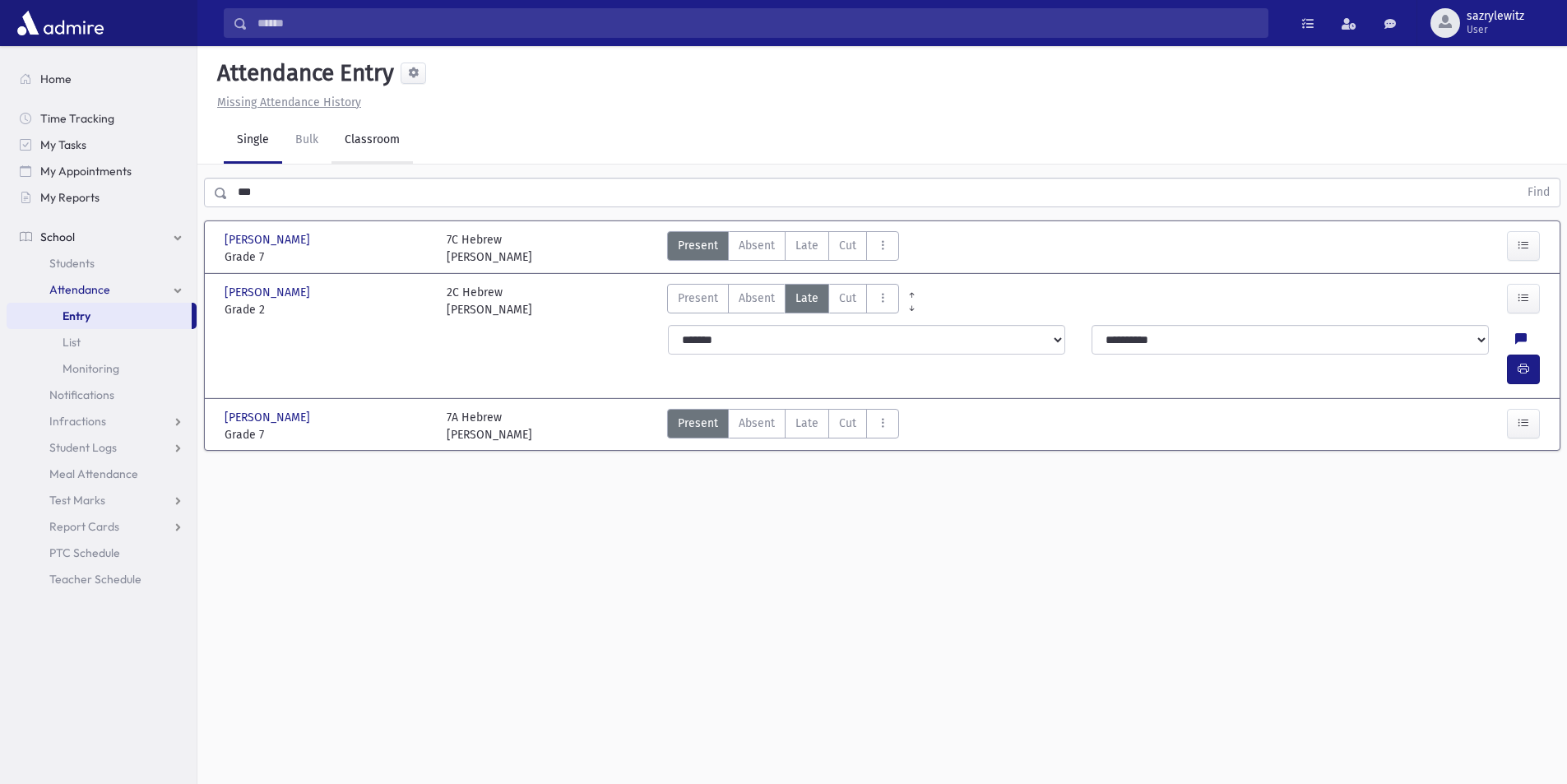
click at [372, 140] on link "Classroom" at bounding box center [373, 140] width 82 height 46
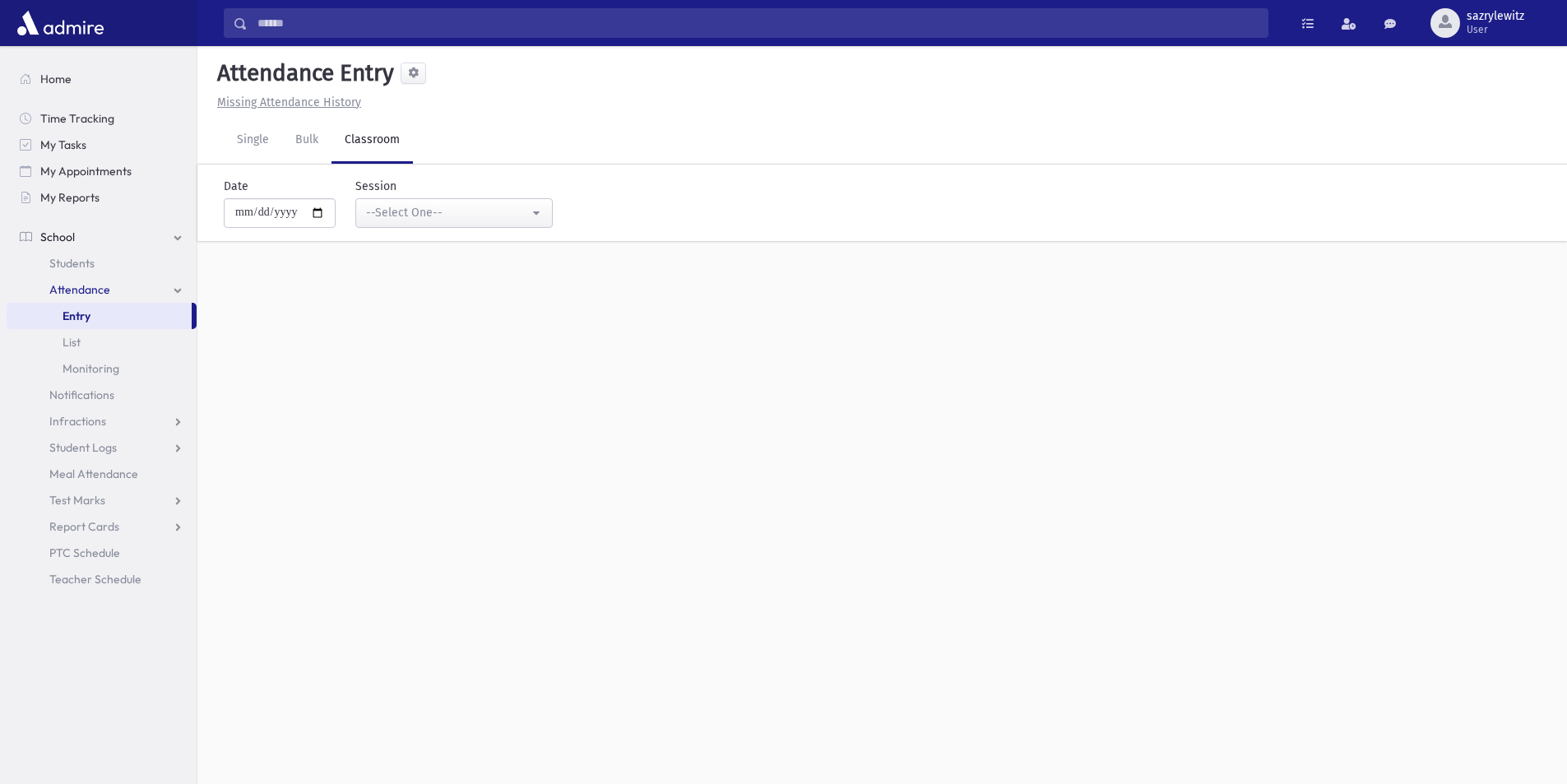
click at [414, 233] on div "**********" at bounding box center [874, 202] width 1357 height 76
click at [423, 219] on div "--Select One--" at bounding box center [448, 212] width 163 height 17
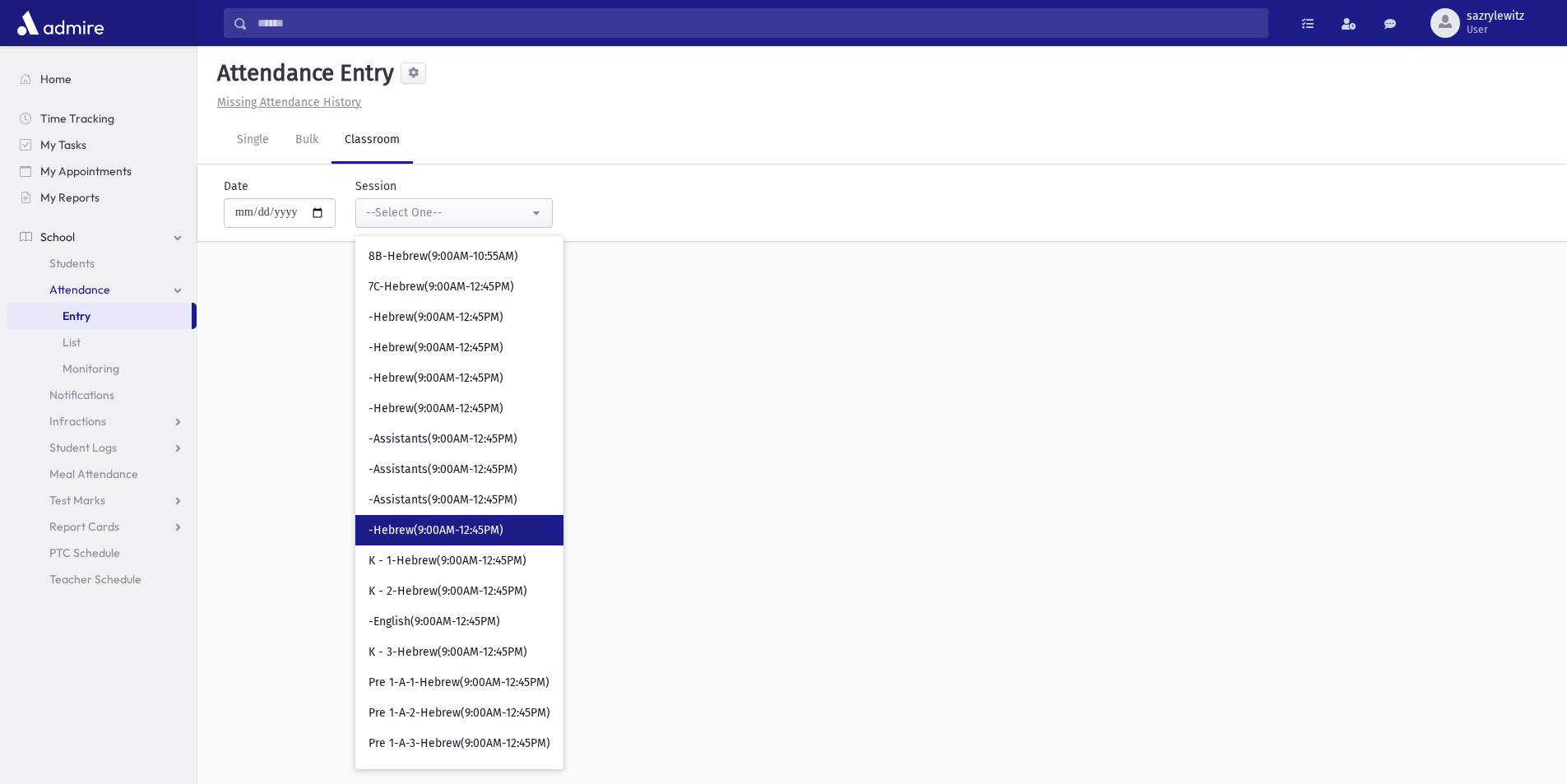
scroll to position [247, 0]
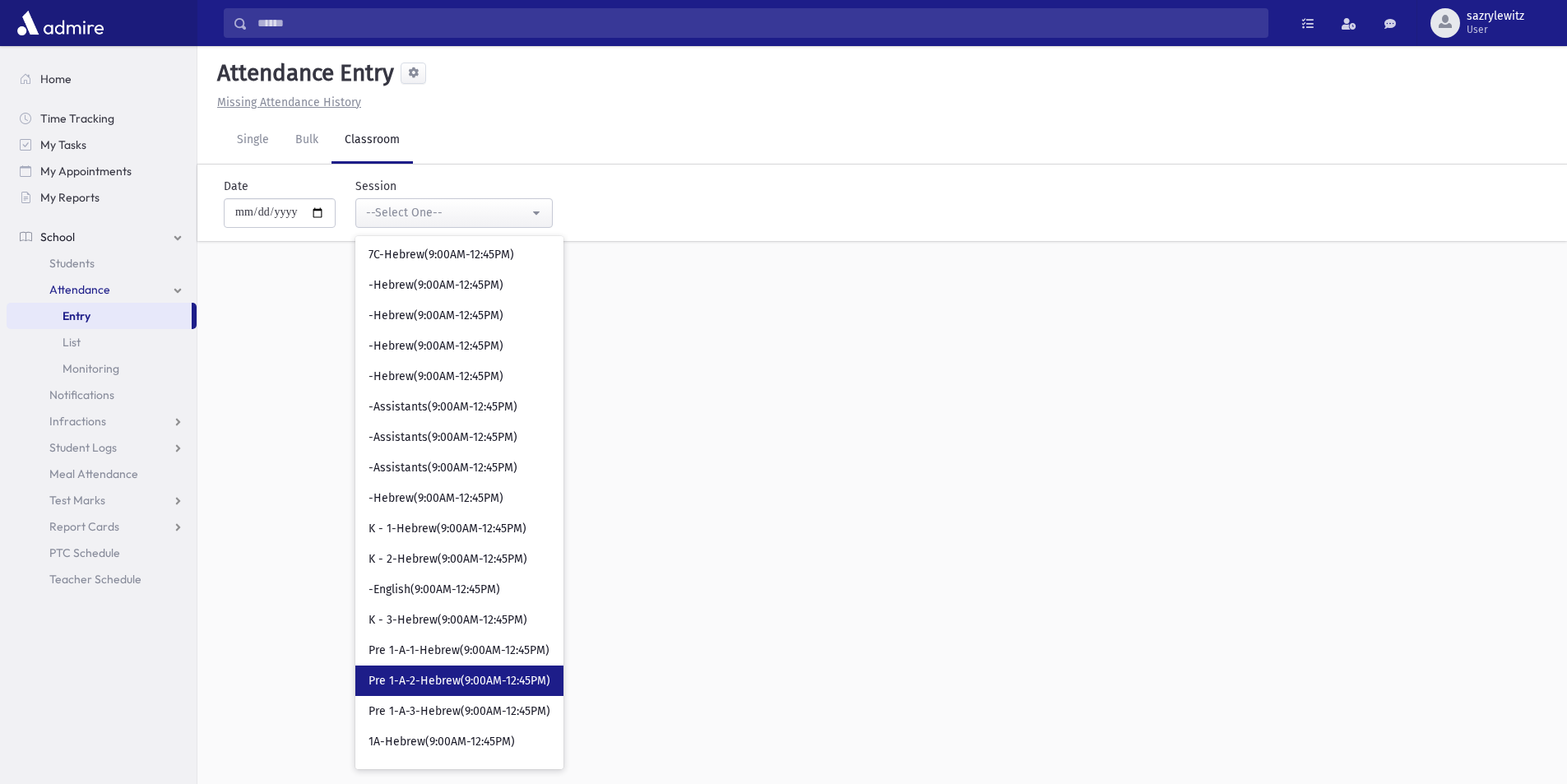
click at [454, 682] on span "Pre 1-A-2-Hebrew(9:00AM-12:45PM)" at bounding box center [459, 681] width 182 height 16
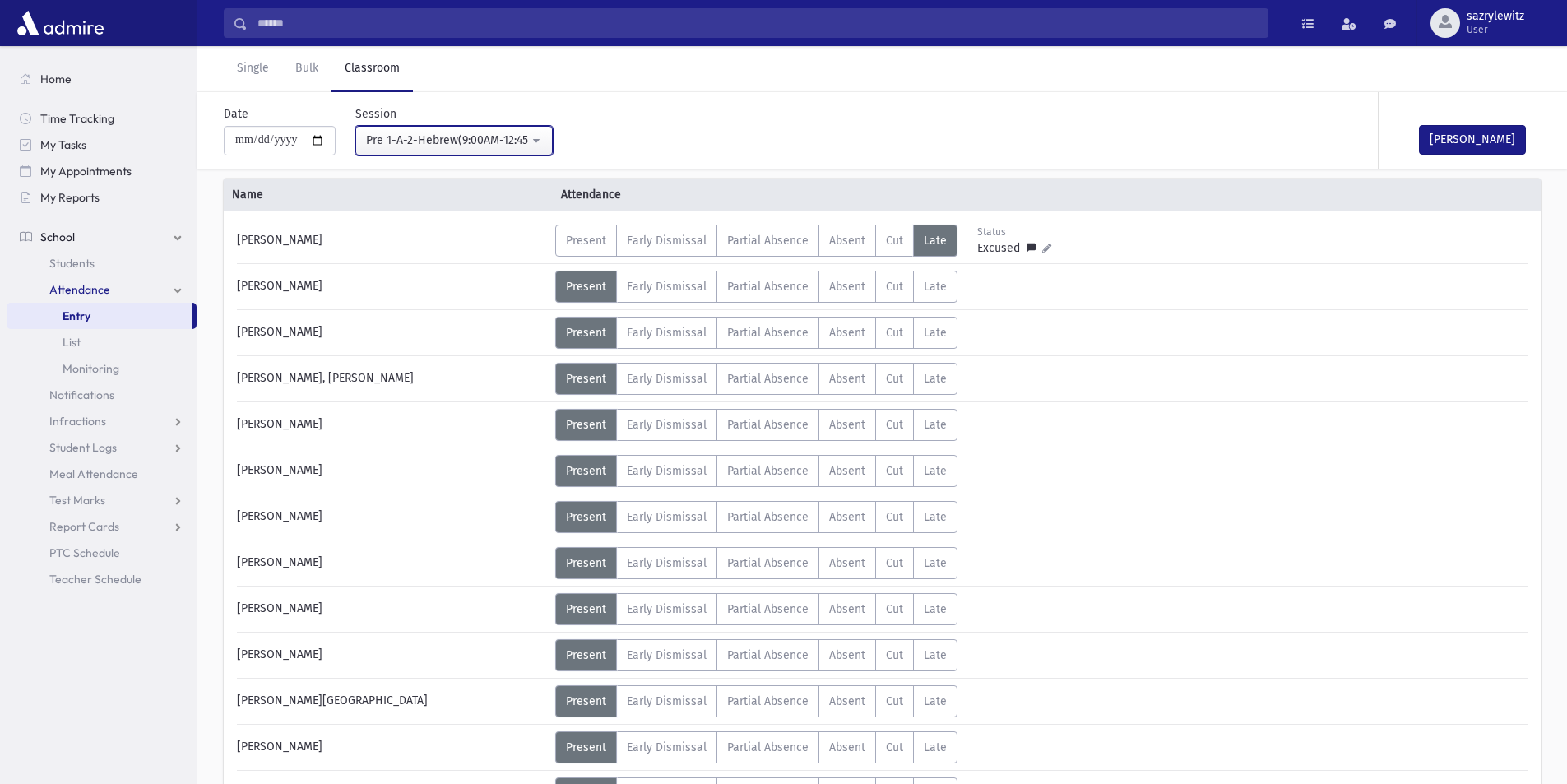
scroll to position [164, 0]
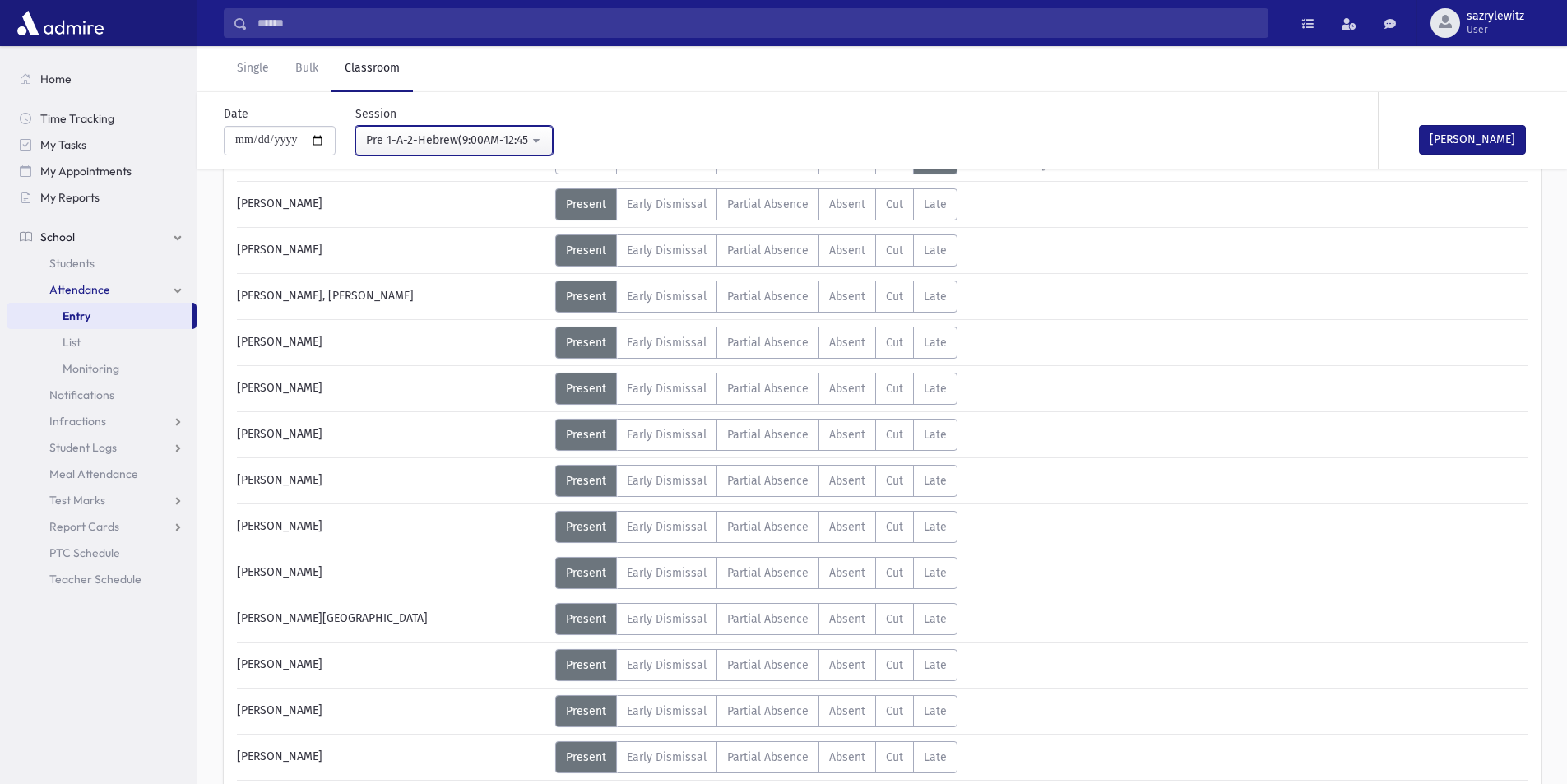
click at [414, 138] on div "Pre 1-A-2-Hebrew(9:00AM-12:45PM)" at bounding box center [448, 140] width 163 height 17
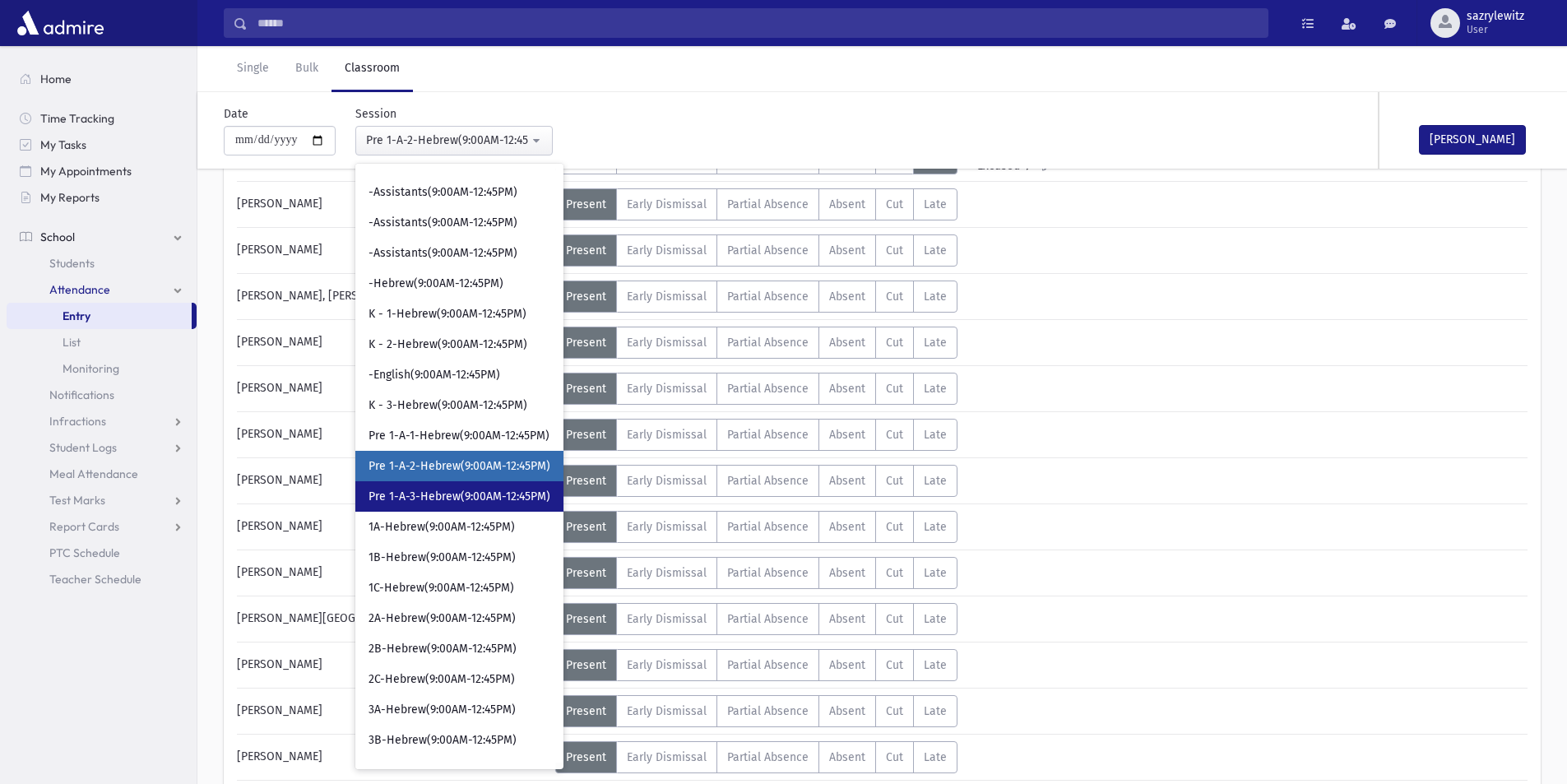
click at [431, 494] on span "Pre 1-A-3-Hebrew(9:00AM-12:45PM)" at bounding box center [459, 497] width 182 height 16
select select "****"
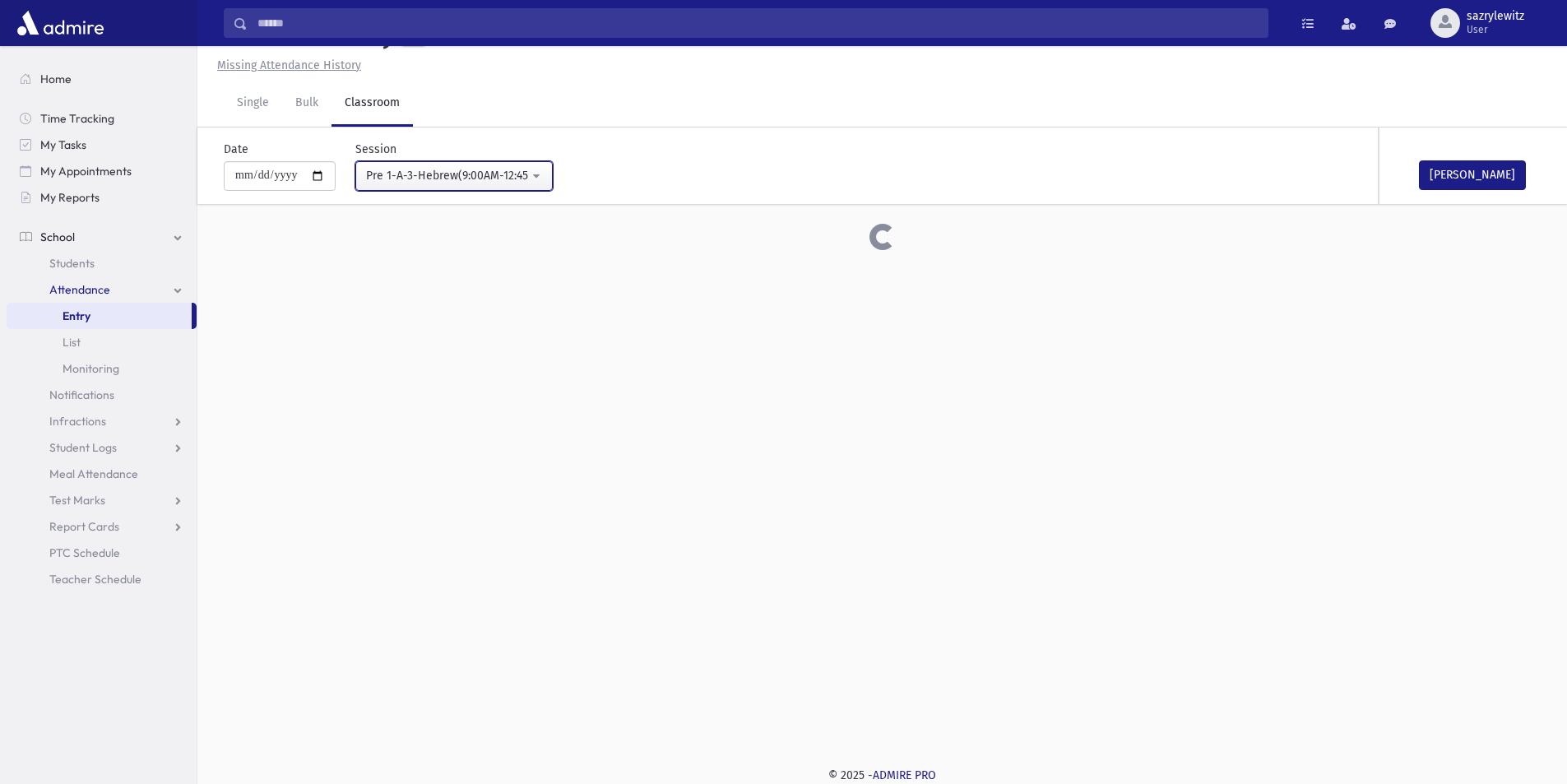
scroll to position [164, 0]
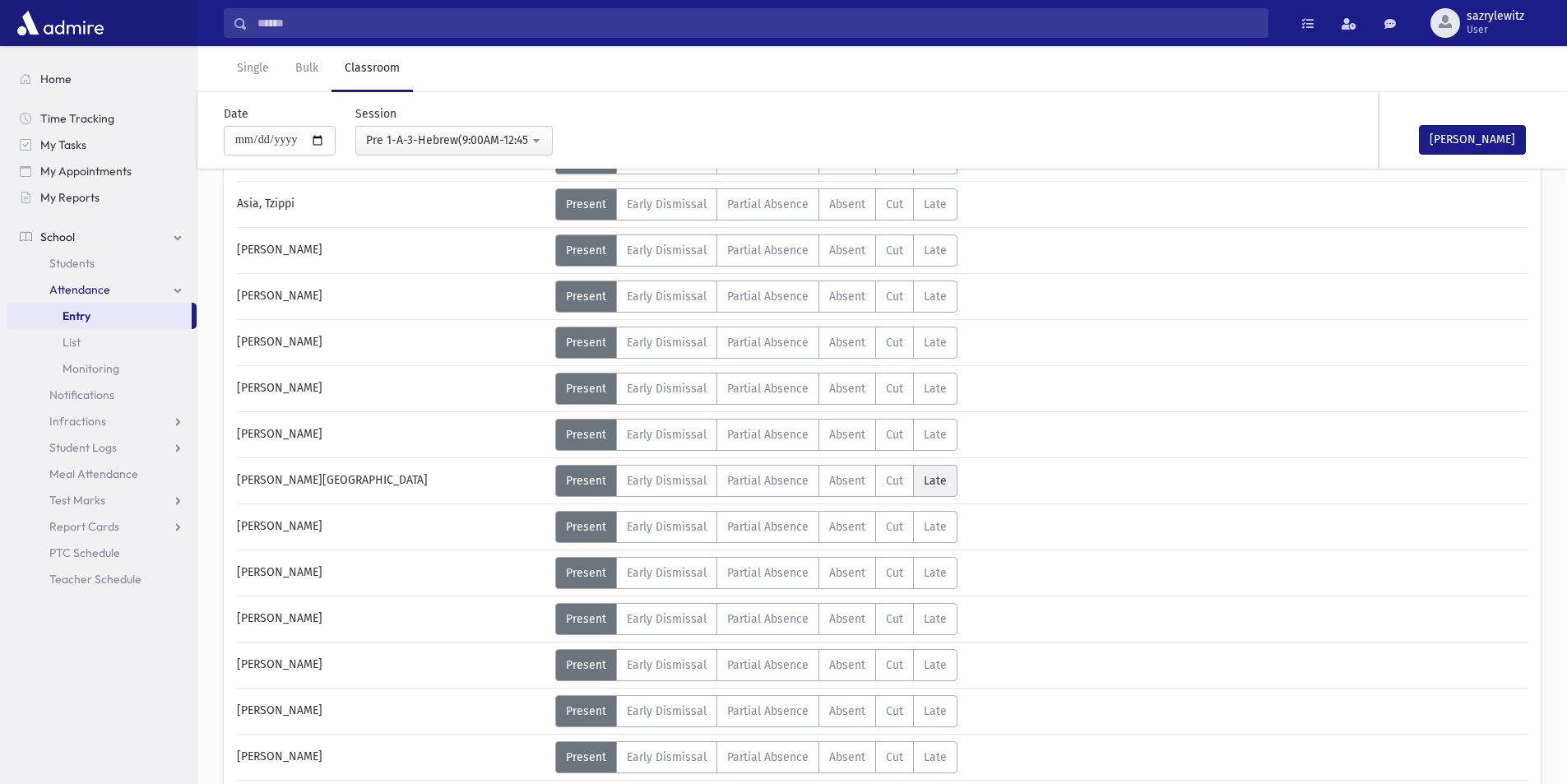
click at [931, 482] on span "Late" at bounding box center [935, 480] width 23 height 14
click at [253, 68] on link "Single" at bounding box center [253, 69] width 58 height 46
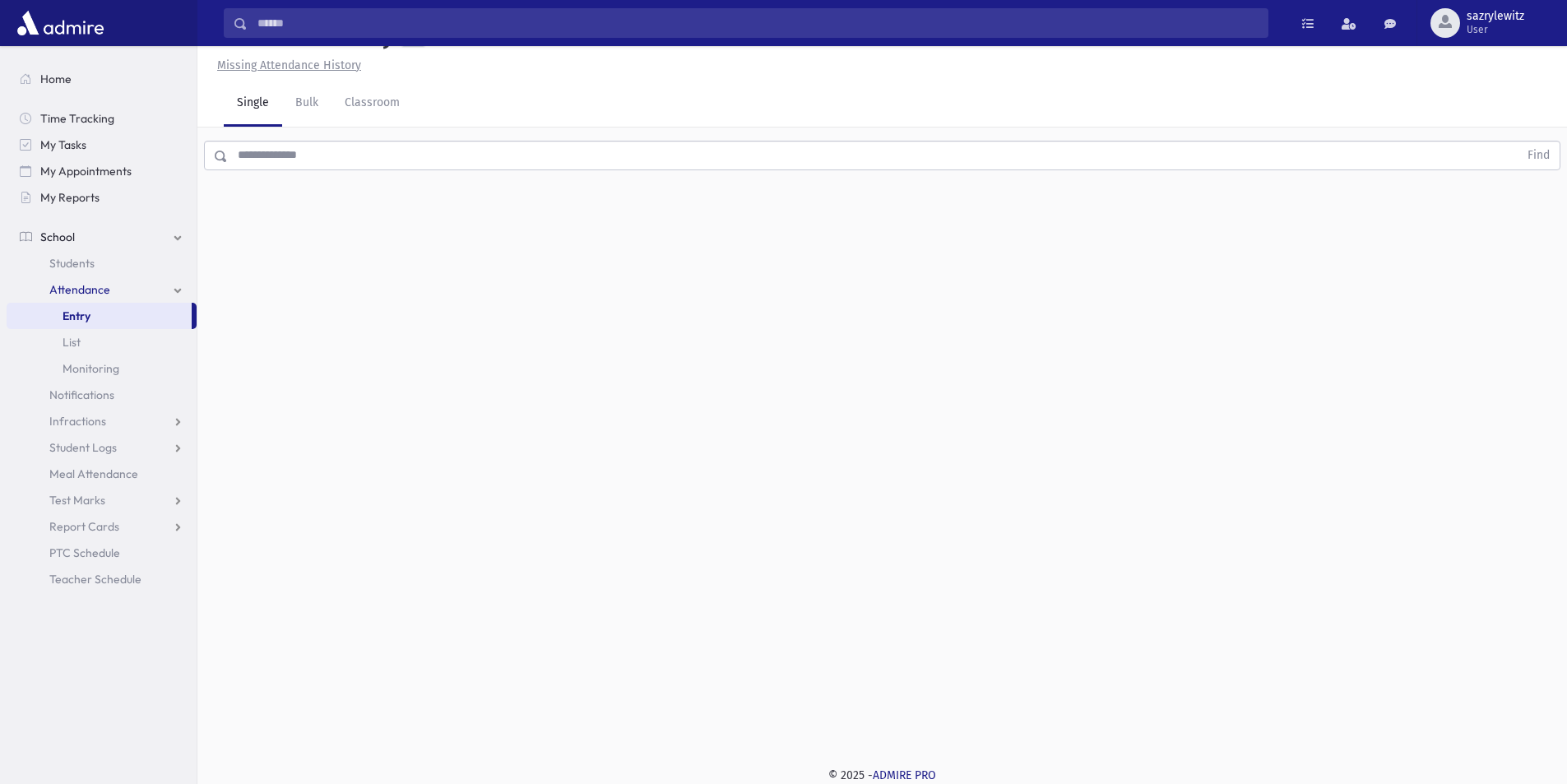
scroll to position [37, 0]
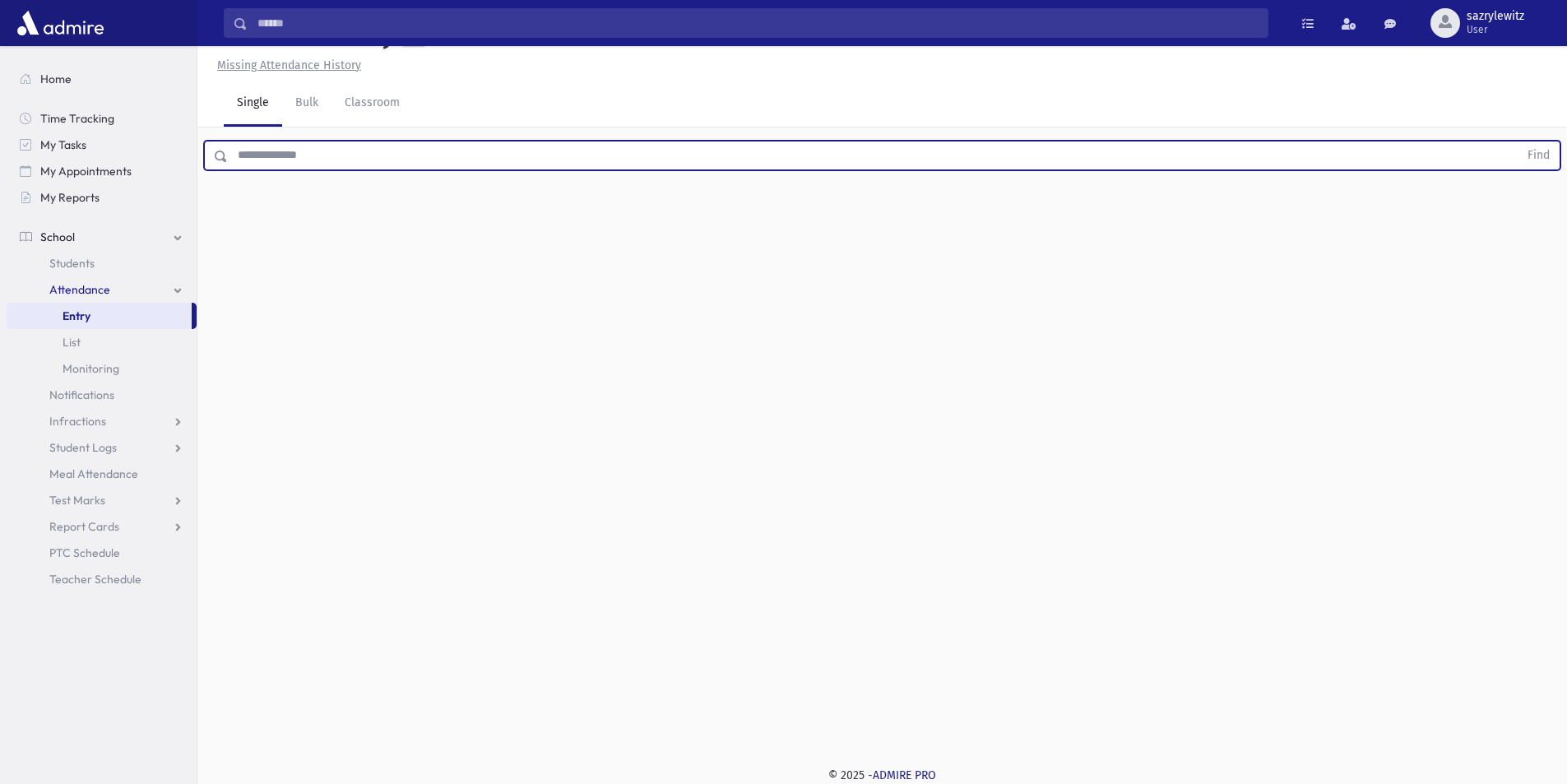
click at [268, 150] on input "text" at bounding box center [873, 155] width 1291 height 30
type input "******"
click at [1533, 148] on button "Find" at bounding box center [1539, 155] width 42 height 28
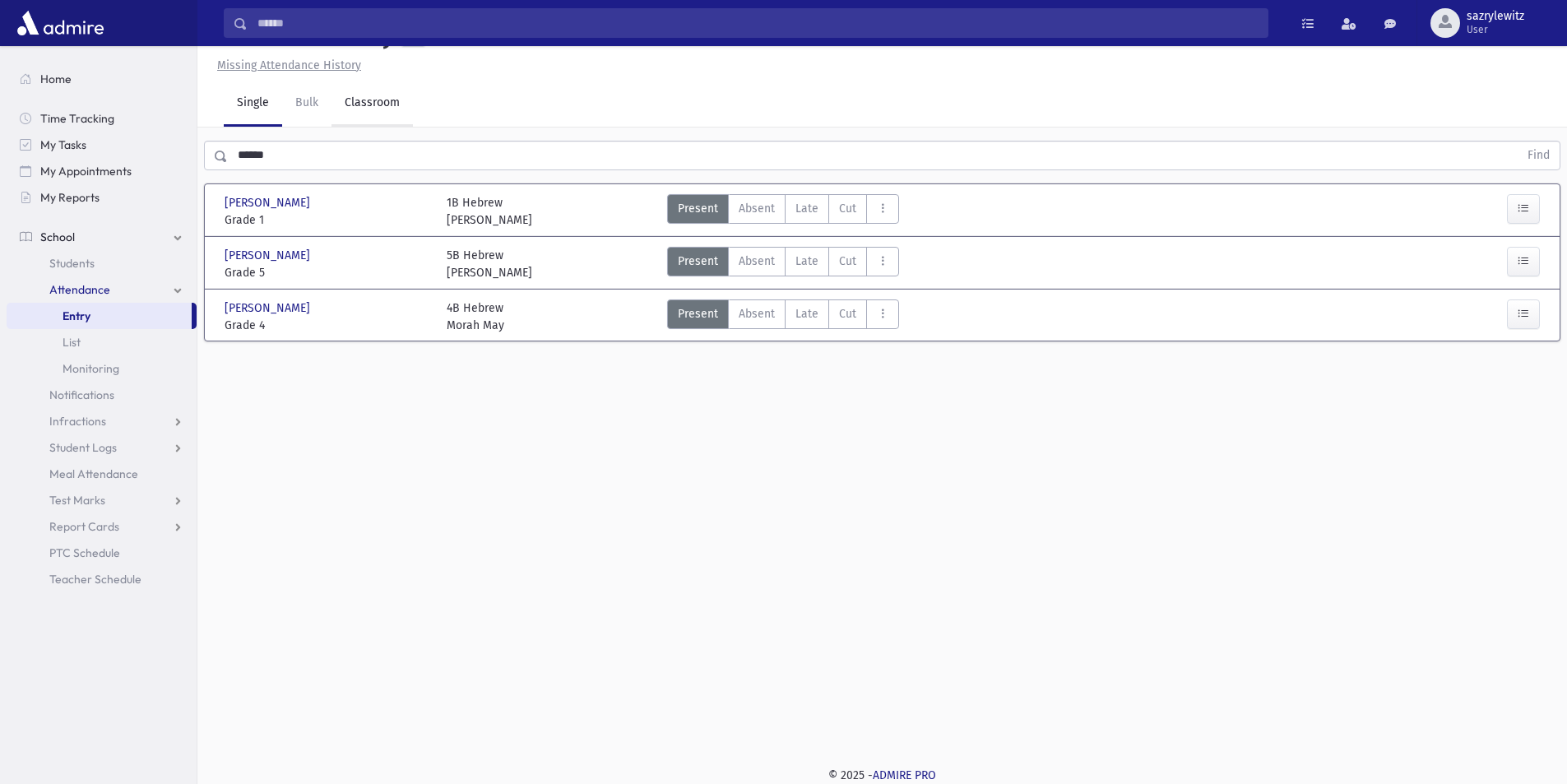
click at [393, 105] on link "Classroom" at bounding box center [373, 103] width 82 height 46
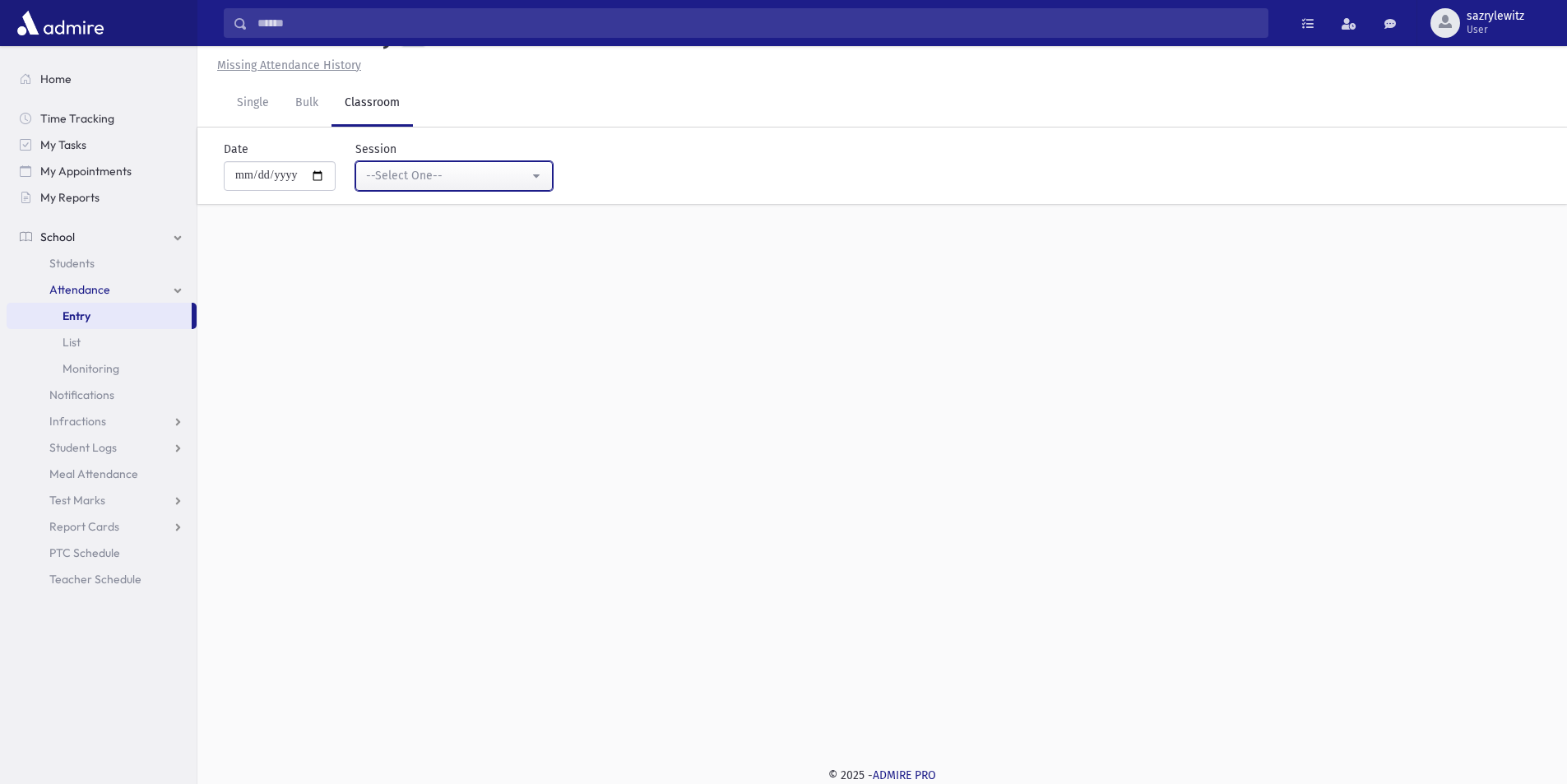
click at [413, 184] on div "--Select One--" at bounding box center [448, 176] width 163 height 18
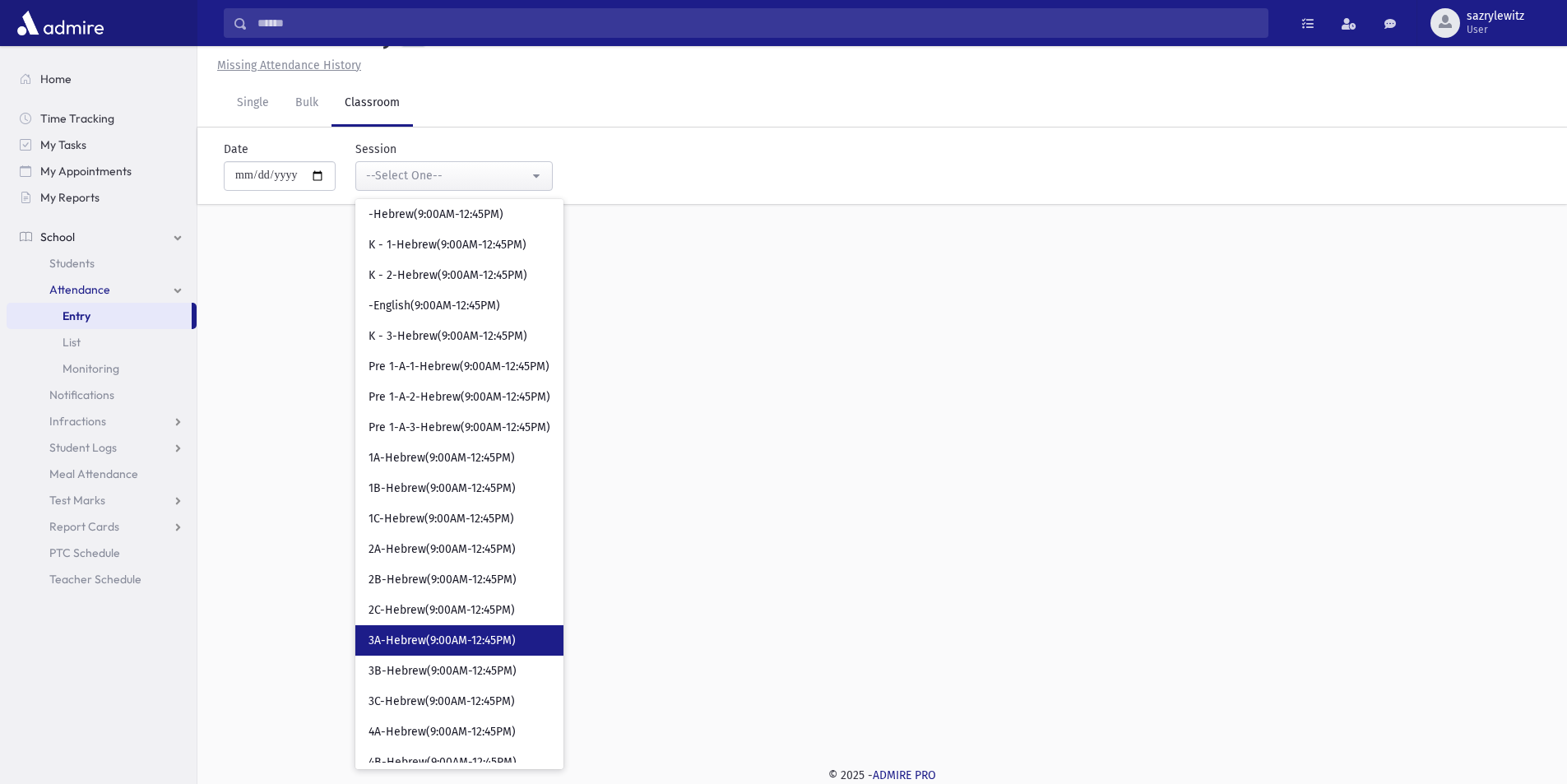
scroll to position [576, 0]
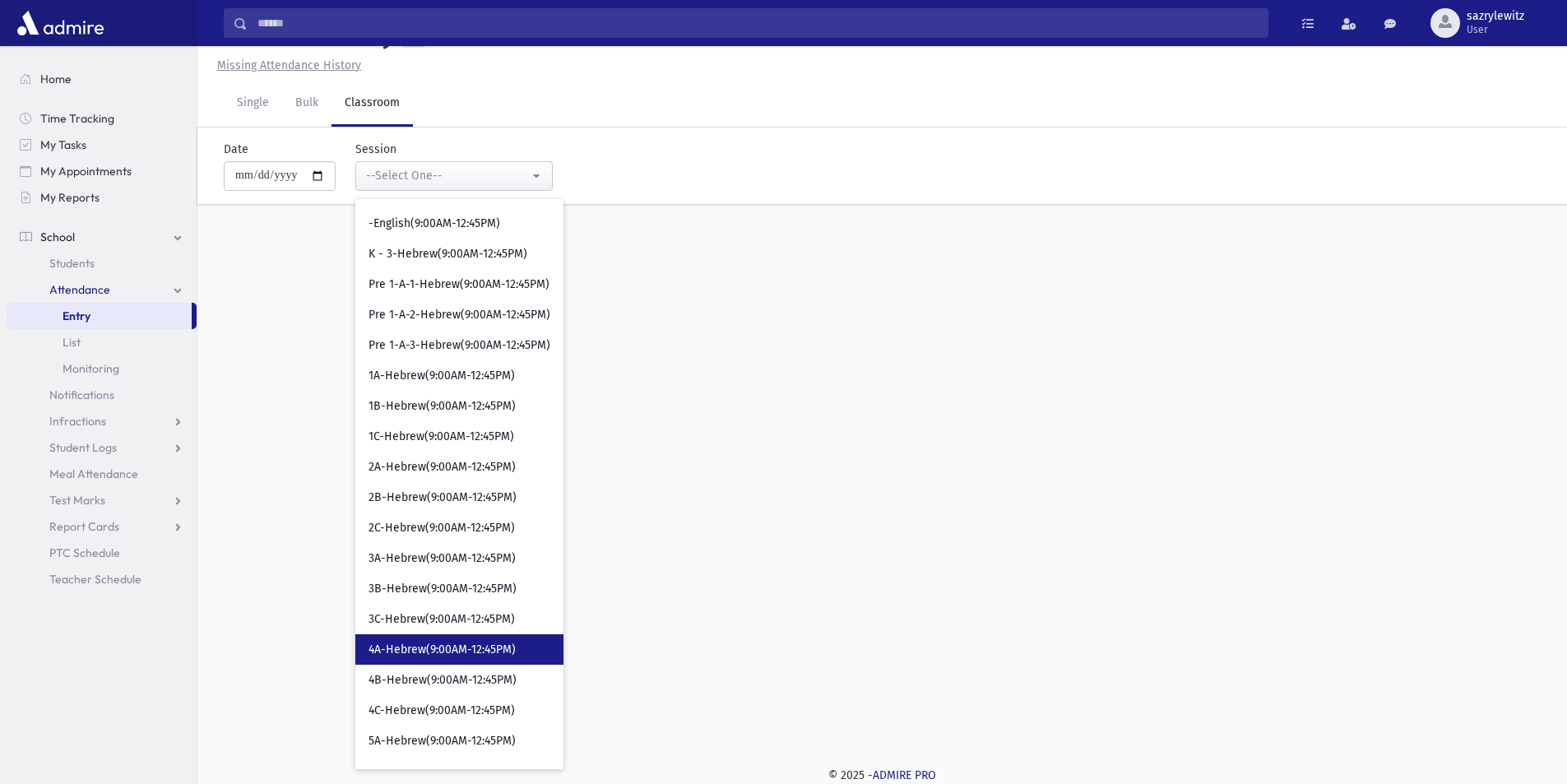
click at [509, 647] on span "4A-Hebrew(9:00AM-12:45PM)" at bounding box center [442, 650] width 147 height 16
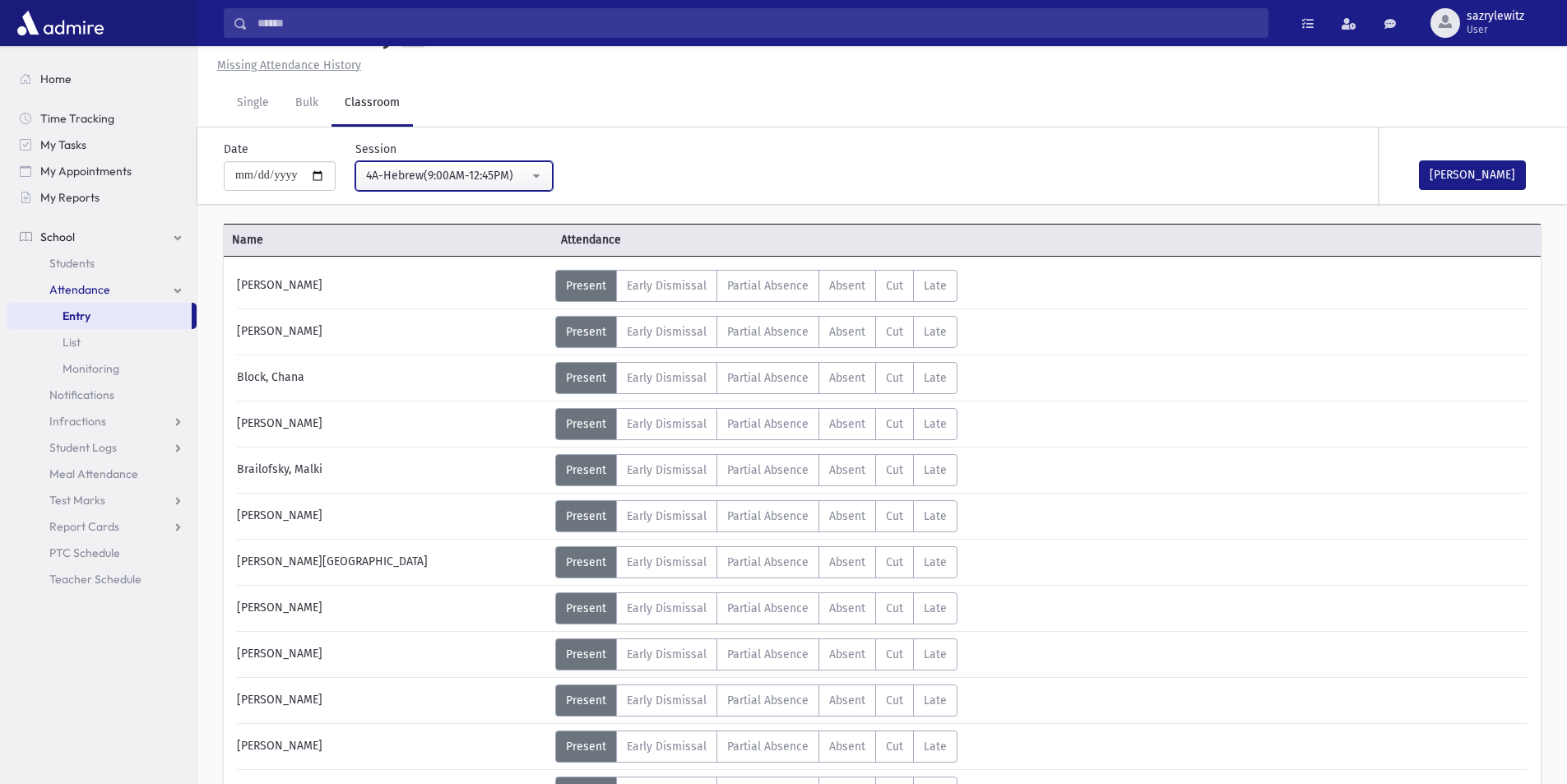
click at [475, 180] on div "4A-Hebrew(9:00AM-12:45PM)" at bounding box center [448, 175] width 163 height 17
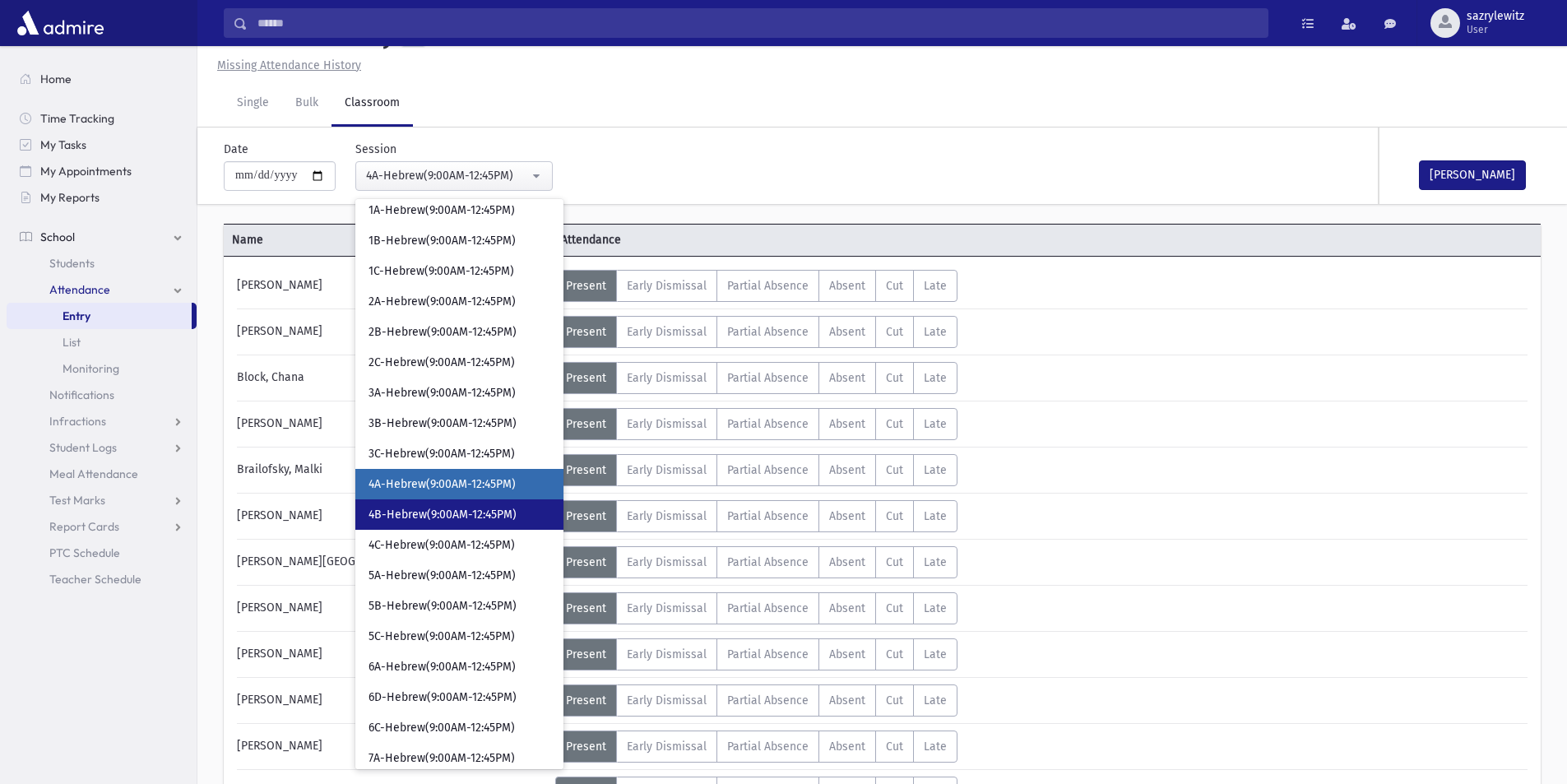
click at [447, 523] on link "4B-Hebrew(9:00AM-12:45PM)" at bounding box center [460, 515] width 209 height 31
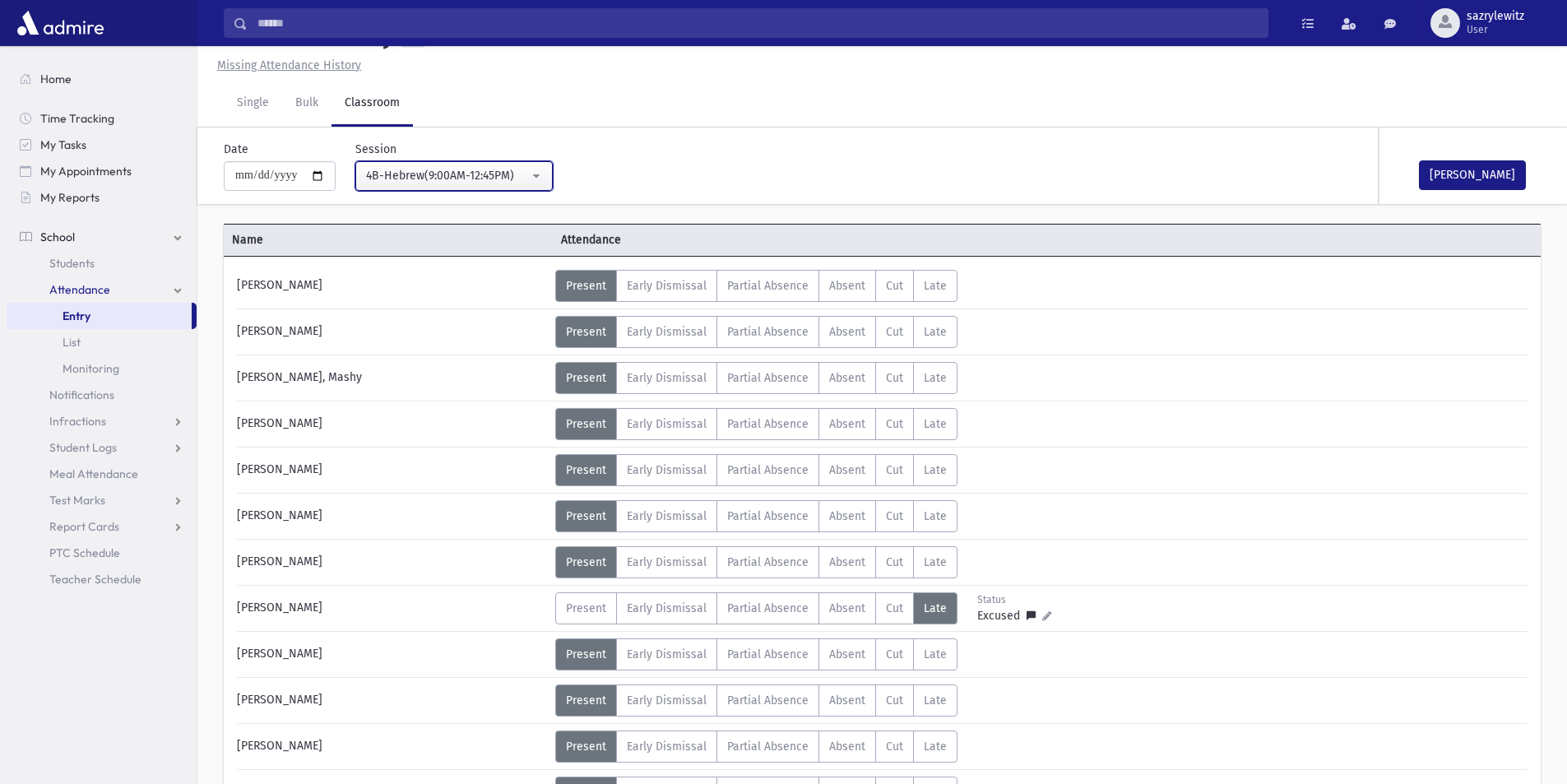
click at [491, 174] on div "4B-Hebrew(9:00AM-12:45PM)" at bounding box center [448, 175] width 163 height 17
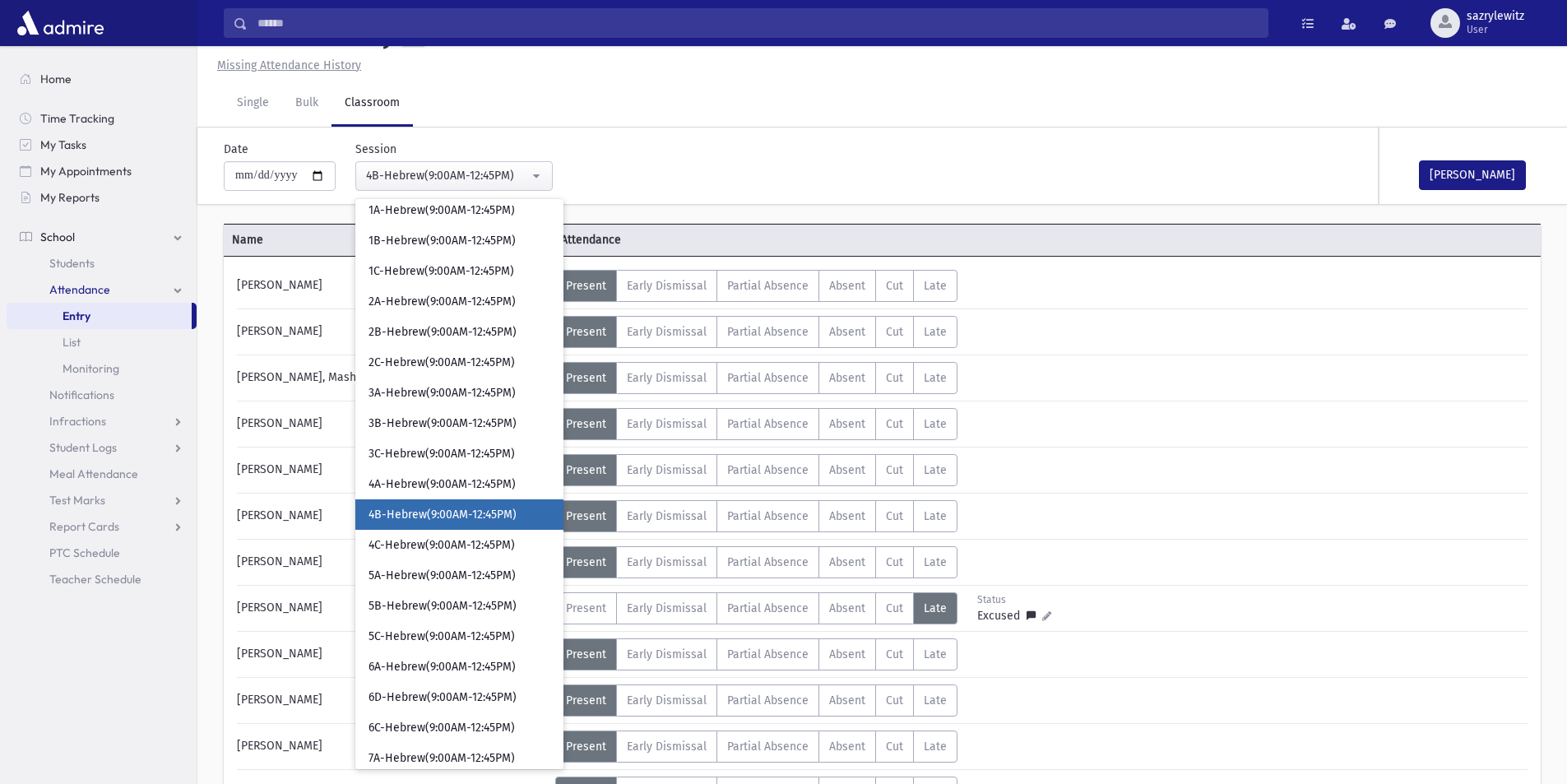
scroll to position [771, 0]
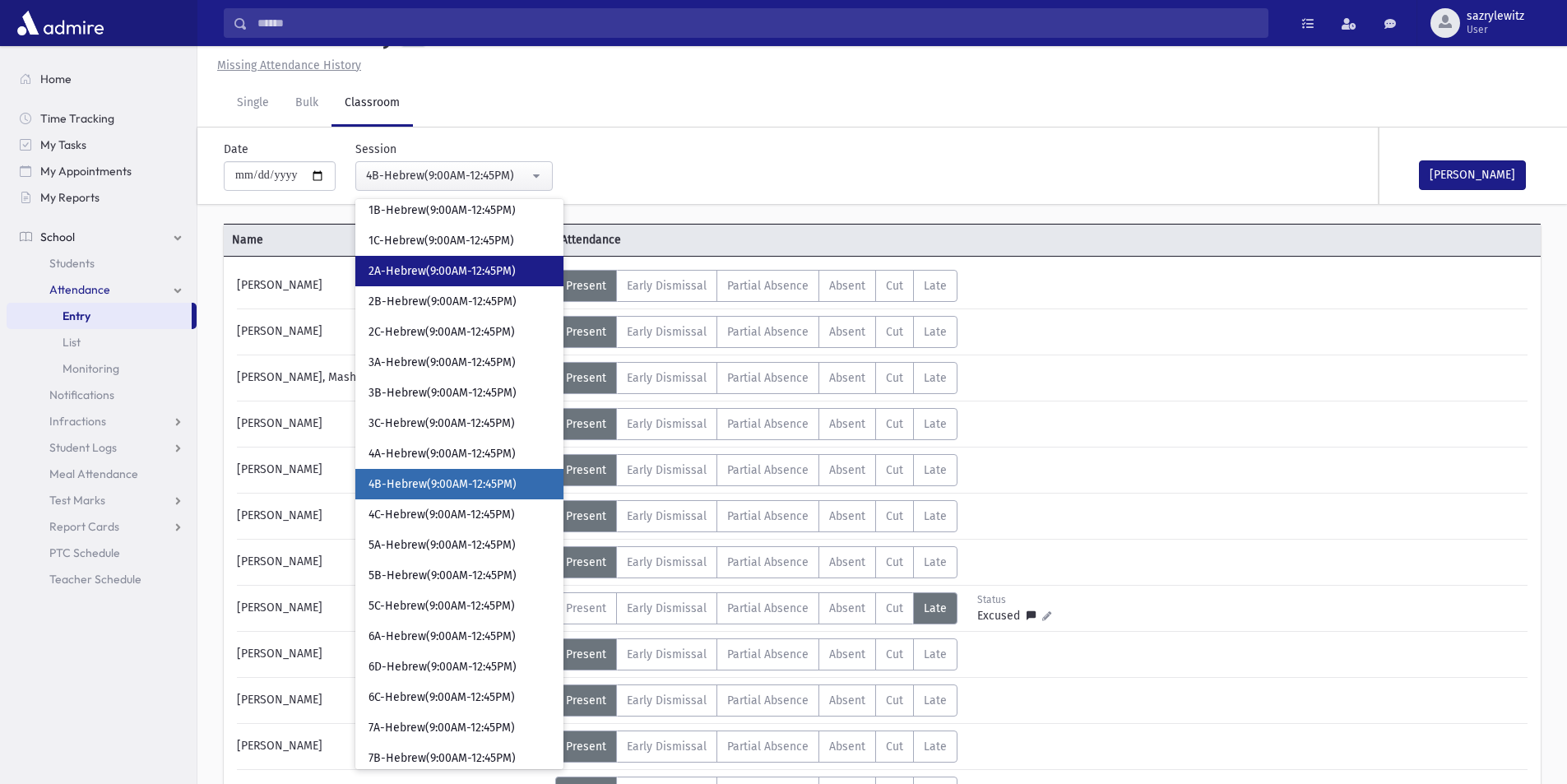
click at [438, 272] on span "2A-Hebrew(9:00AM-12:45PM)" at bounding box center [442, 271] width 147 height 16
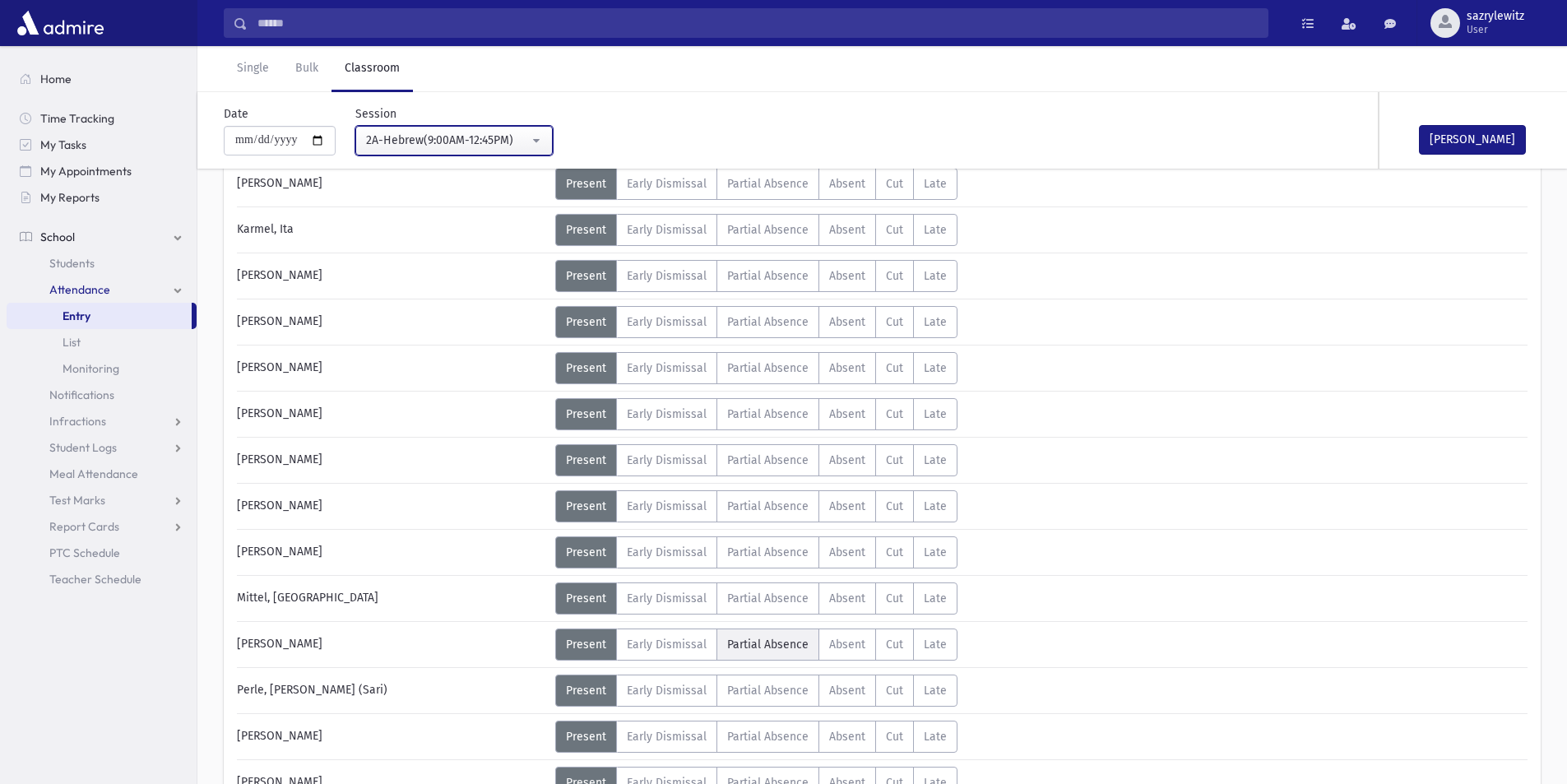
scroll to position [530, 0]
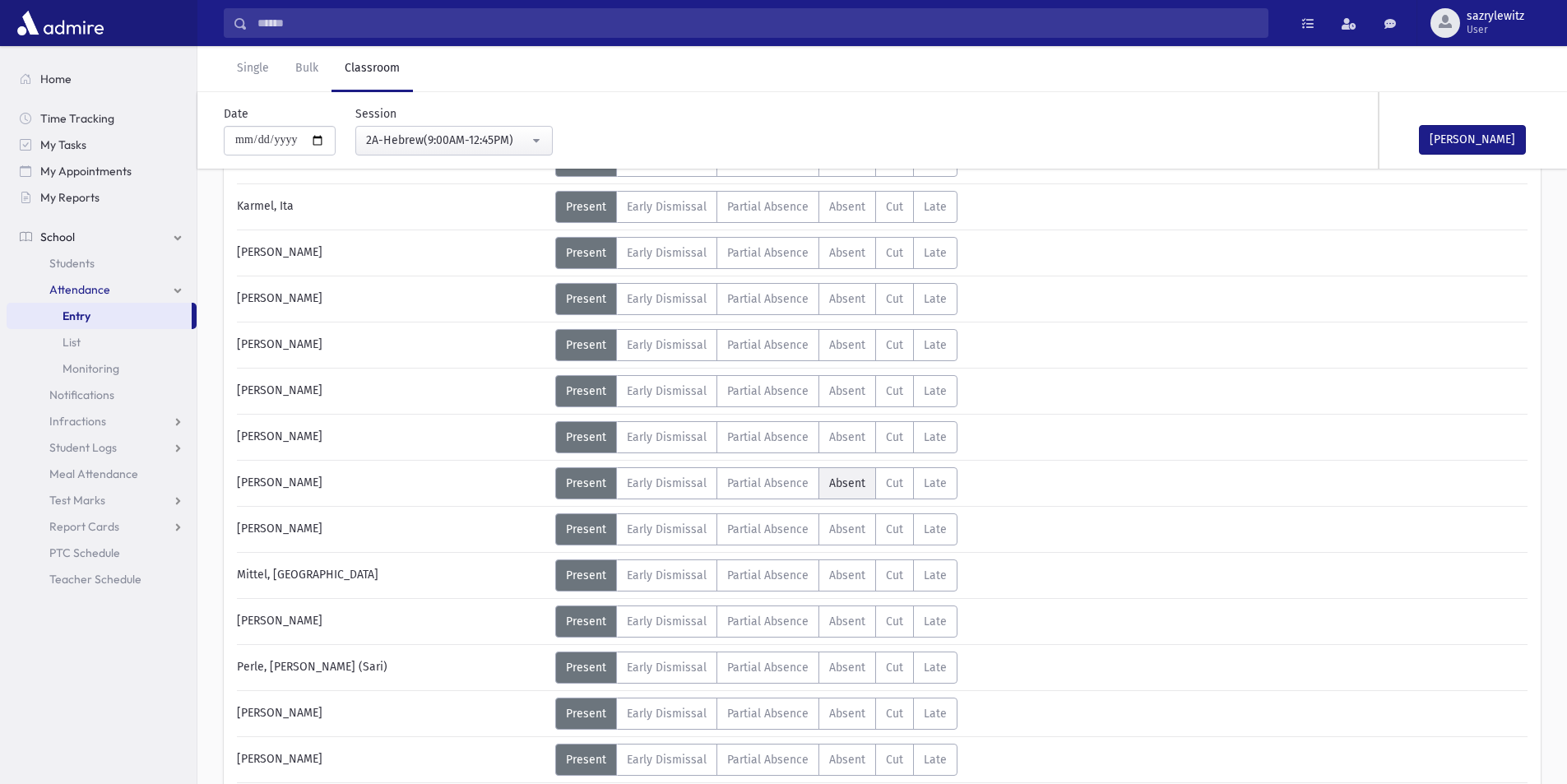
click at [844, 492] on label "Absent A" at bounding box center [848, 482] width 58 height 32
click at [424, 142] on div "2A-Hebrew(9:00AM-12:45PM)" at bounding box center [448, 140] width 163 height 17
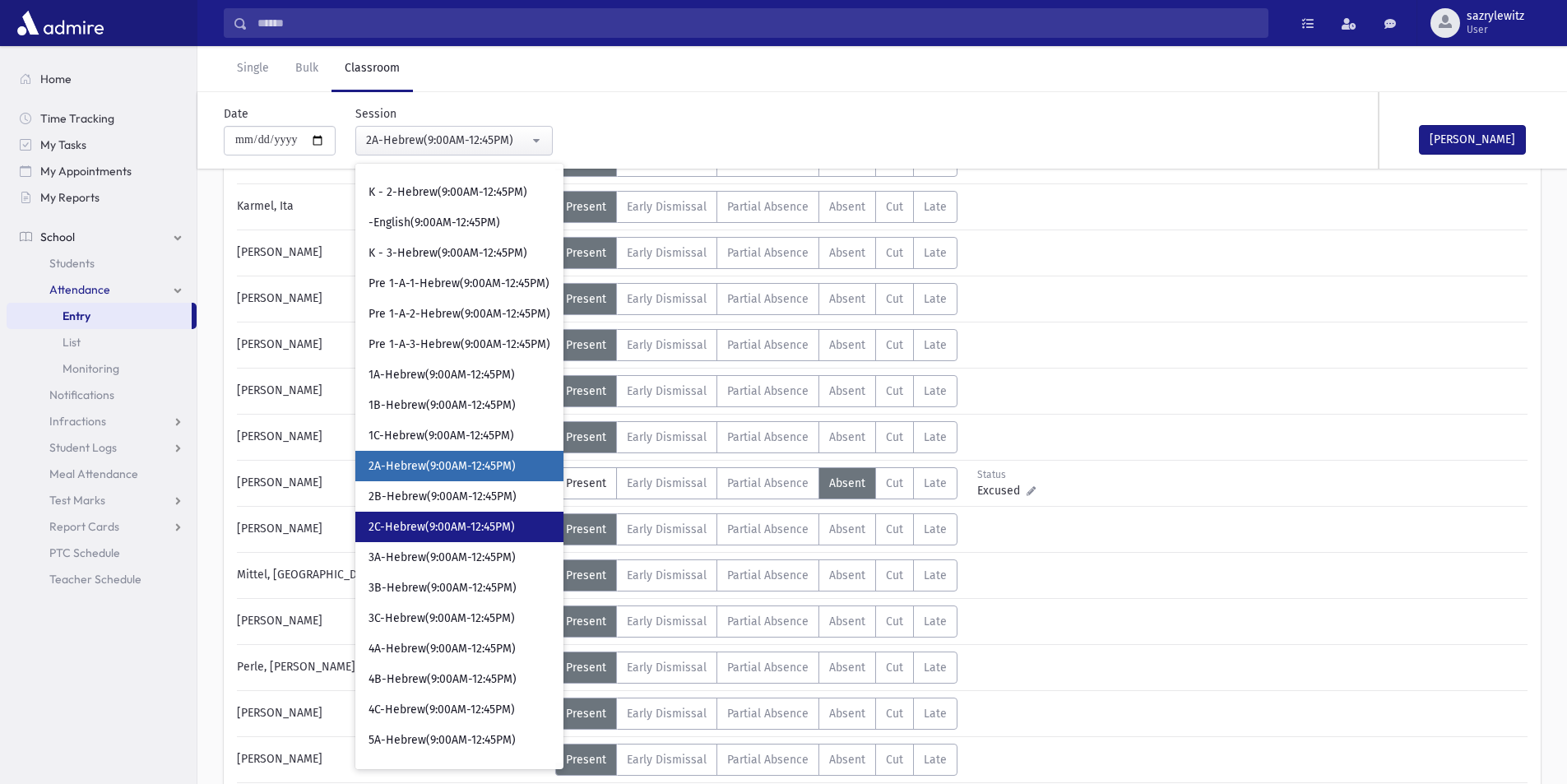
click at [431, 528] on span "2C-Hebrew(9:00AM-12:45PM)" at bounding box center [441, 528] width 146 height 16
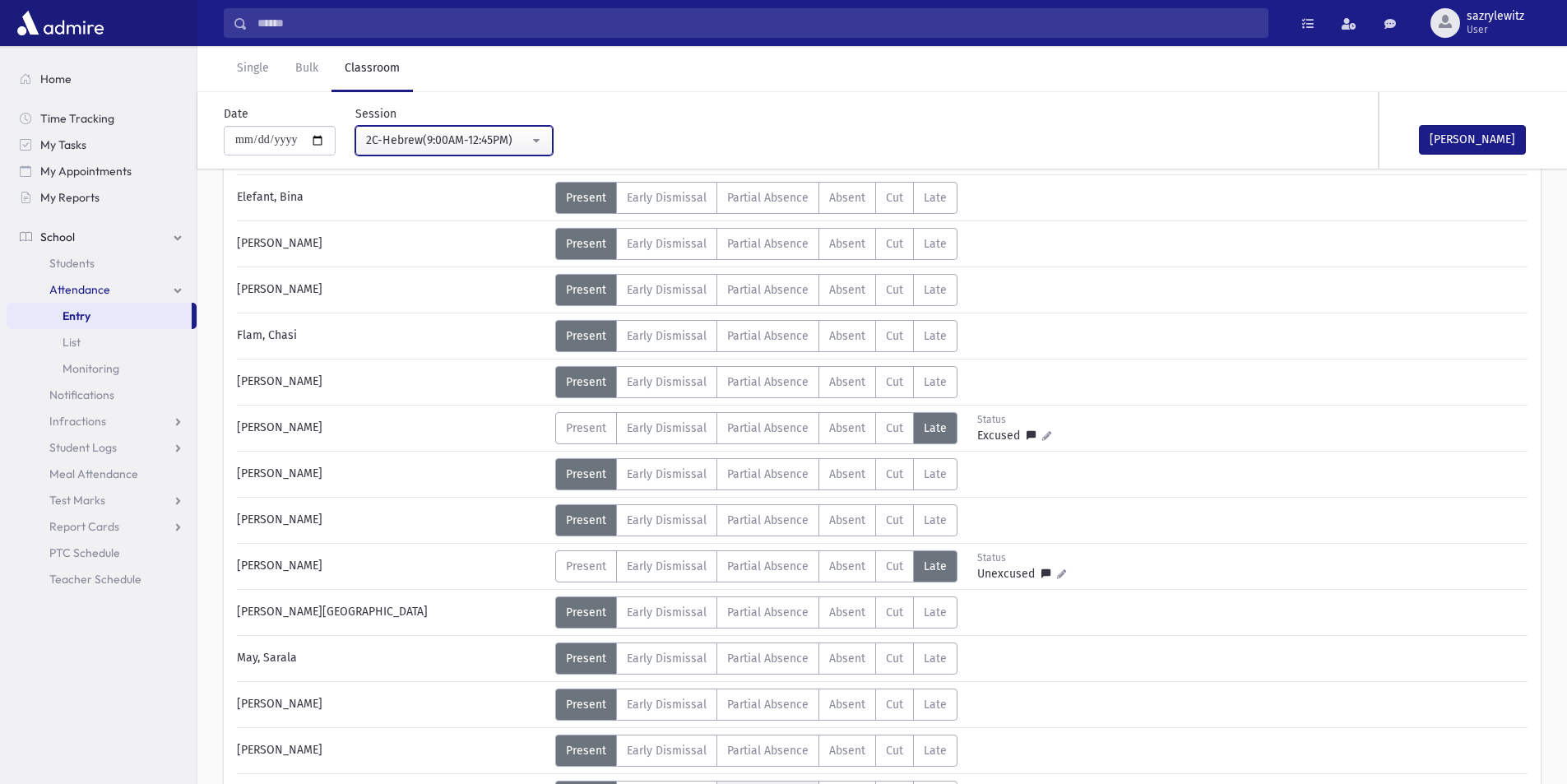
scroll to position [284, 0]
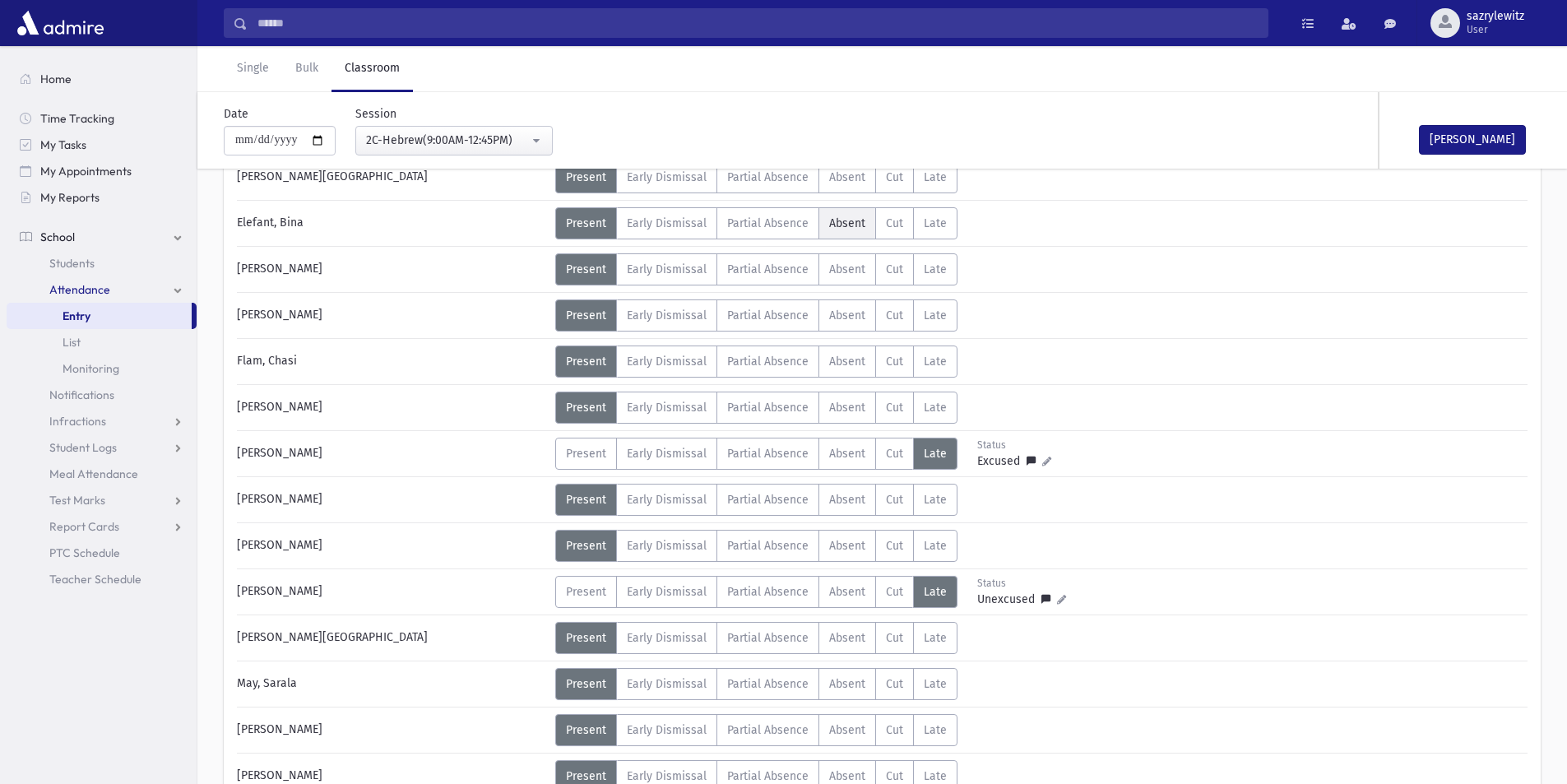
click at [835, 225] on span "Absent" at bounding box center [848, 223] width 36 height 14
click at [403, 141] on div "2C-Hebrew(9:00AM-12:45PM)" at bounding box center [448, 140] width 163 height 17
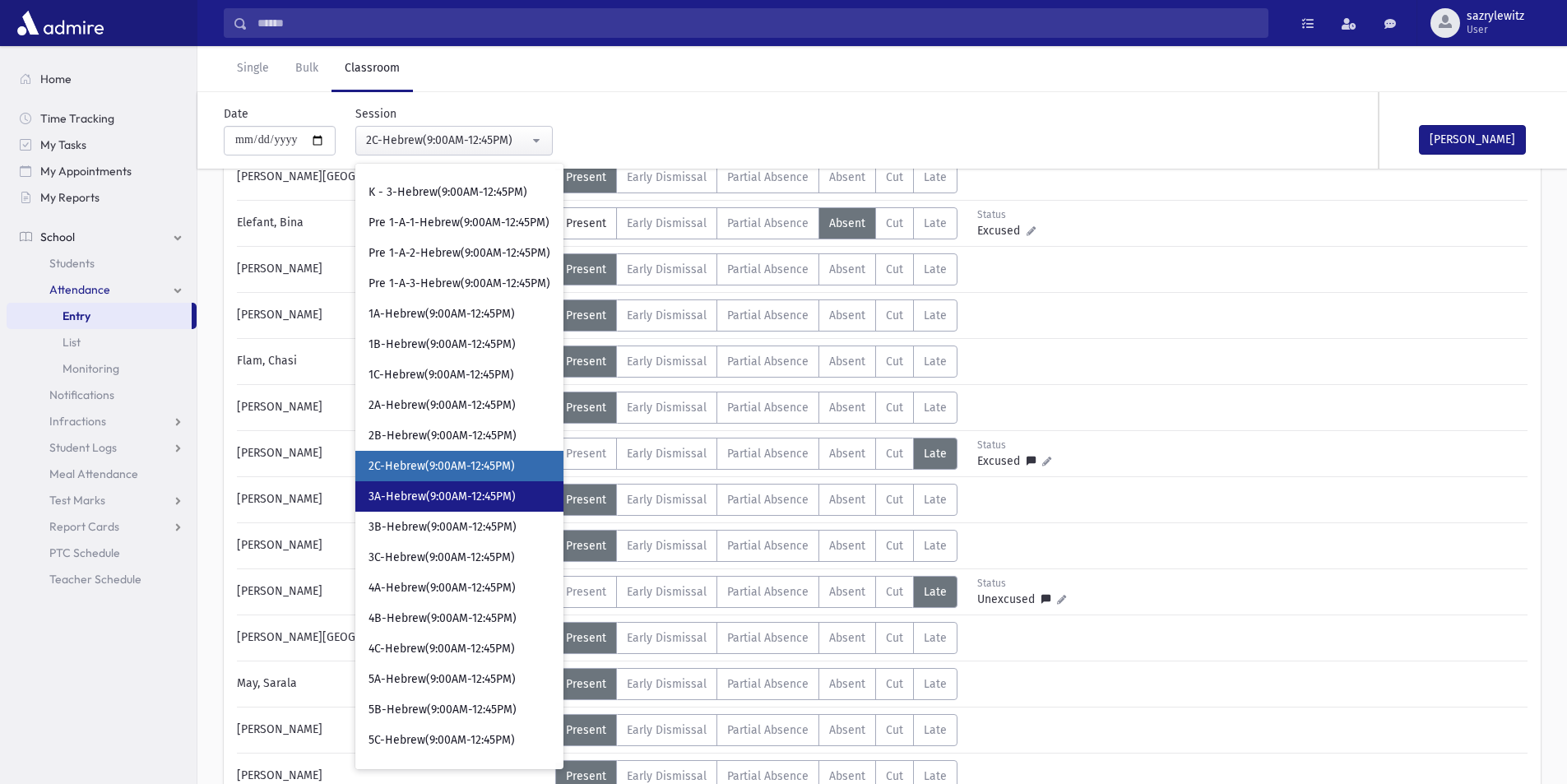
click at [439, 503] on span "3A-Hebrew(9:00AM-12:45PM)" at bounding box center [442, 497] width 147 height 16
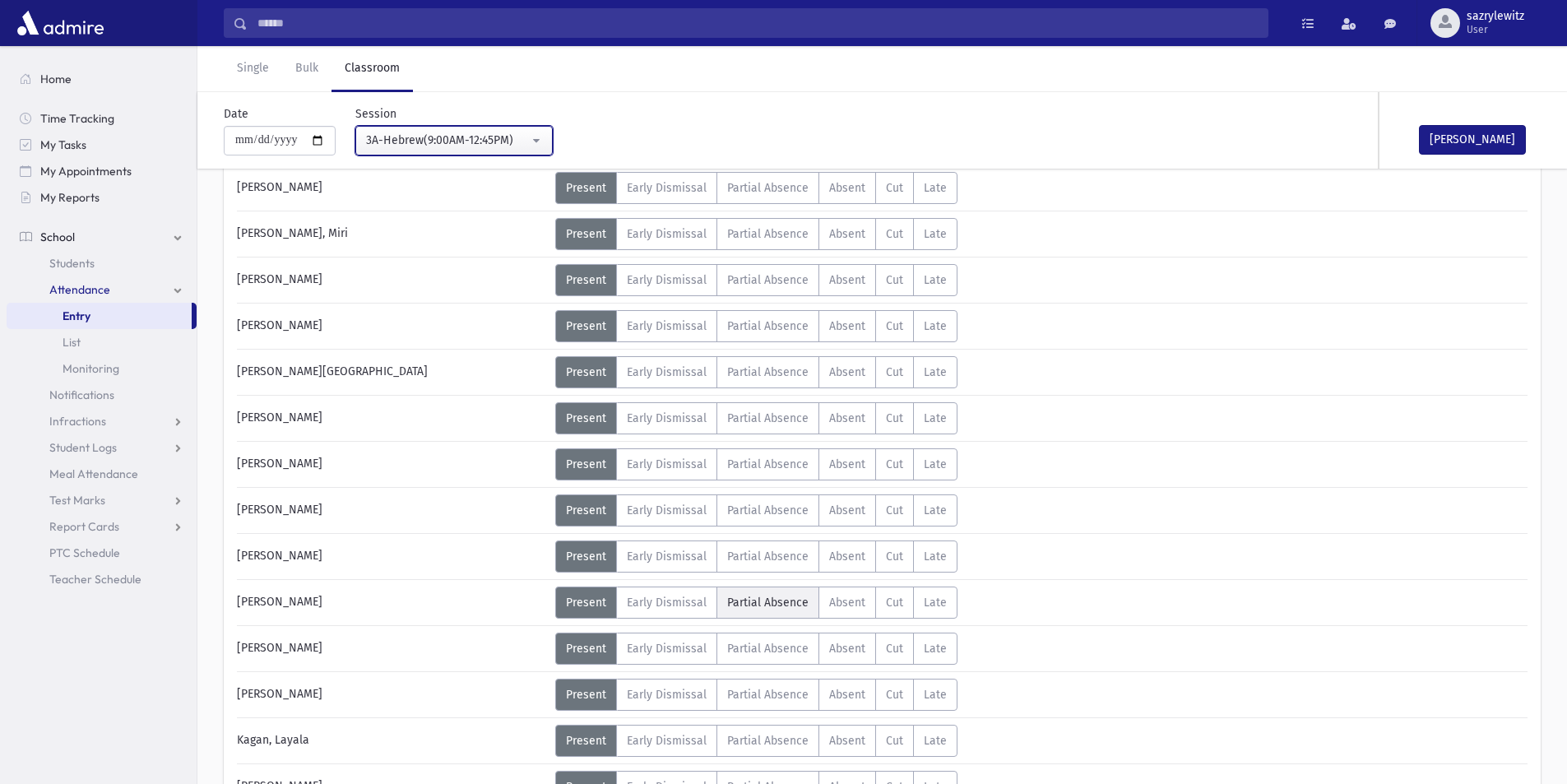
scroll to position [366, 0]
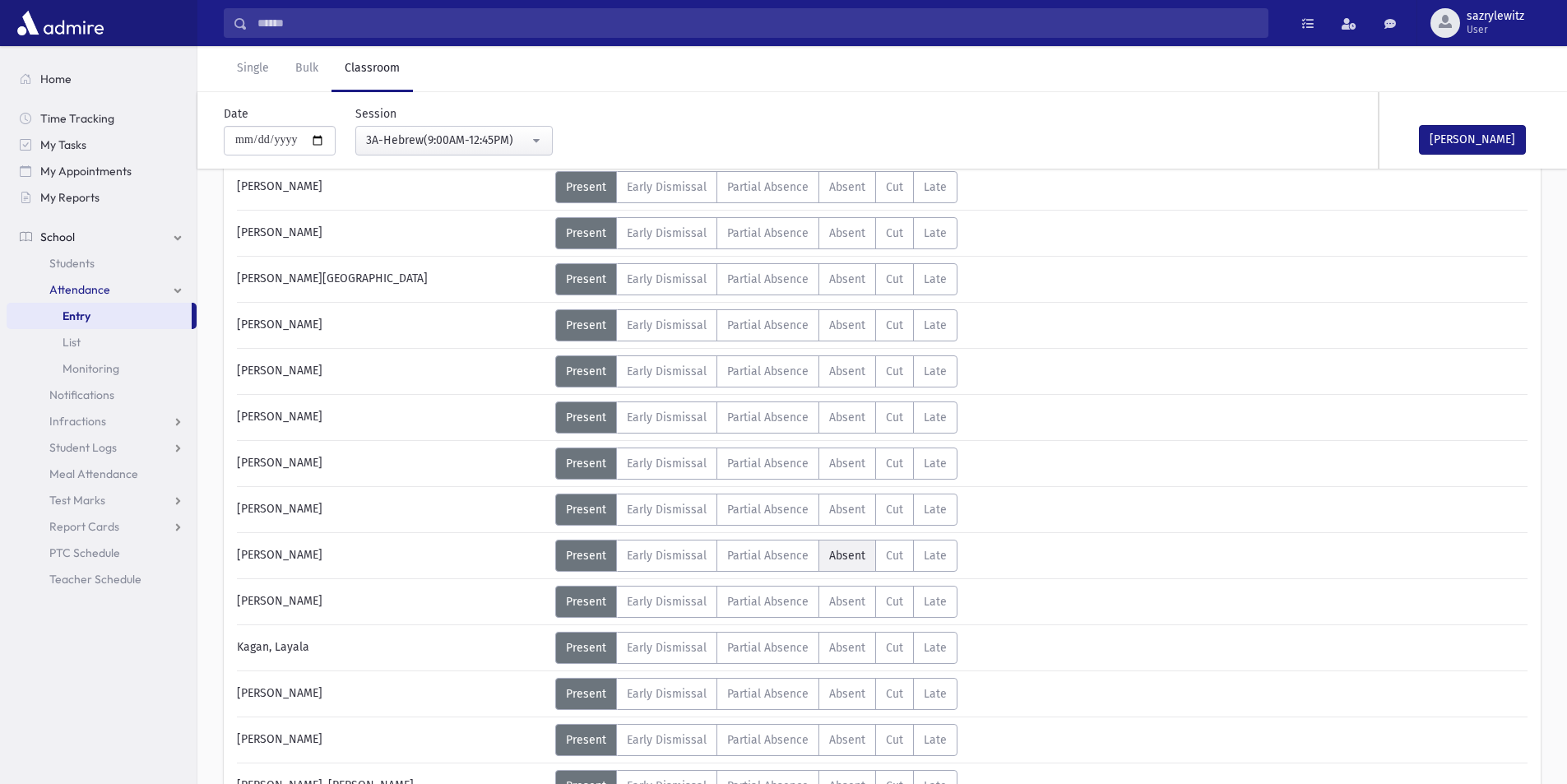
click at [852, 563] on label "Absent A" at bounding box center [848, 555] width 58 height 32
click at [407, 148] on div "3A-Hebrew(9:00AM-12:45PM)" at bounding box center [448, 140] width 163 height 17
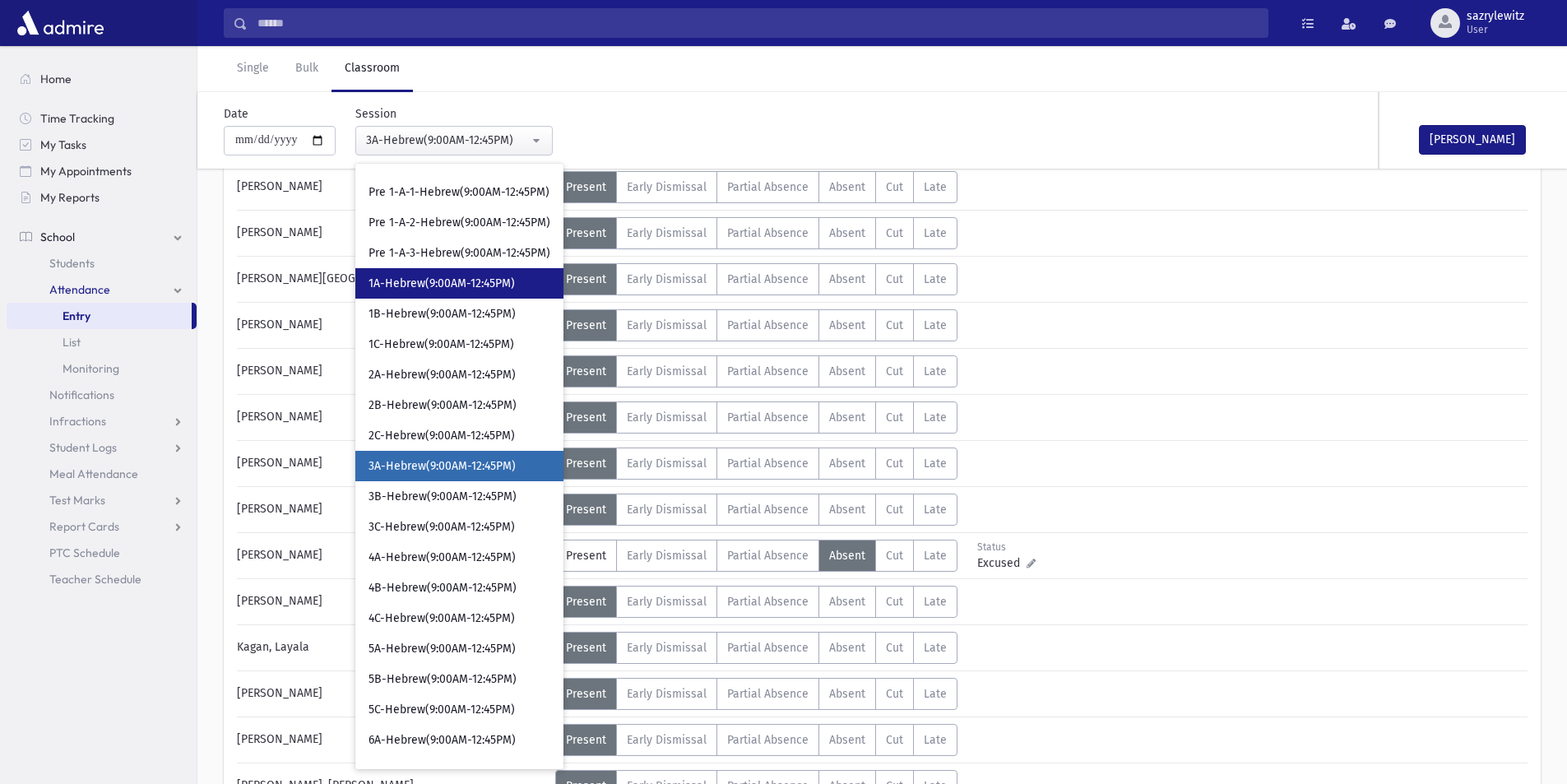
click at [454, 284] on span "1A-Hebrew(9:00AM-12:45PM)" at bounding box center [441, 284] width 146 height 16
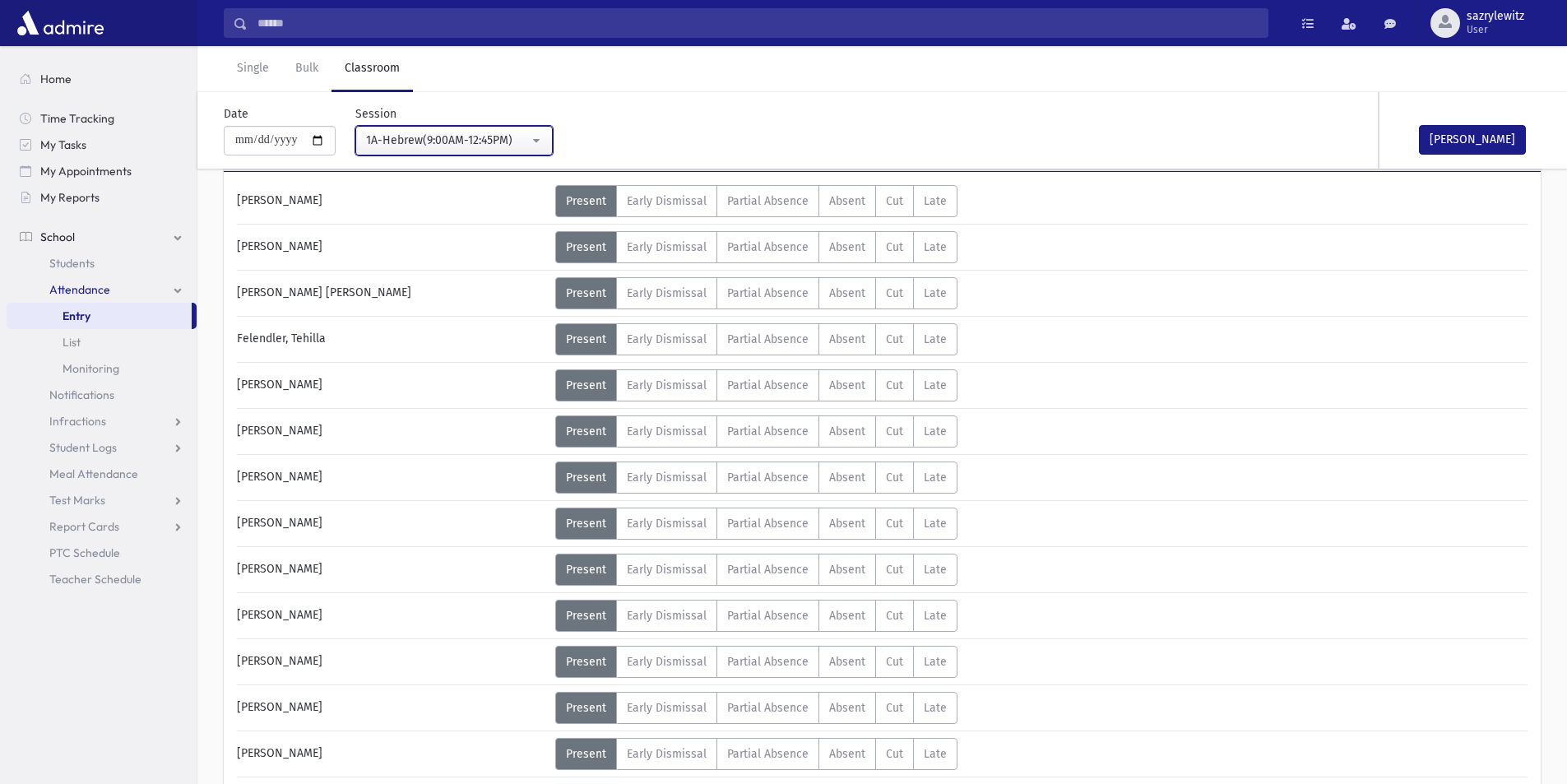
scroll to position [120, 0]
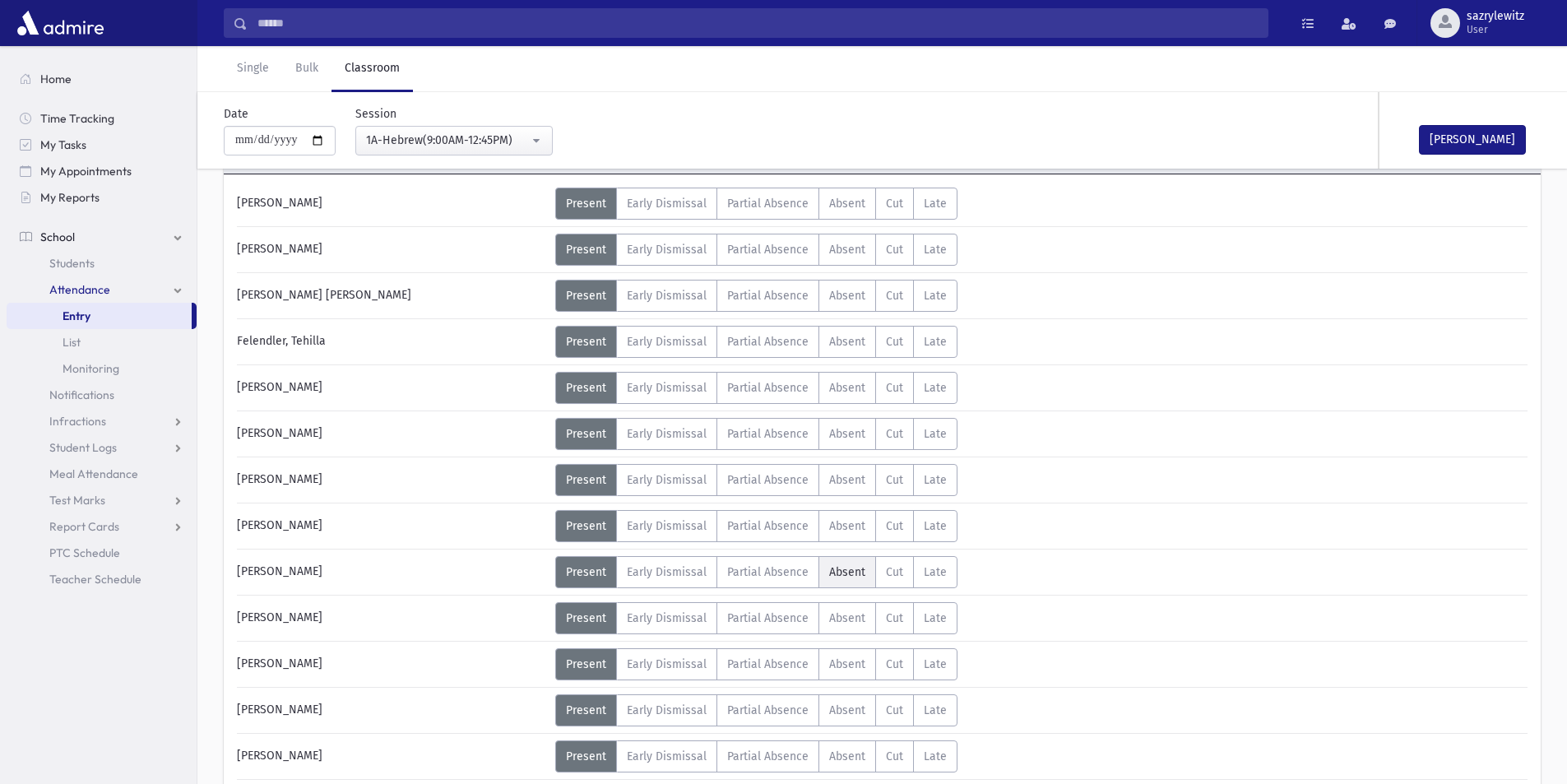
click at [843, 574] on span "Absent" at bounding box center [848, 571] width 36 height 14
click at [443, 139] on div "1A-Hebrew(9:00AM-12:45PM)" at bounding box center [448, 140] width 163 height 17
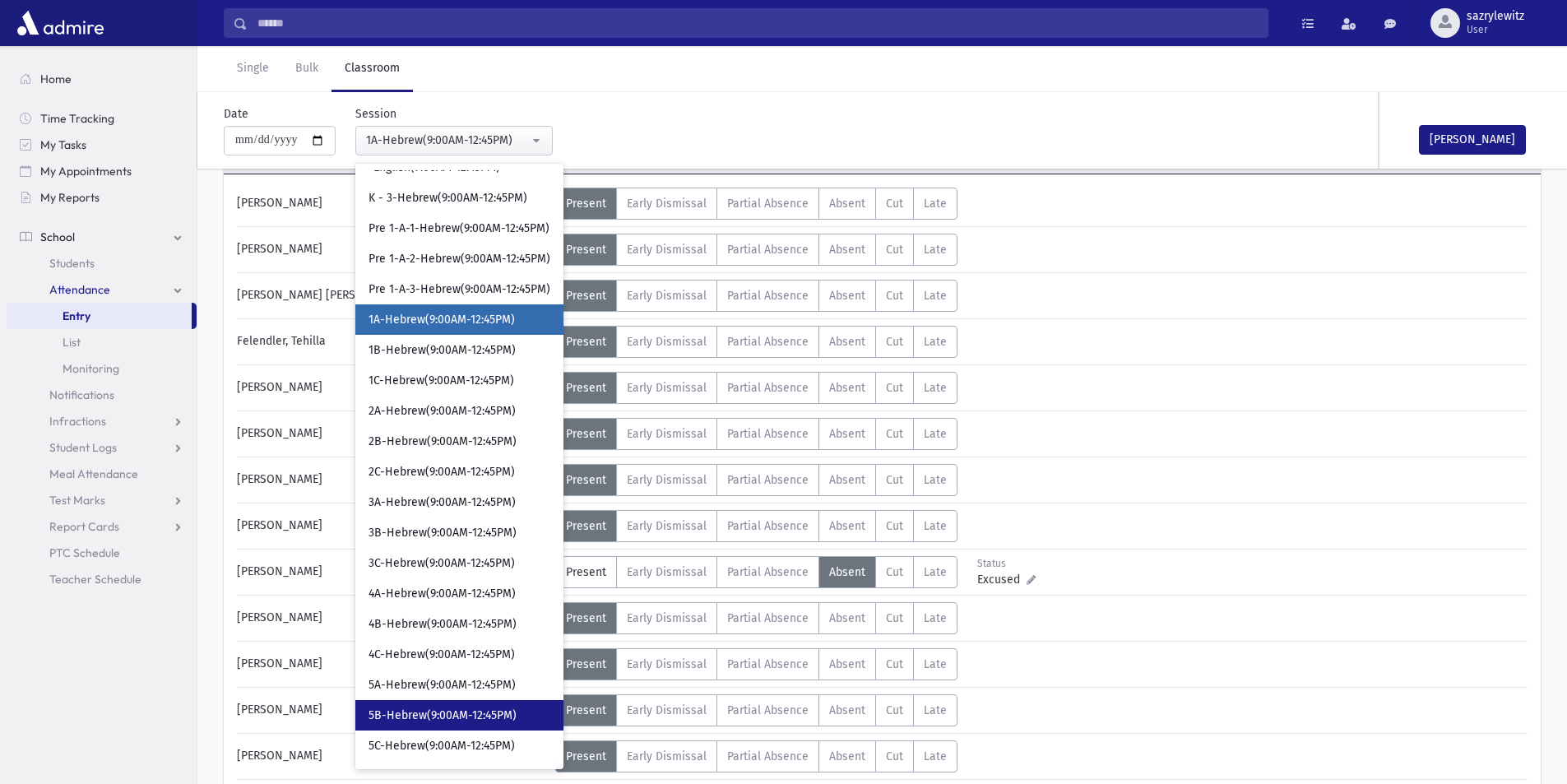
scroll to position [615, 0]
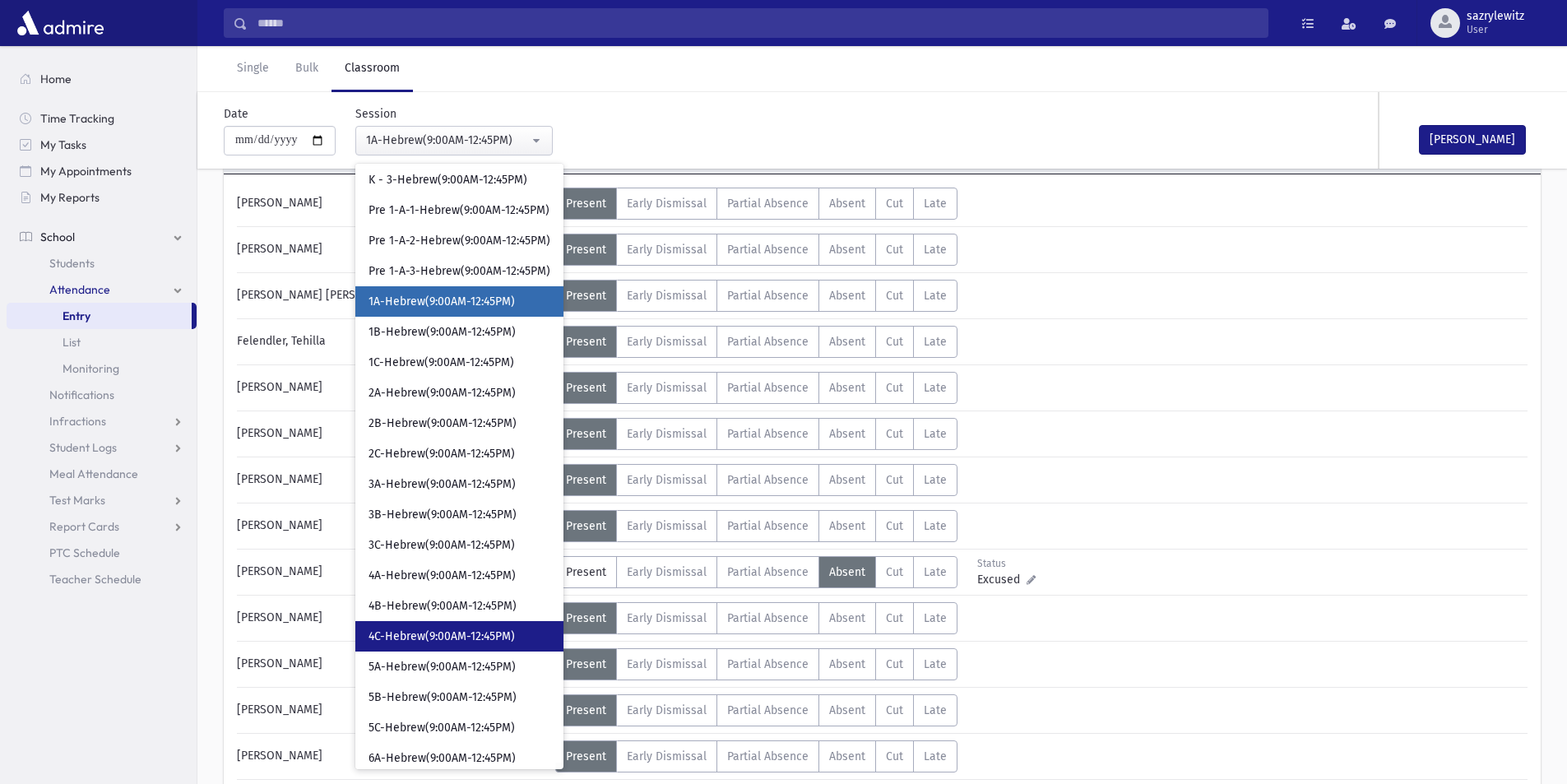
click at [428, 638] on span "4C-Hebrew(9:00AM-12:45PM)" at bounding box center [441, 636] width 146 height 16
select select "****"
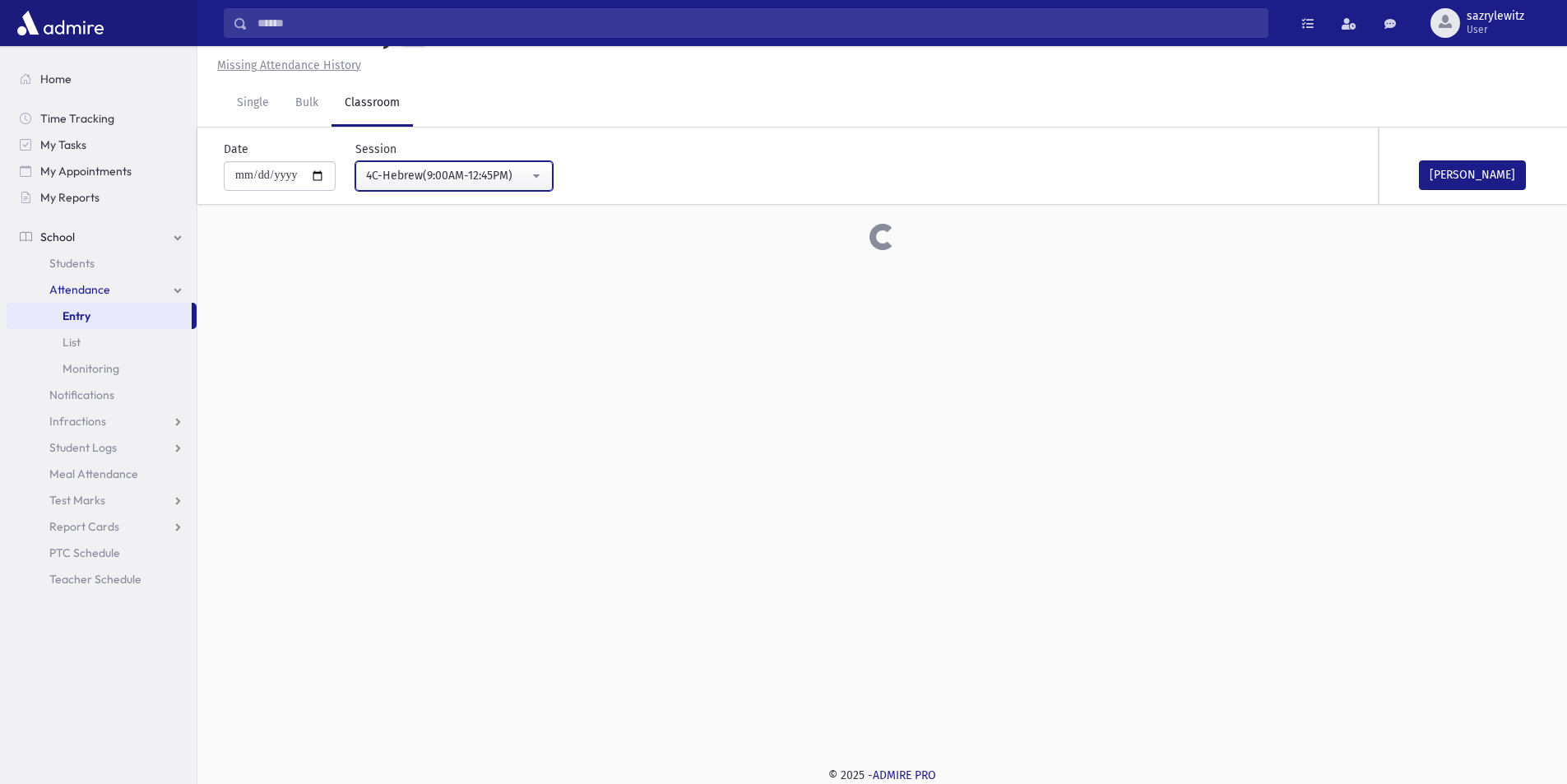
scroll to position [120, 0]
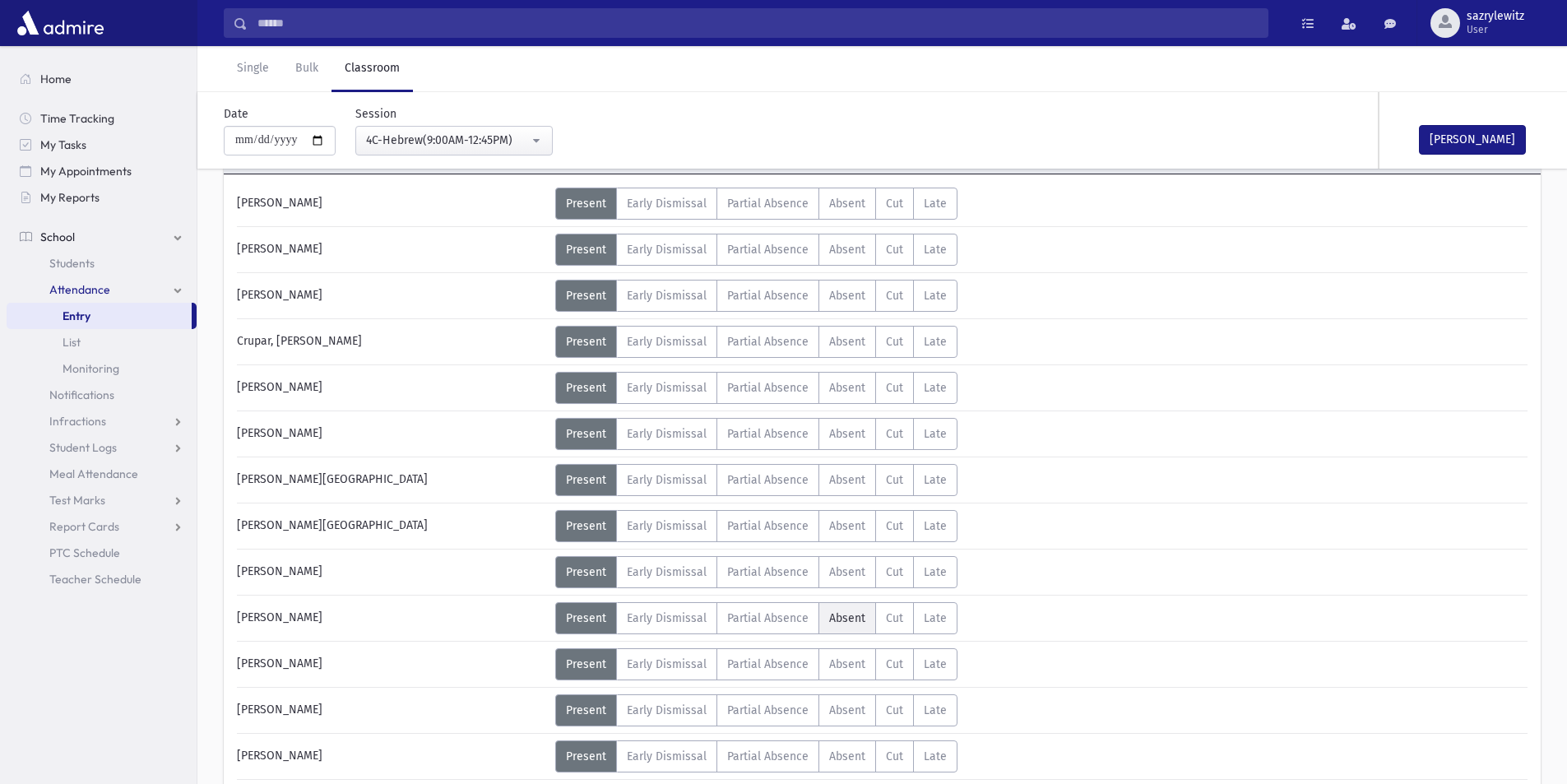
click at [837, 617] on span "Absent" at bounding box center [848, 617] width 36 height 14
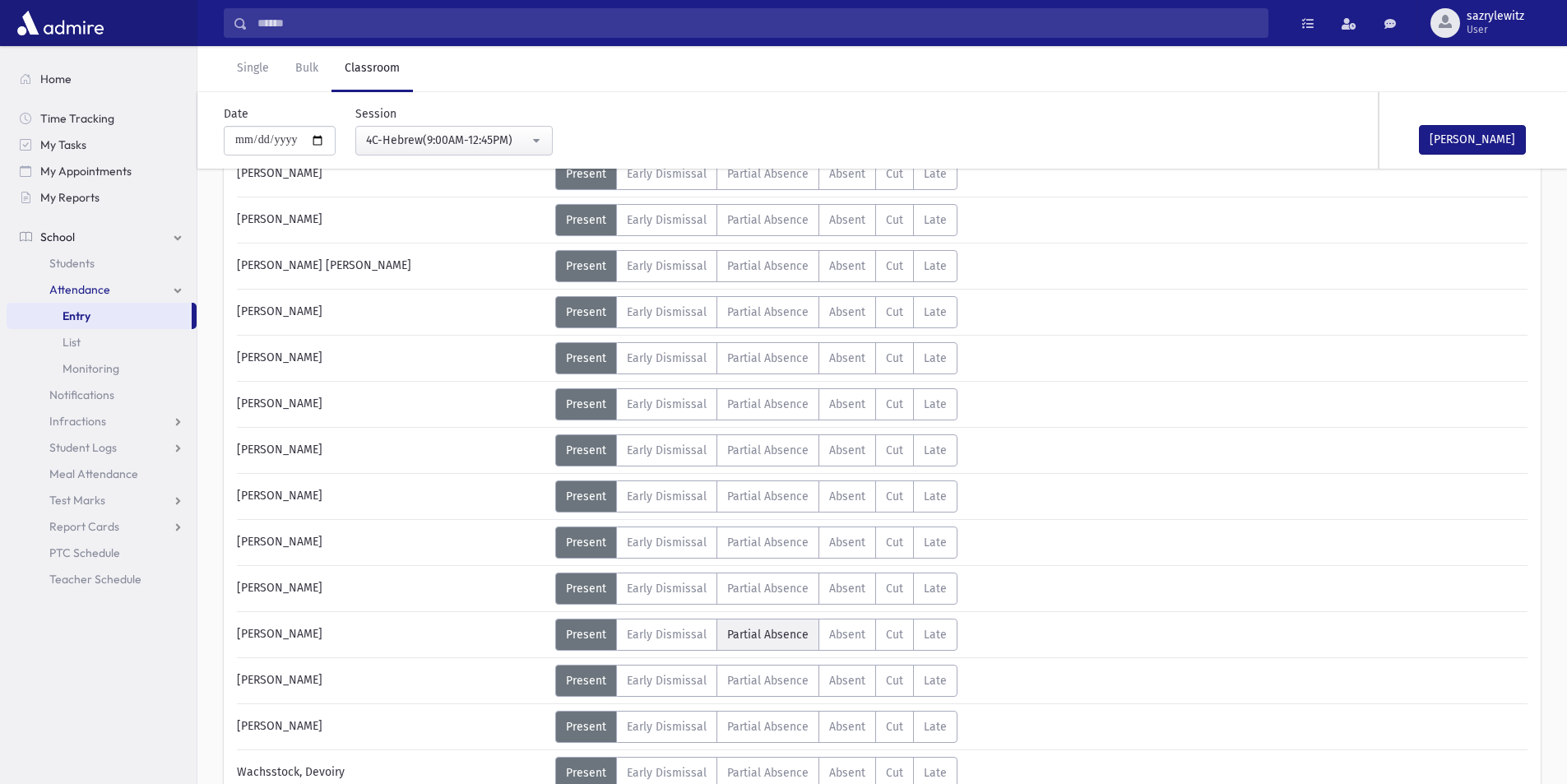
scroll to position [859, 0]
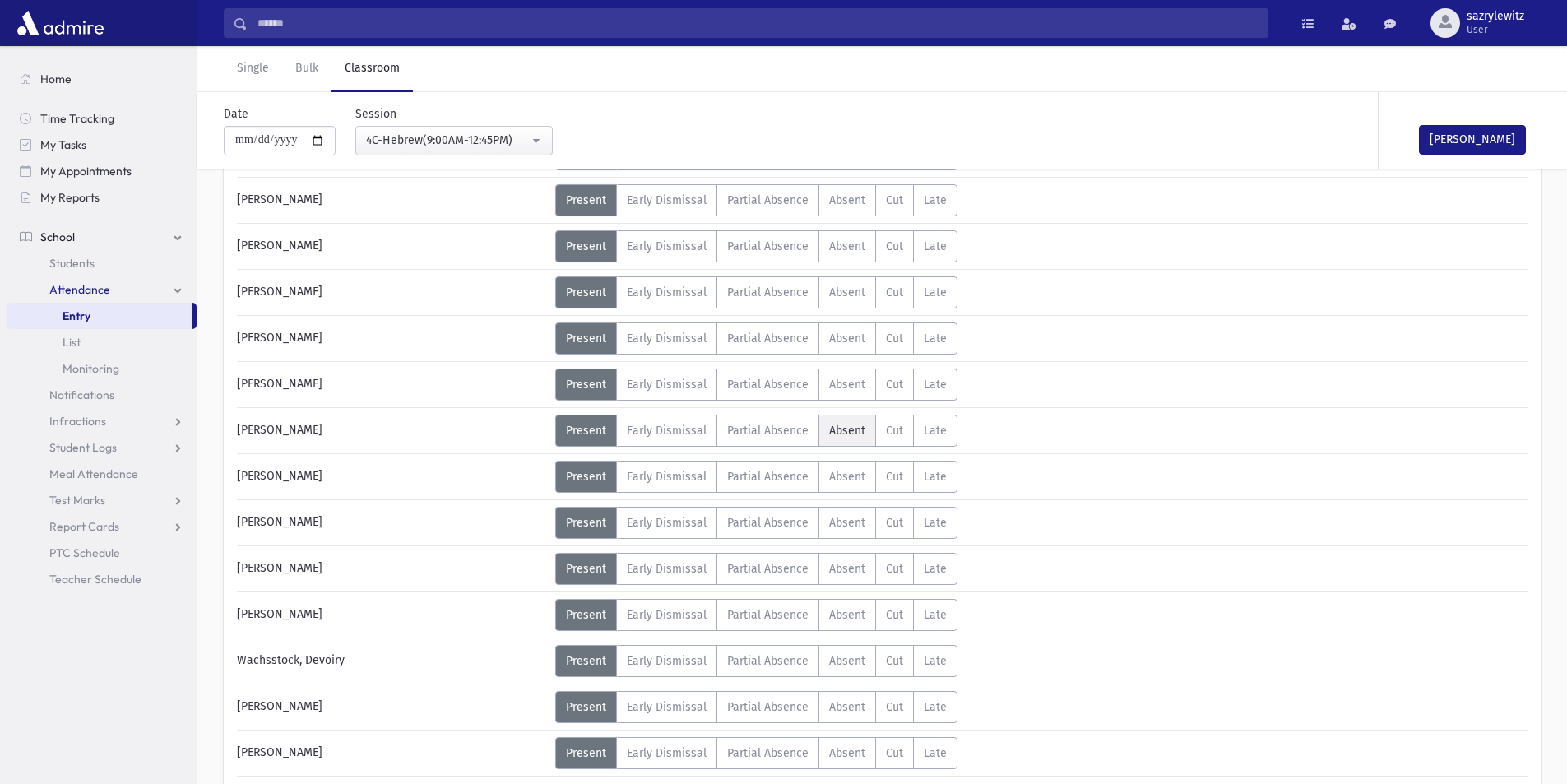
click at [836, 428] on span "Absent" at bounding box center [848, 430] width 36 height 14
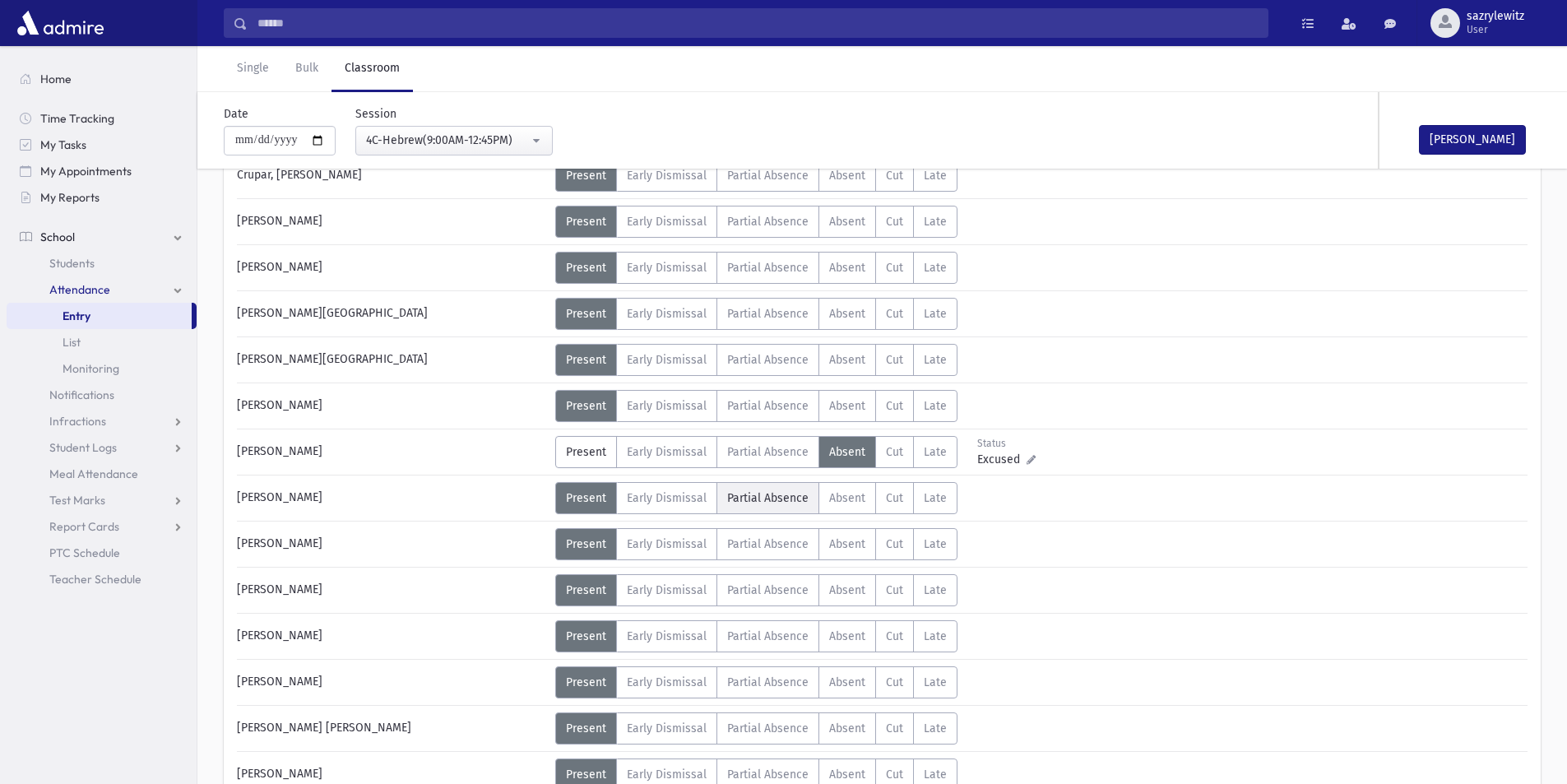
scroll to position [284, 0]
click at [852, 272] on span "Absent" at bounding box center [848, 268] width 36 height 14
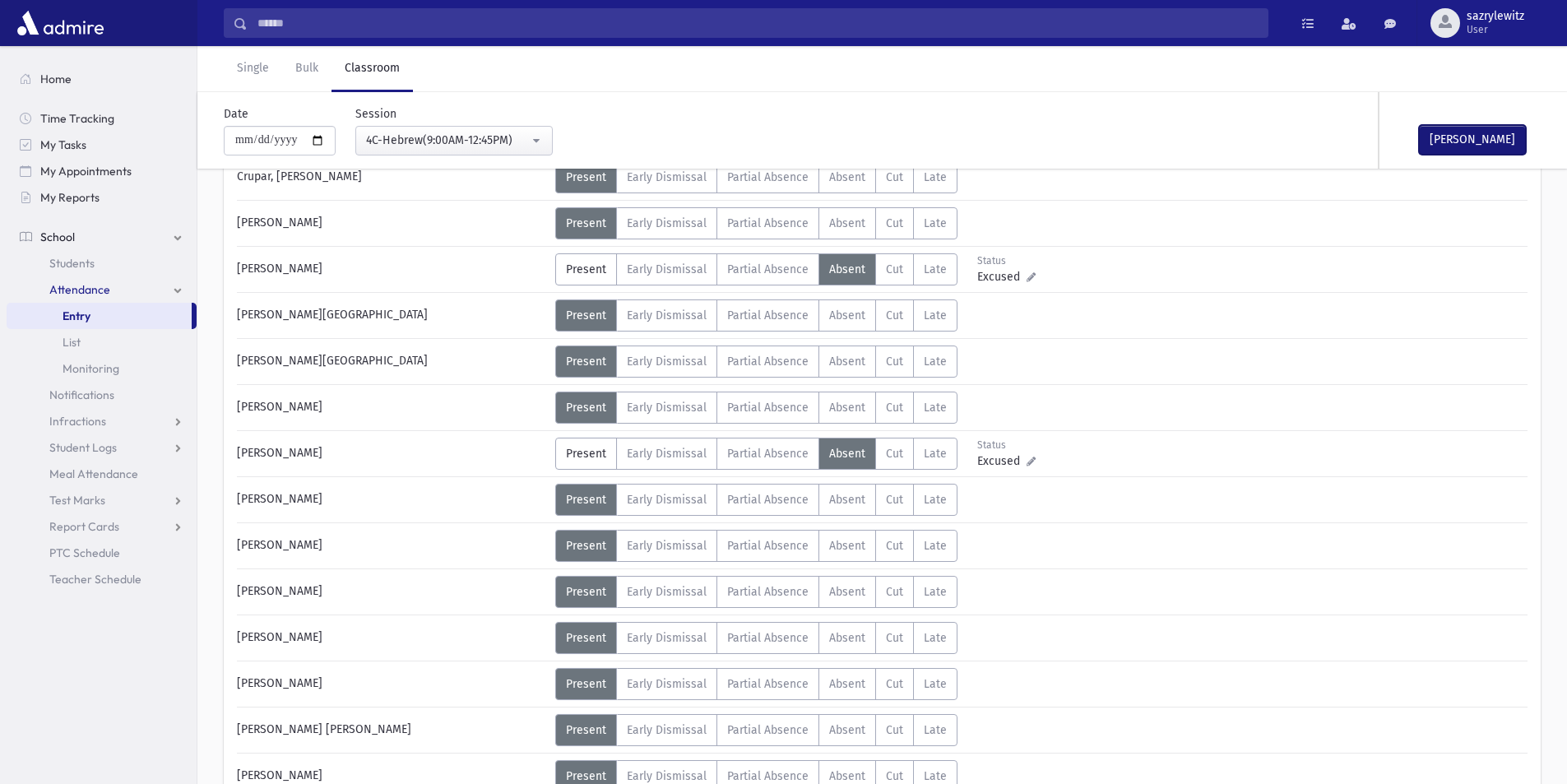
click at [1468, 140] on button "[PERSON_NAME]" at bounding box center [1473, 140] width 107 height 30
drag, startPoint x: 664, startPoint y: 709, endPoint x: 623, endPoint y: 790, distance: 90.8
click at [623, 500] on html "Search Results Students" at bounding box center [784, 108] width 1567 height 784
click at [254, 58] on link "Single" at bounding box center [253, 69] width 58 height 46
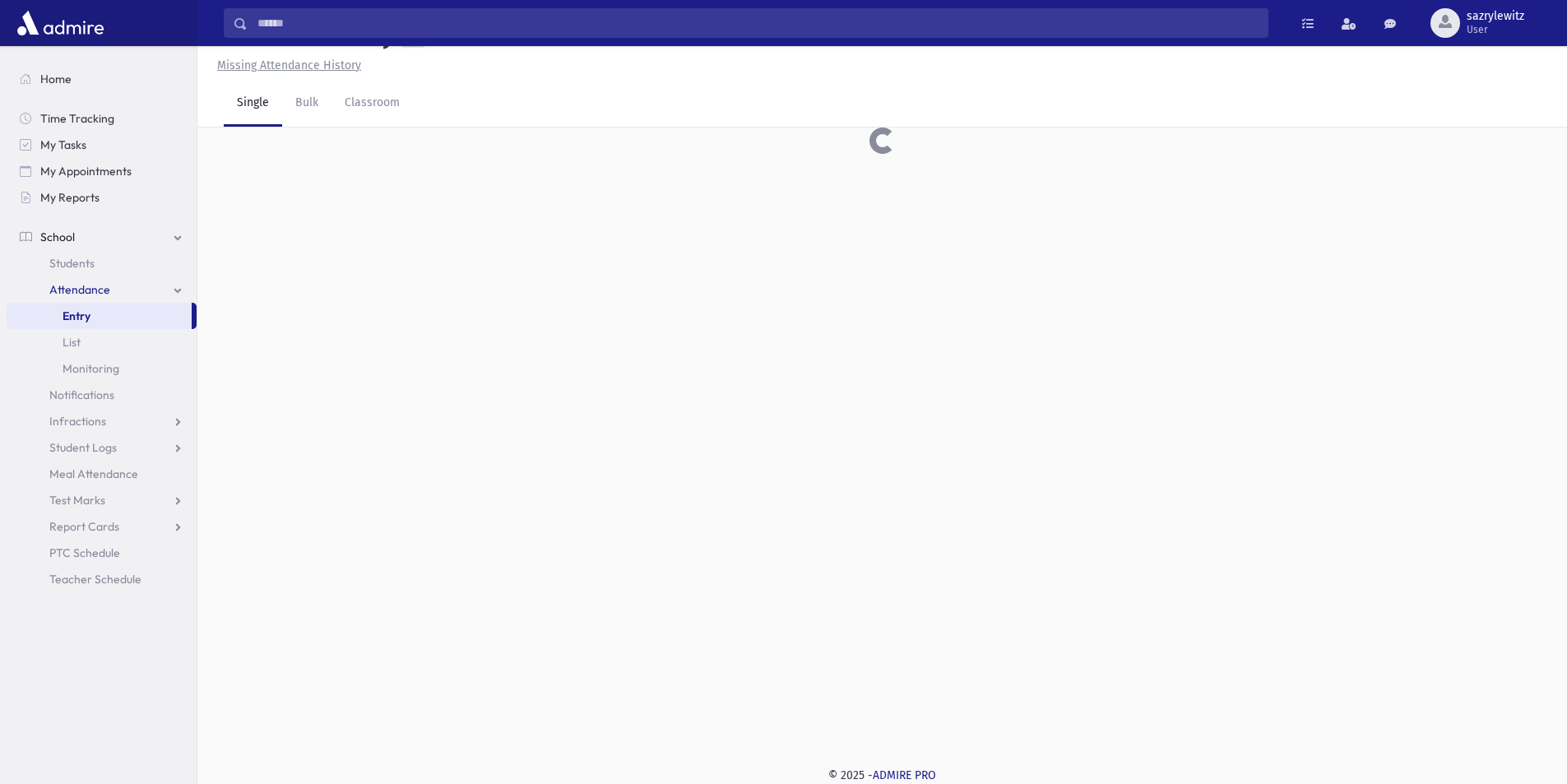
scroll to position [37, 0]
click at [304, 158] on input "text" at bounding box center [873, 155] width 1291 height 30
click at [1534, 155] on button "Find" at bounding box center [1539, 155] width 42 height 28
click at [288, 152] on input "*******" at bounding box center [873, 155] width 1291 height 30
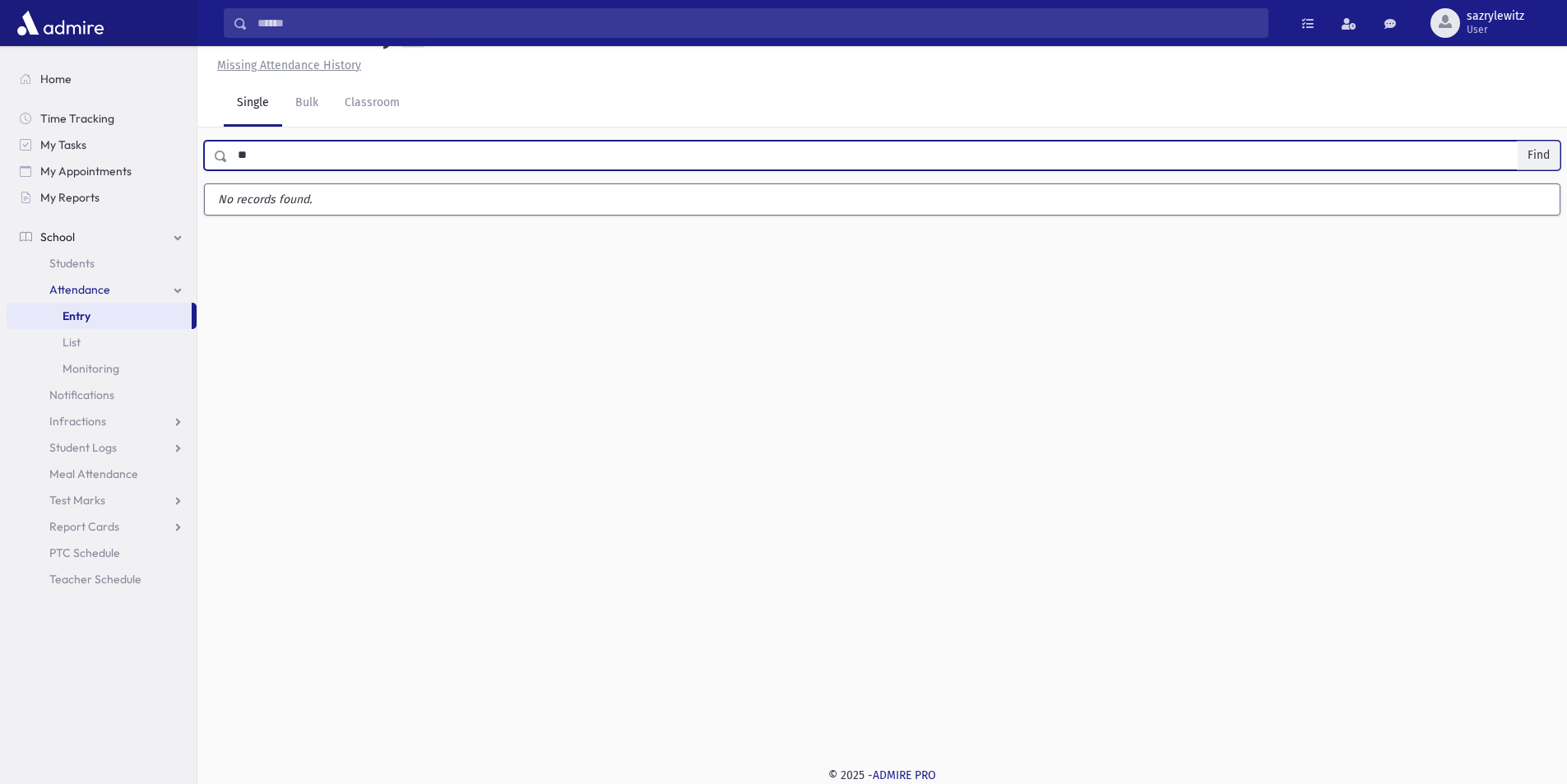
click at [1542, 150] on button "Find" at bounding box center [1539, 155] width 42 height 28
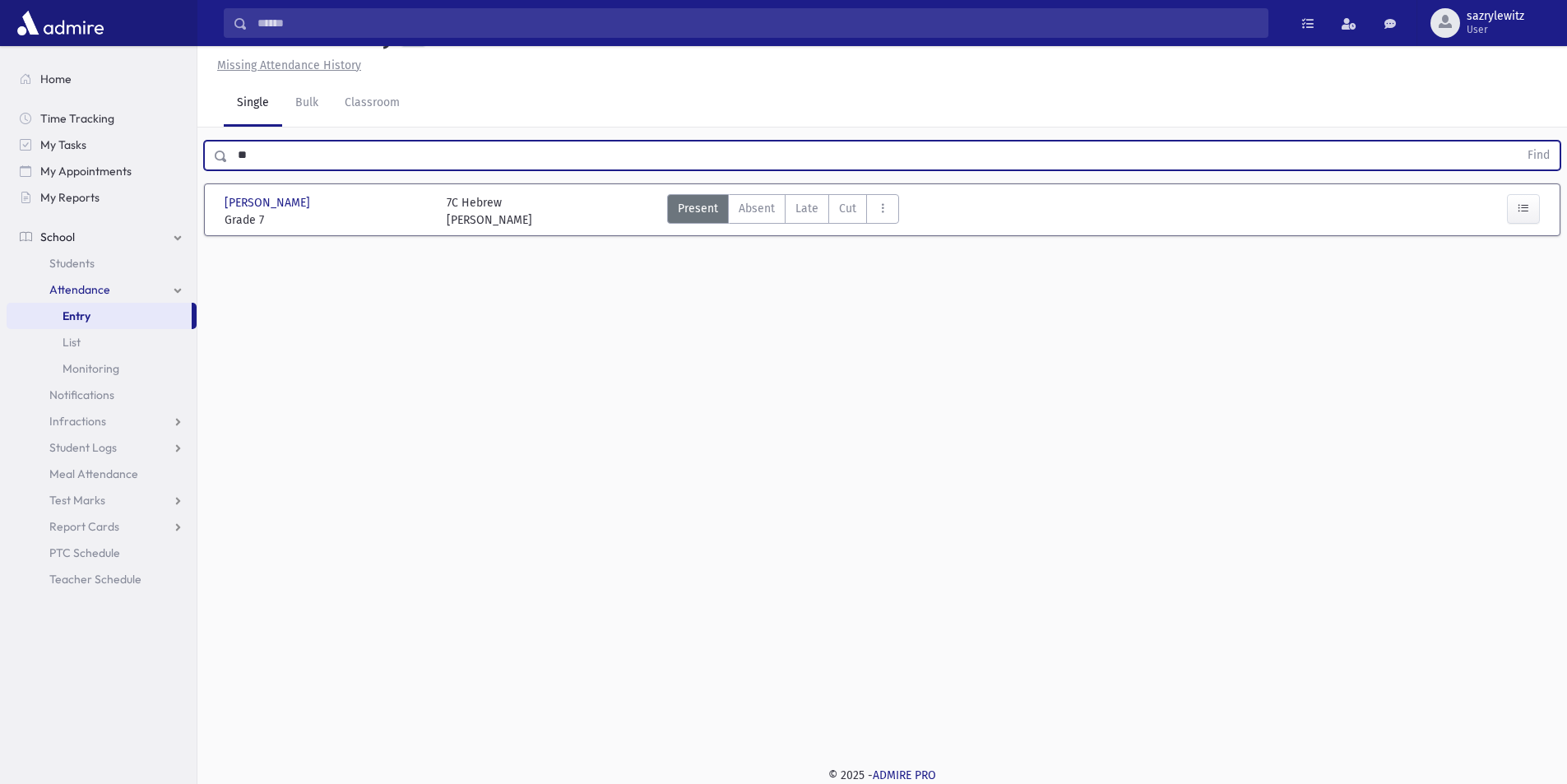
click at [271, 160] on input "**" at bounding box center [873, 155] width 1291 height 30
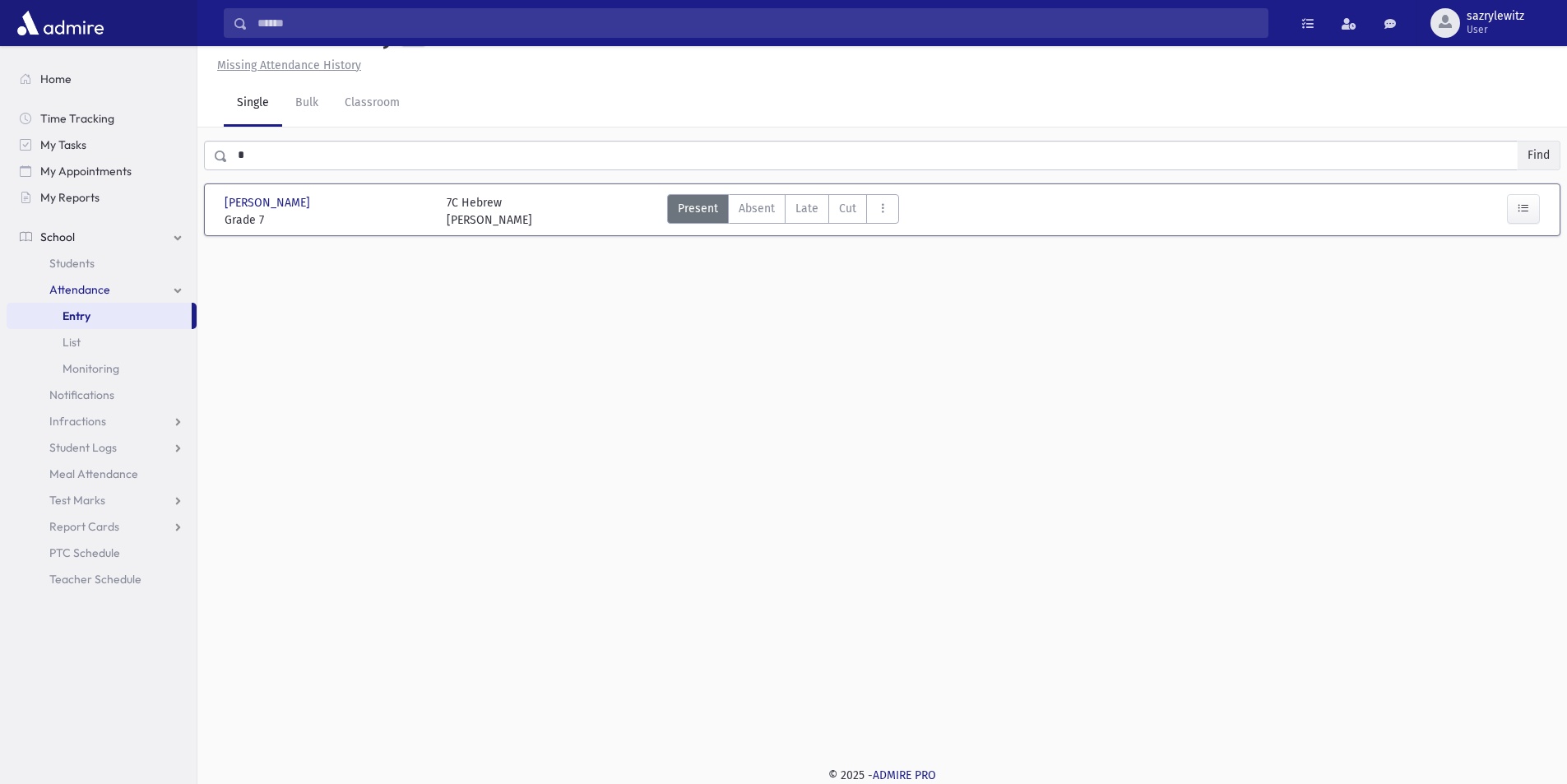
click at [1533, 152] on button "Find" at bounding box center [1539, 155] width 42 height 28
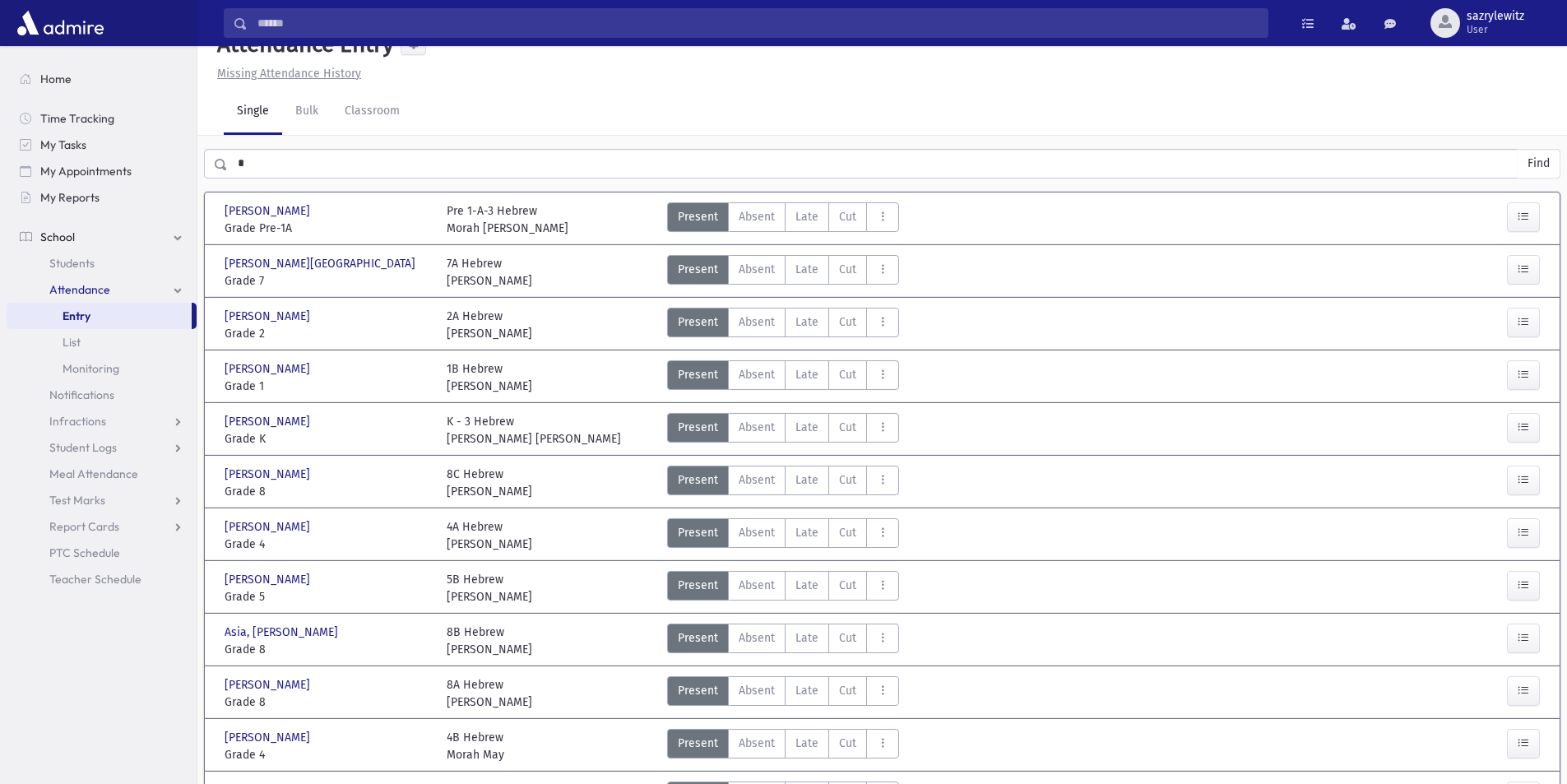
scroll to position [0, 0]
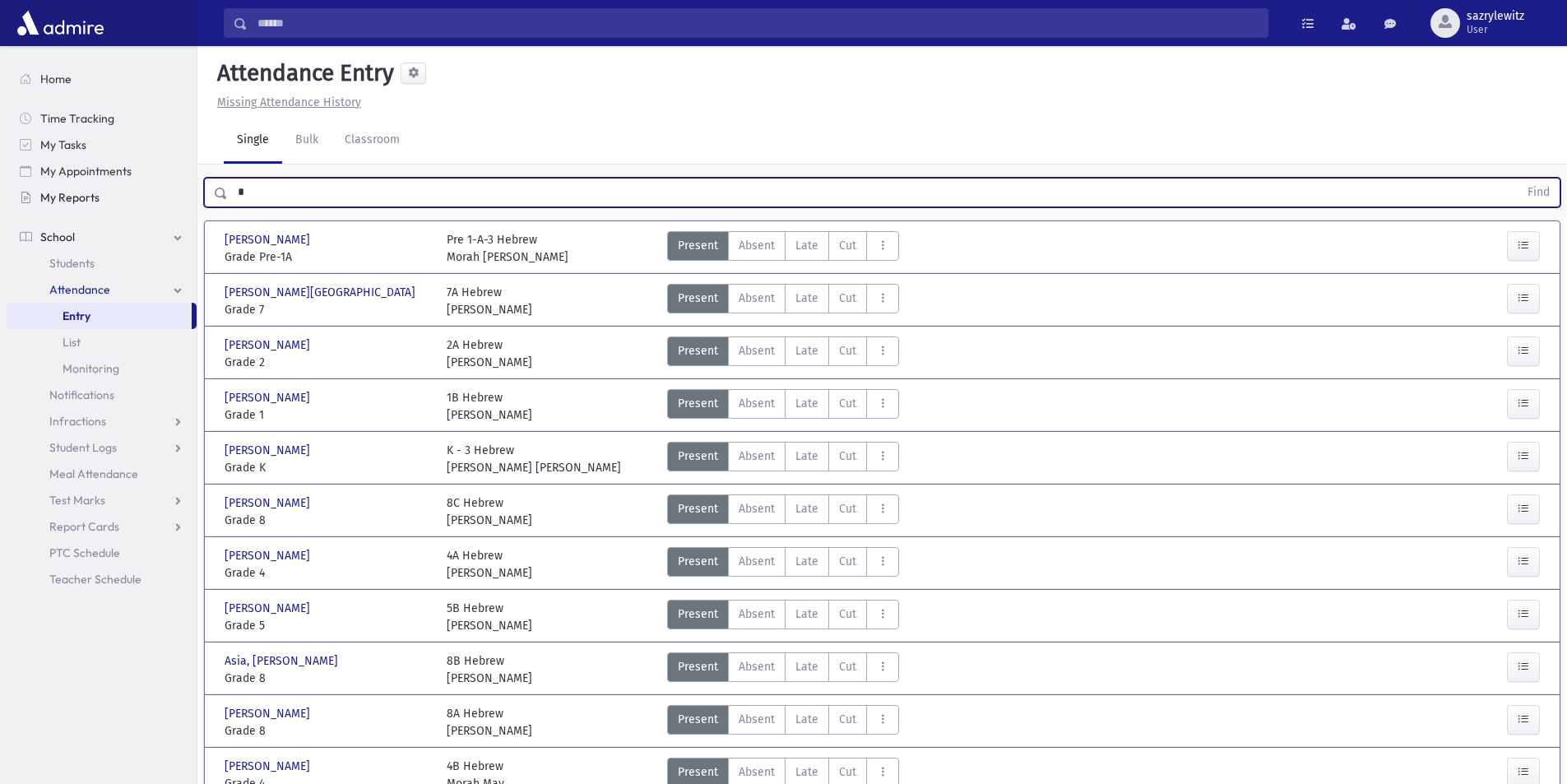
drag, startPoint x: 275, startPoint y: 190, endPoint x: 173, endPoint y: 187, distance: 102.0
click at [173, 187] on div "Search Results Students" at bounding box center [784, 678] width 1567 height 1357
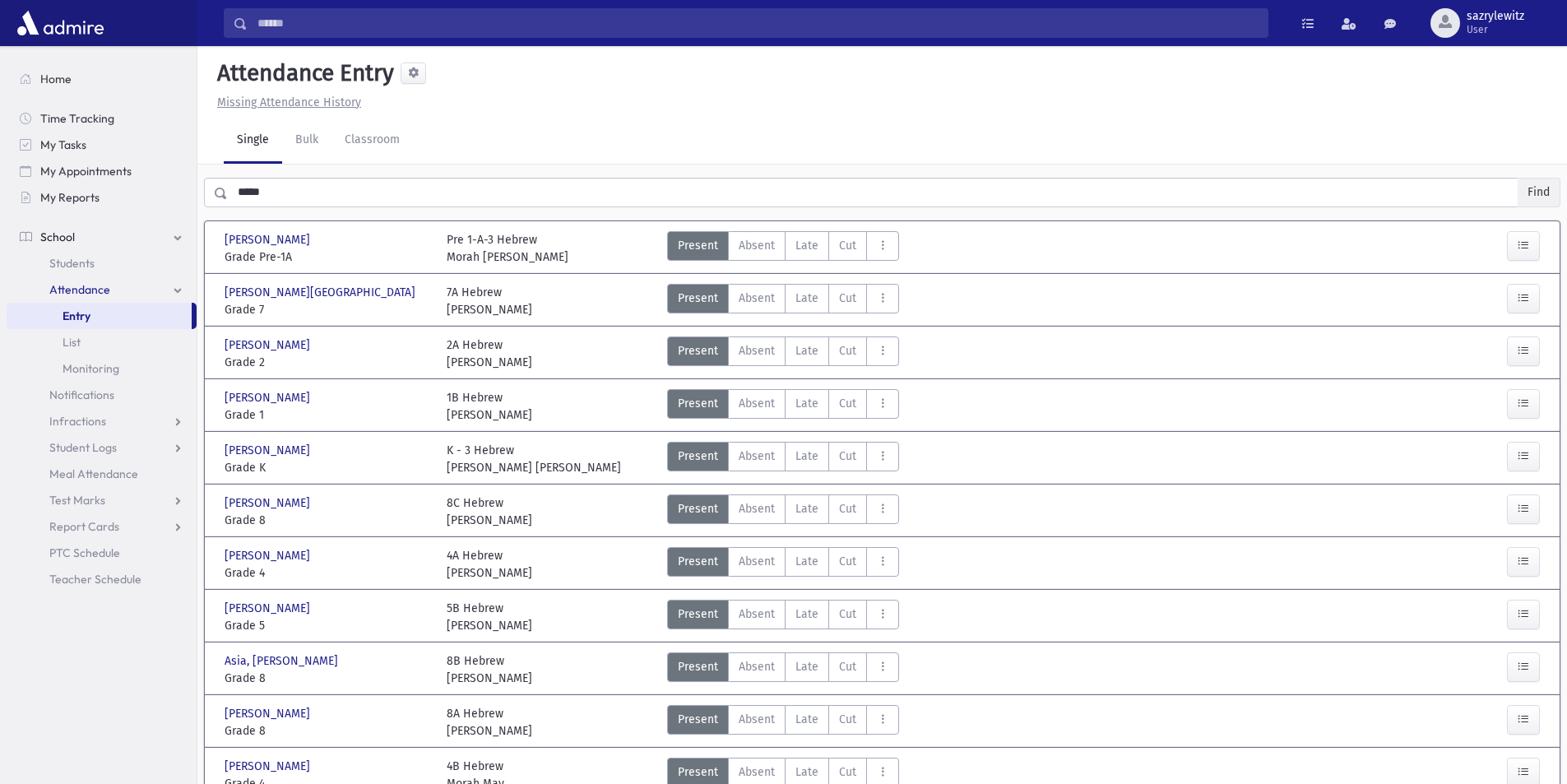
click at [1535, 189] on button "Find" at bounding box center [1539, 192] width 42 height 28
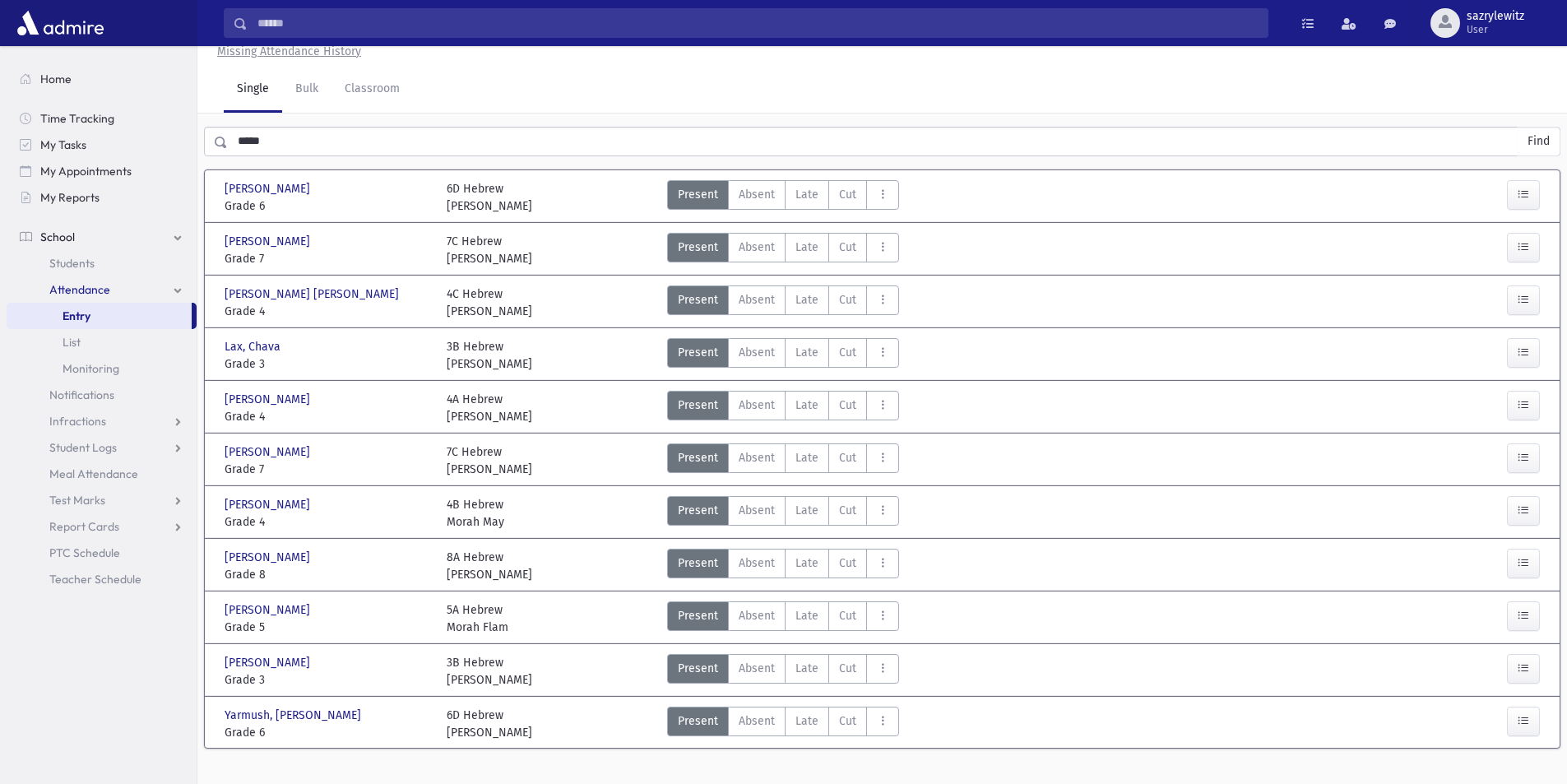
scroll to position [75, 0]
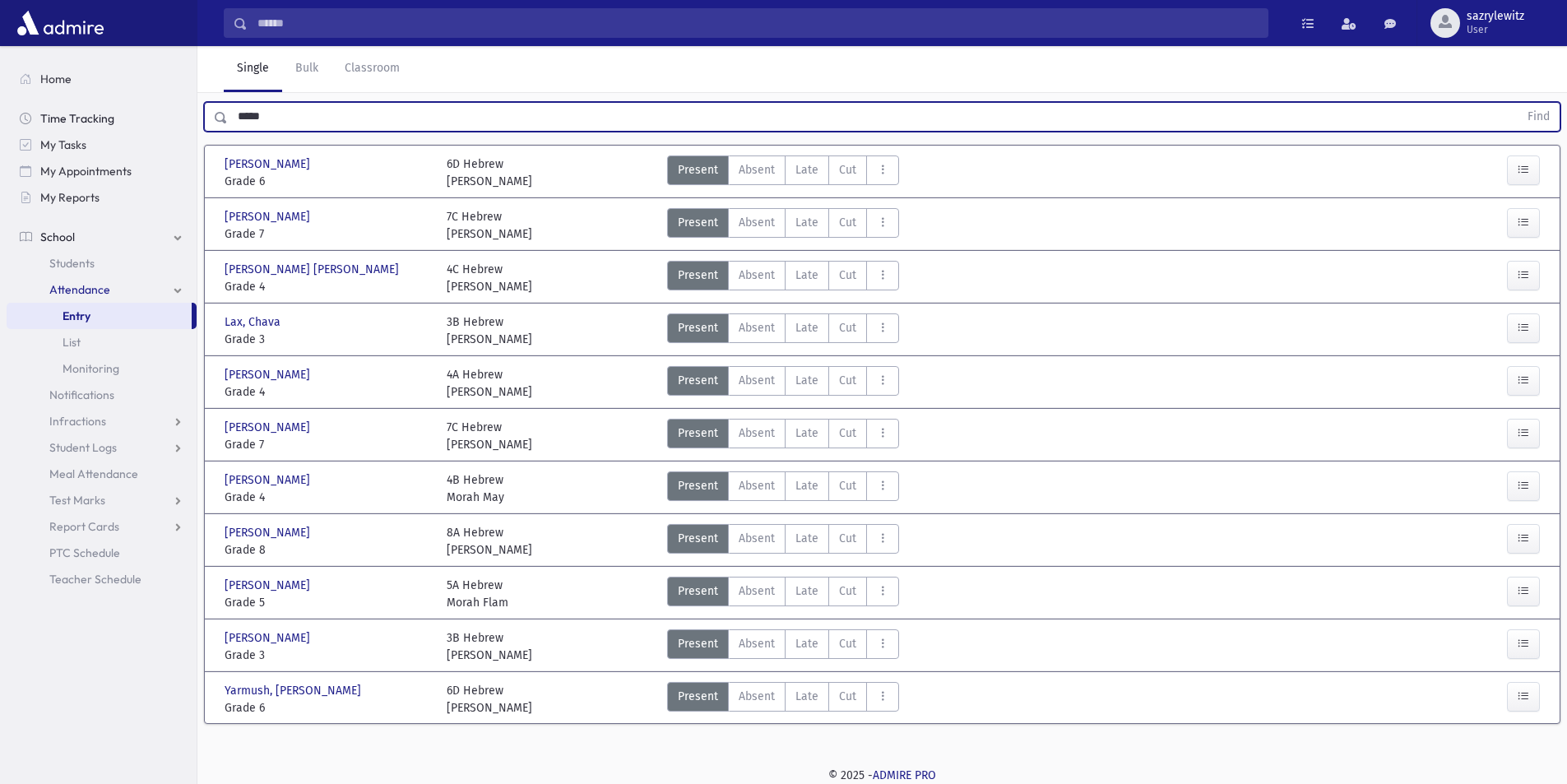
drag, startPoint x: 315, startPoint y: 120, endPoint x: 107, endPoint y: 130, distance: 208.2
click at [107, 130] on div "Search Results Students" at bounding box center [784, 354] width 1567 height 859
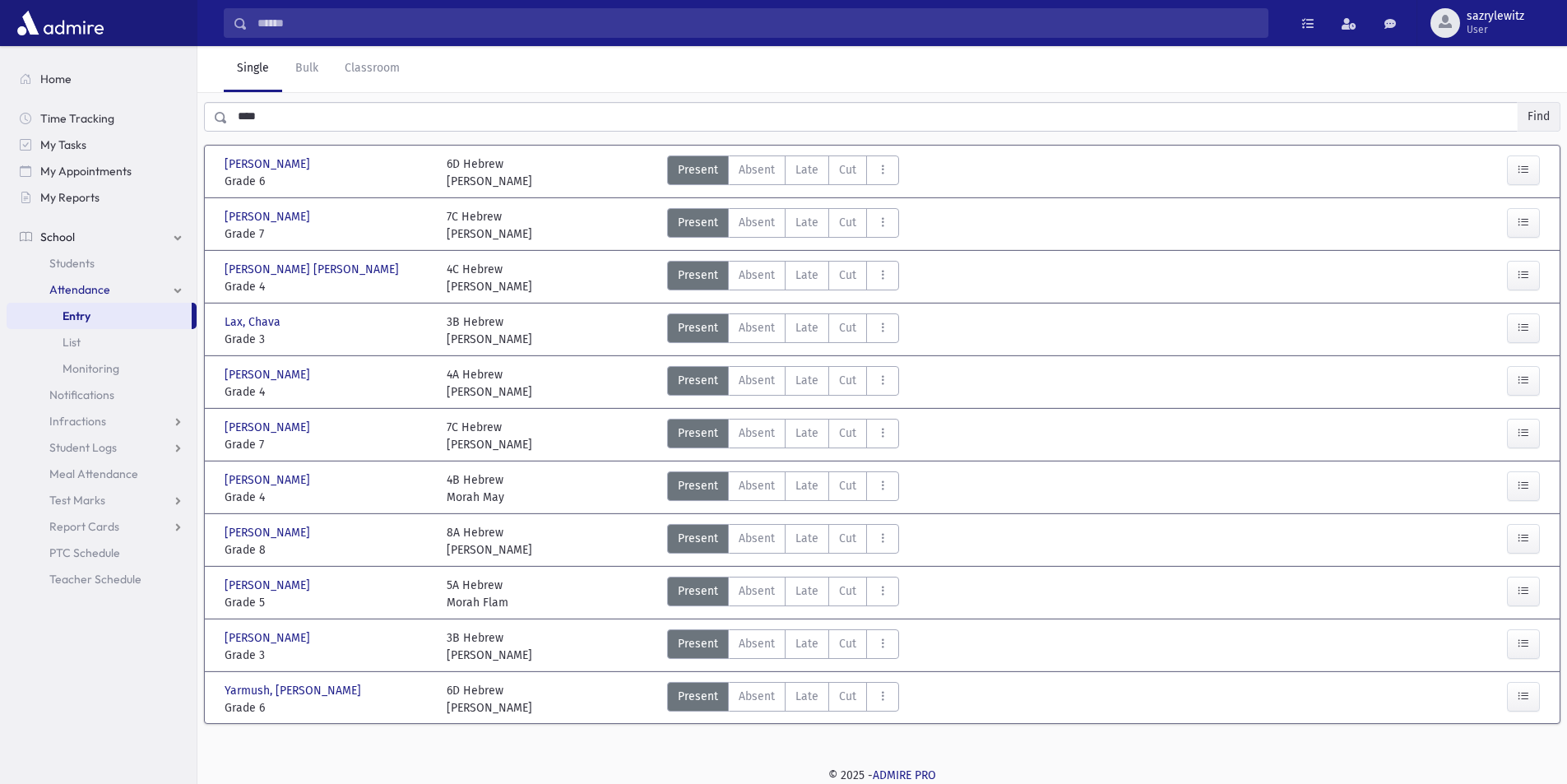
click at [1543, 117] on button "Find" at bounding box center [1539, 116] width 42 height 28
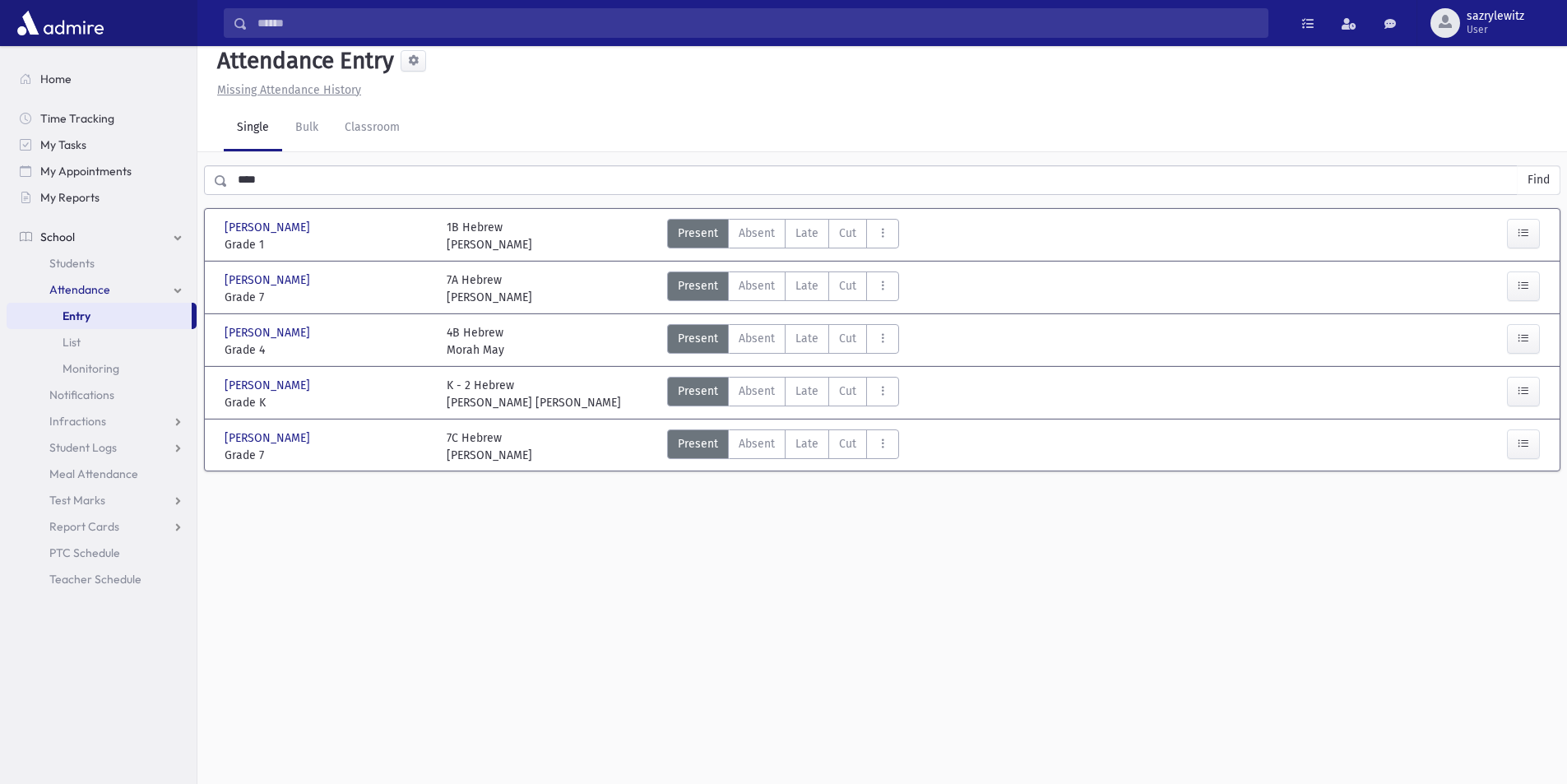
scroll to position [0, 0]
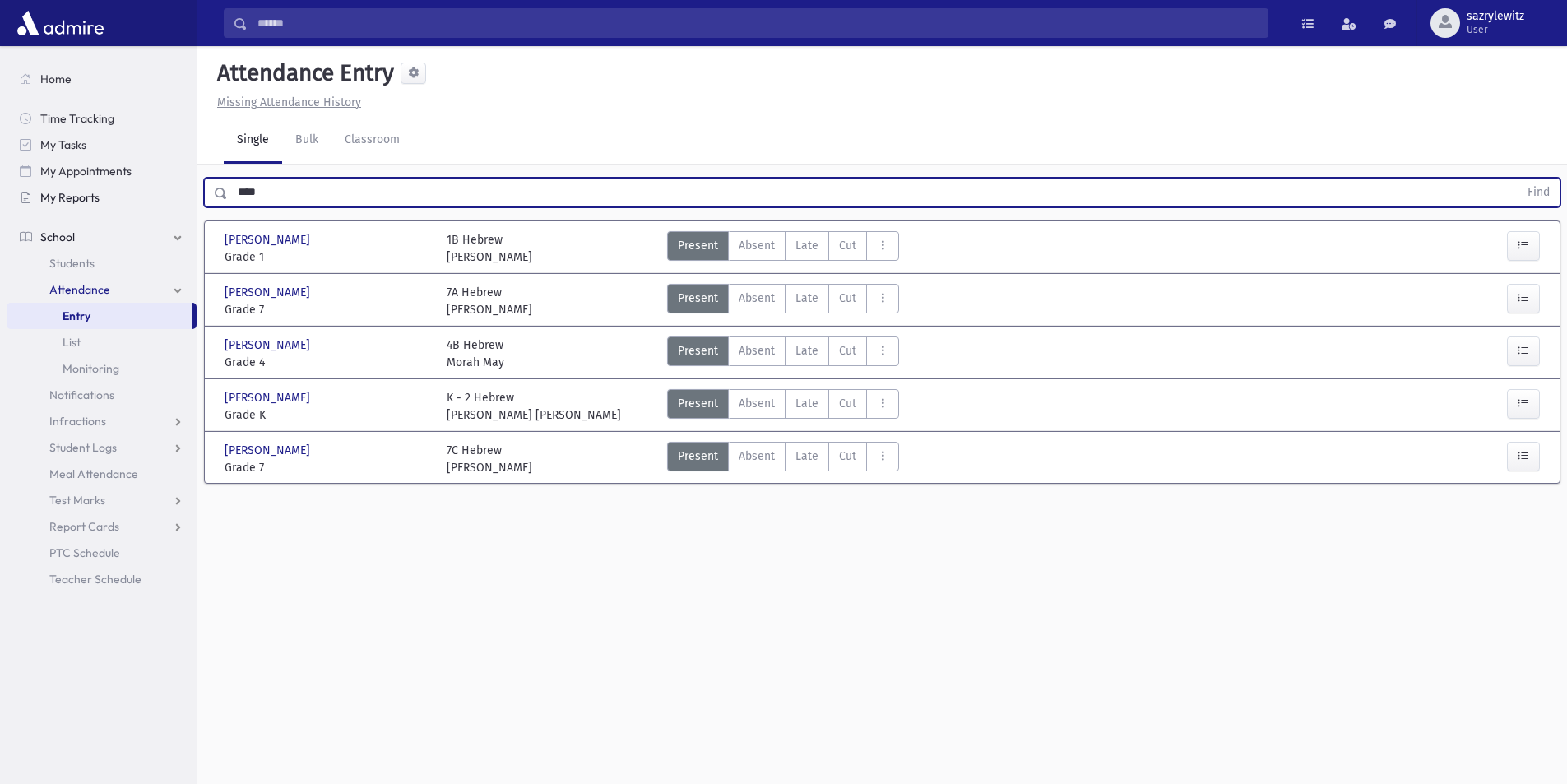
drag, startPoint x: 291, startPoint y: 199, endPoint x: 195, endPoint y: 194, distance: 96.1
click at [195, 194] on div "Search Results Students" at bounding box center [784, 410] width 1567 height 820
type input "****"
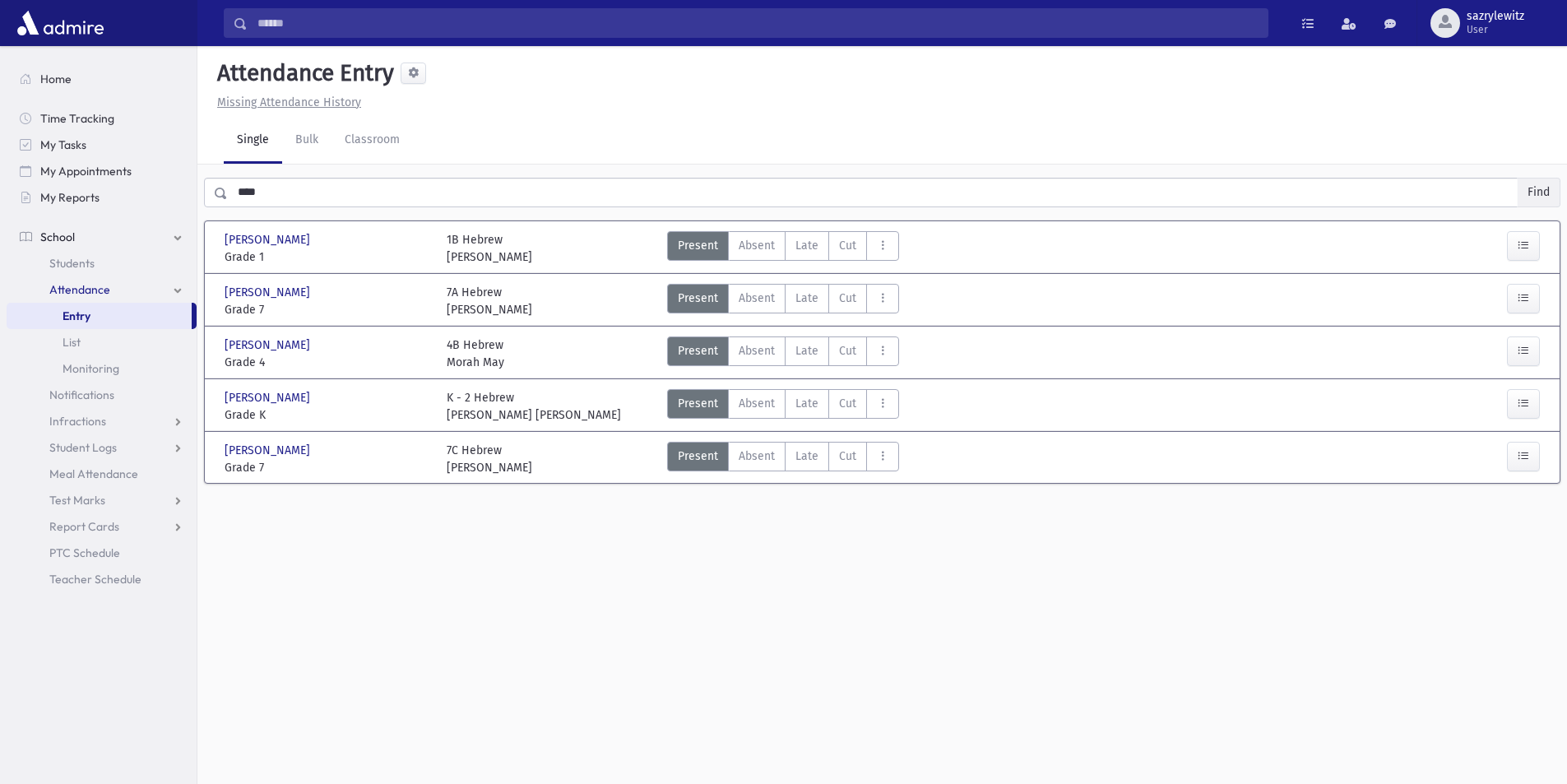
click at [1543, 190] on button "Find" at bounding box center [1539, 192] width 42 height 28
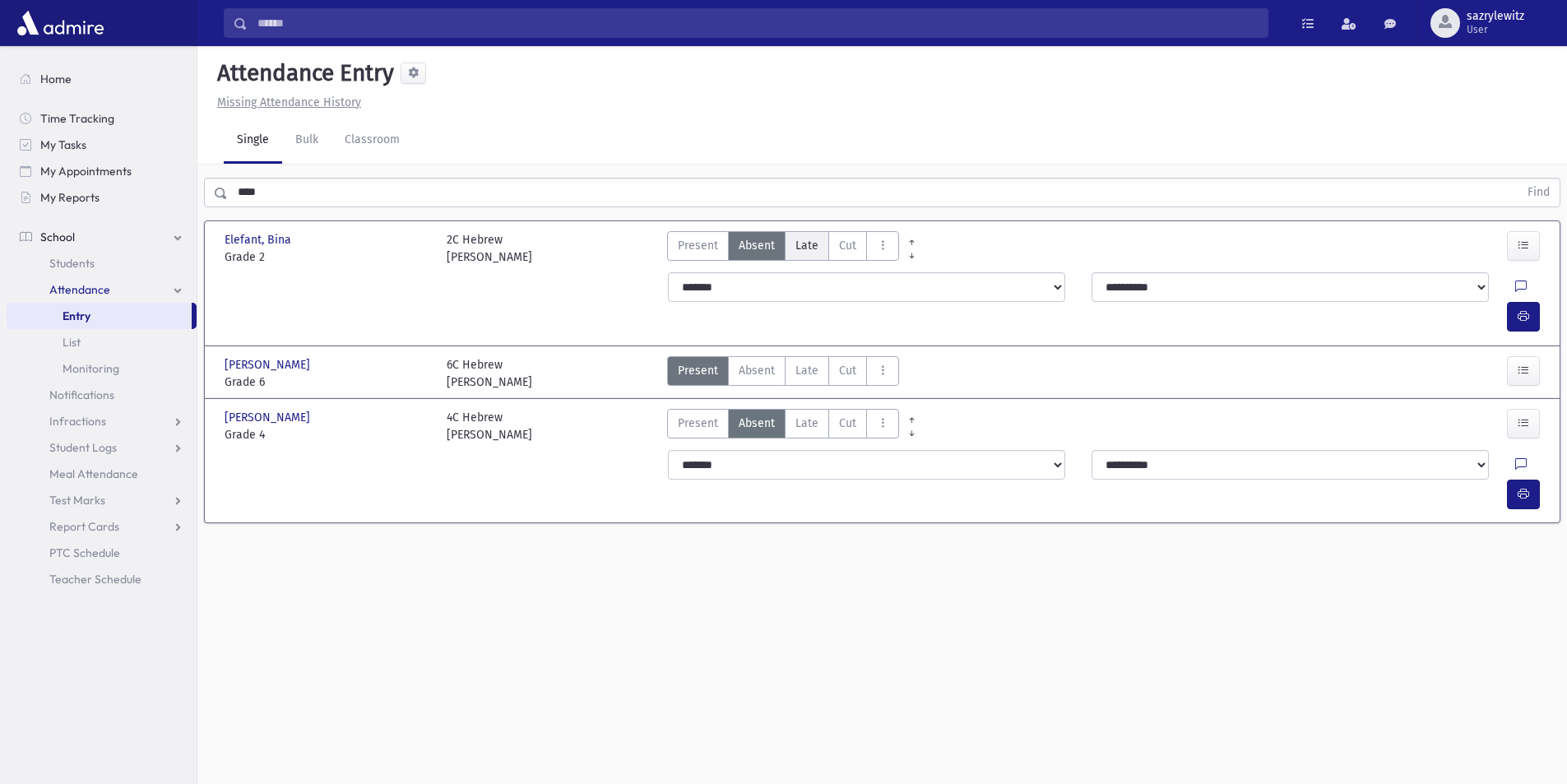
click at [800, 247] on span "Late" at bounding box center [806, 245] width 23 height 17
click at [825, 409] on label "Late L" at bounding box center [807, 423] width 44 height 30
click at [1515, 284] on icon at bounding box center [1521, 286] width 12 height 14
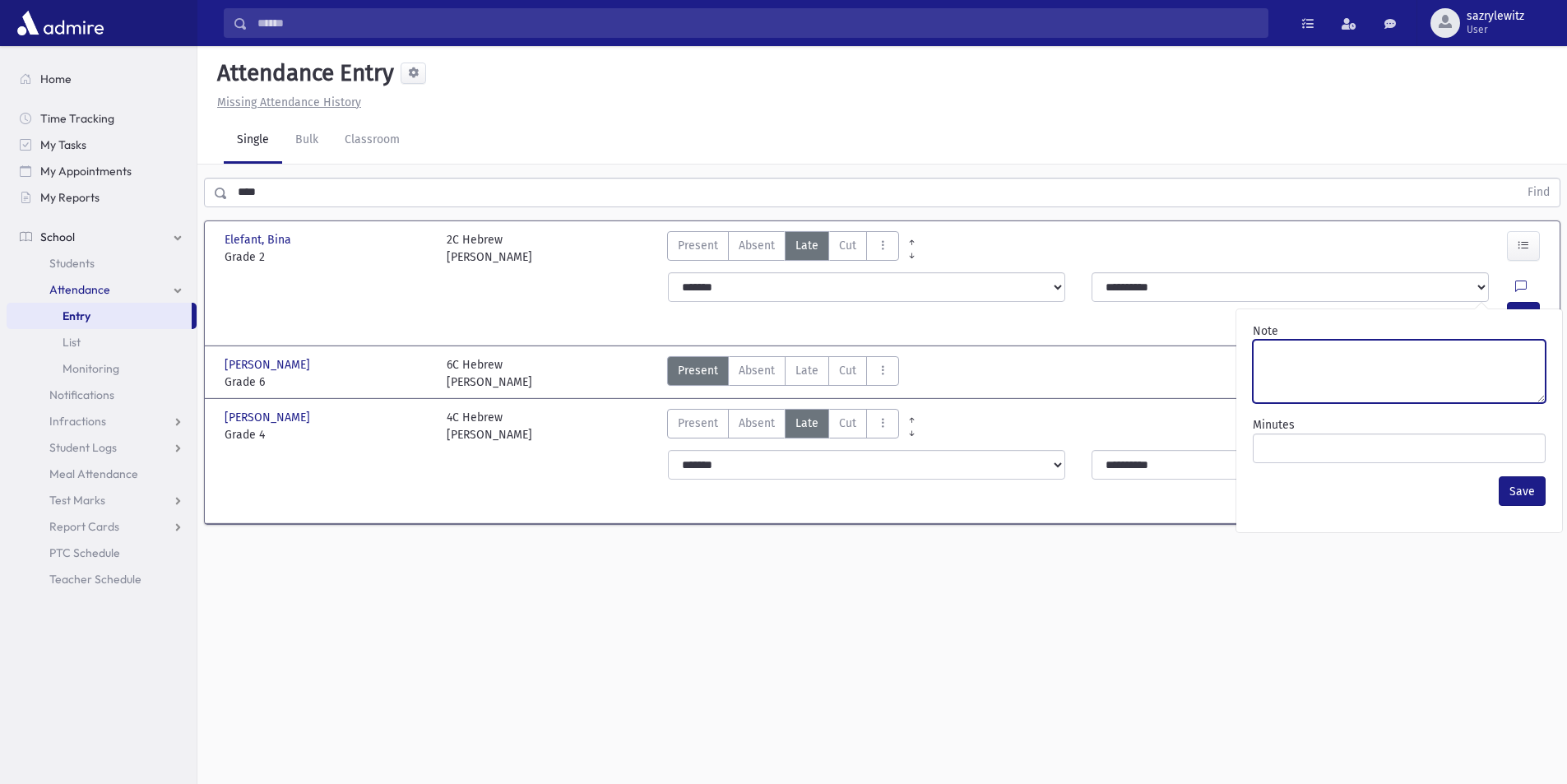
click at [1414, 371] on textarea "Note" at bounding box center [1399, 372] width 293 height 63
type textarea "*******"
click at [1519, 484] on button "Save" at bounding box center [1523, 490] width 47 height 30
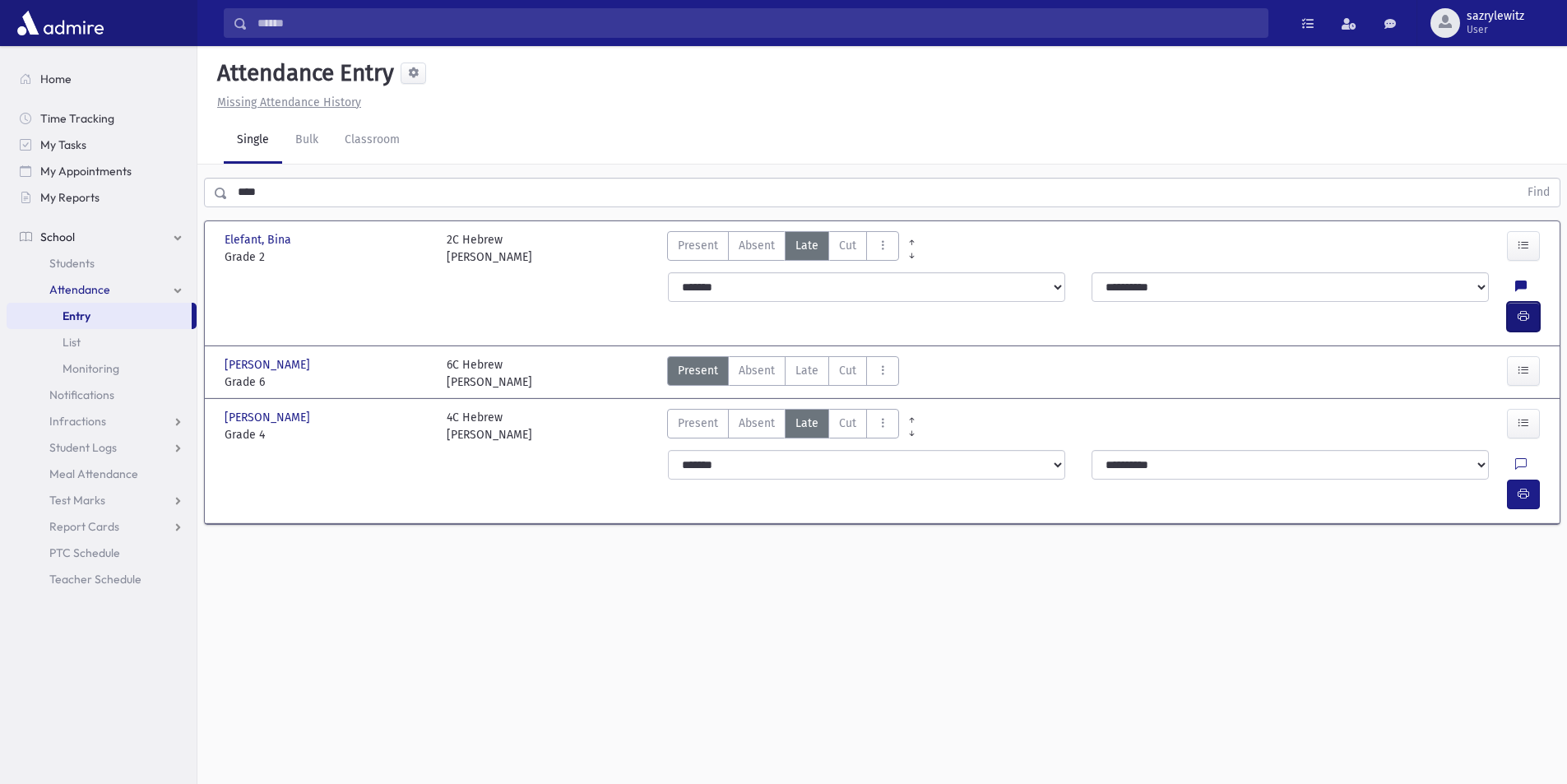
click at [1522, 309] on icon "button" at bounding box center [1523, 315] width 12 height 14
click at [1515, 458] on icon at bounding box center [1521, 464] width 12 height 14
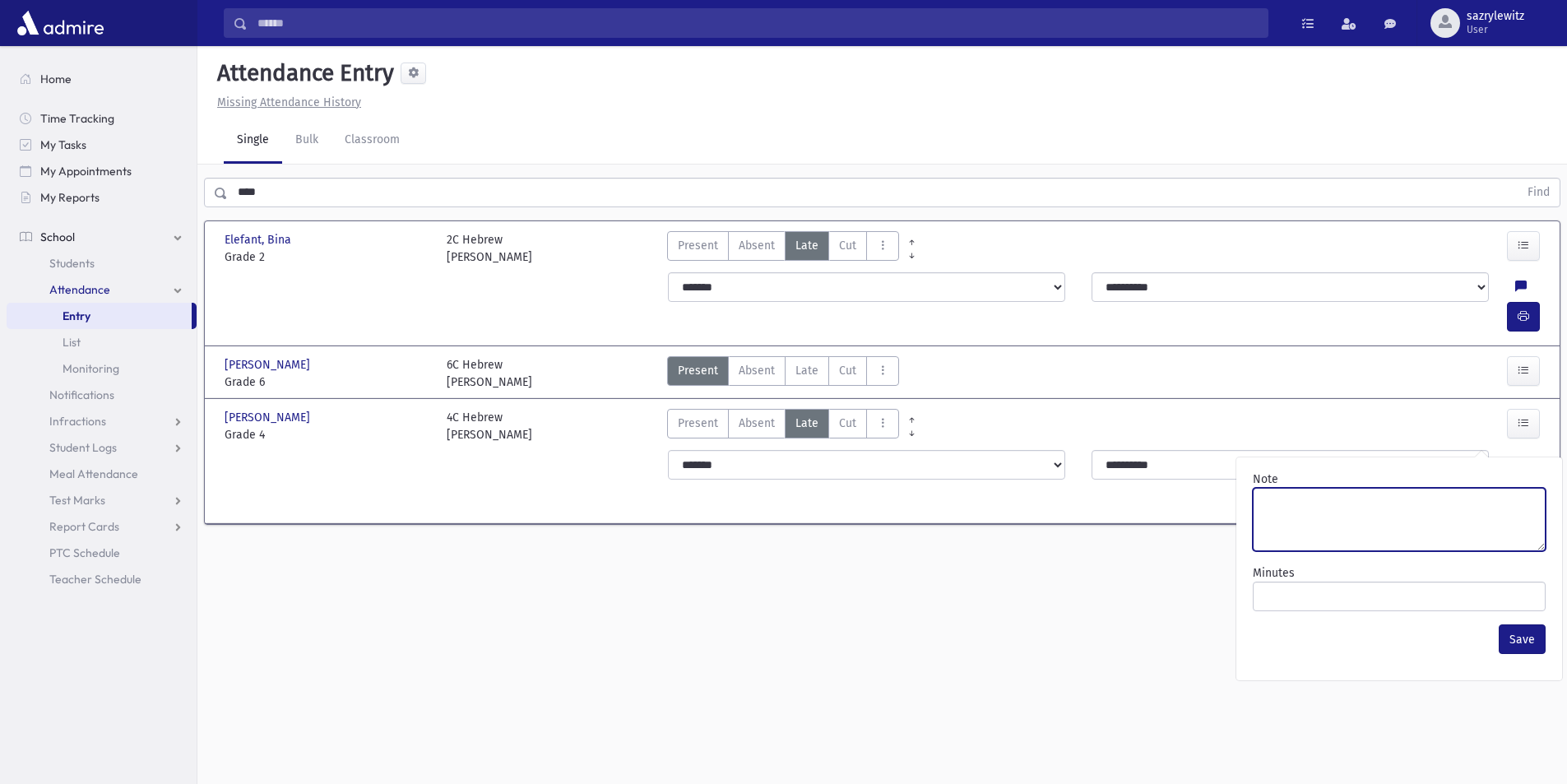
click at [1309, 530] on textarea "Note" at bounding box center [1399, 519] width 293 height 63
type textarea "*******"
click at [1521, 644] on button "Save" at bounding box center [1523, 639] width 47 height 30
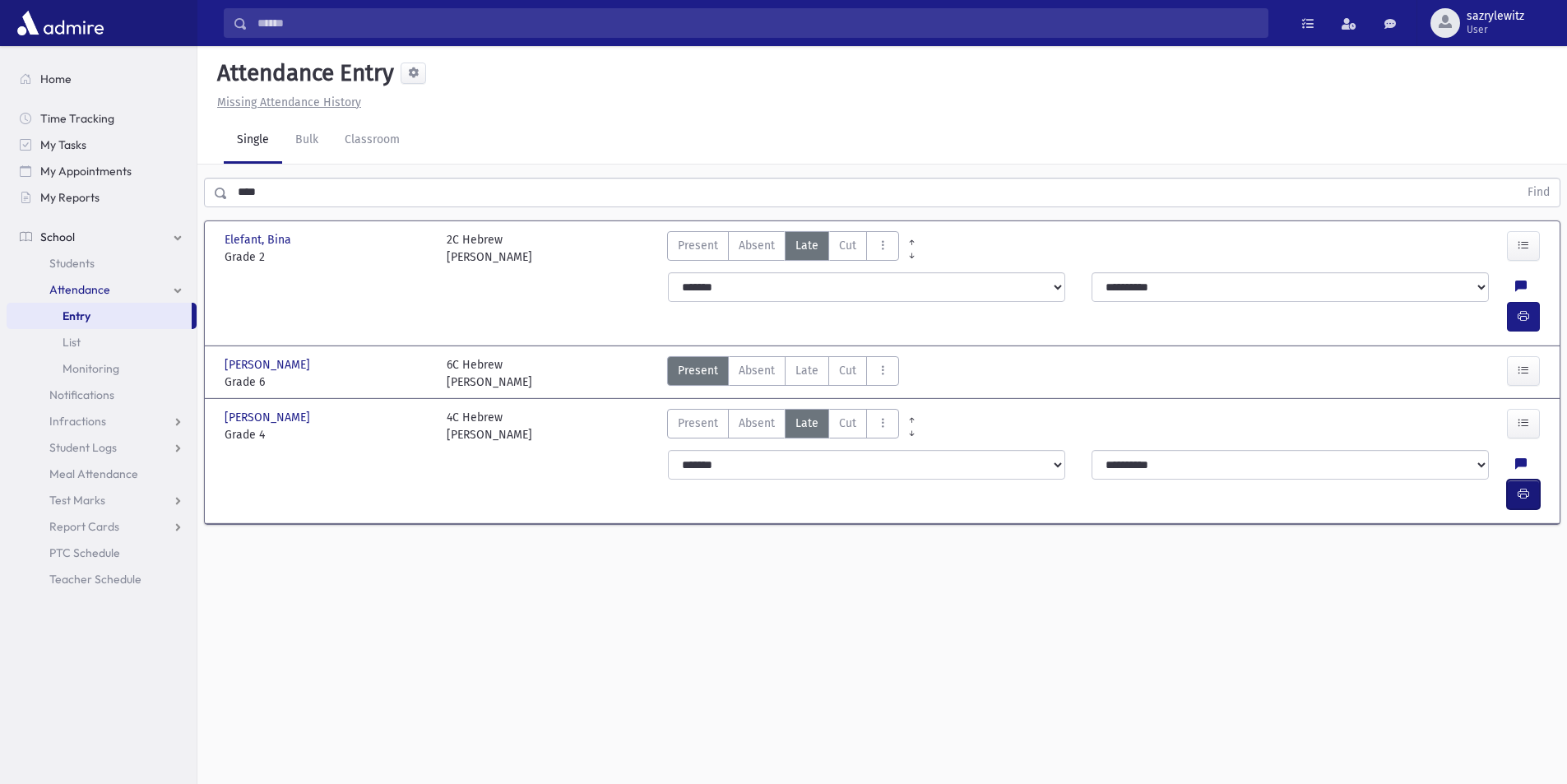
click at [1523, 487] on icon "button" at bounding box center [1523, 493] width 12 height 14
